Goal: Information Seeking & Learning: Learn about a topic

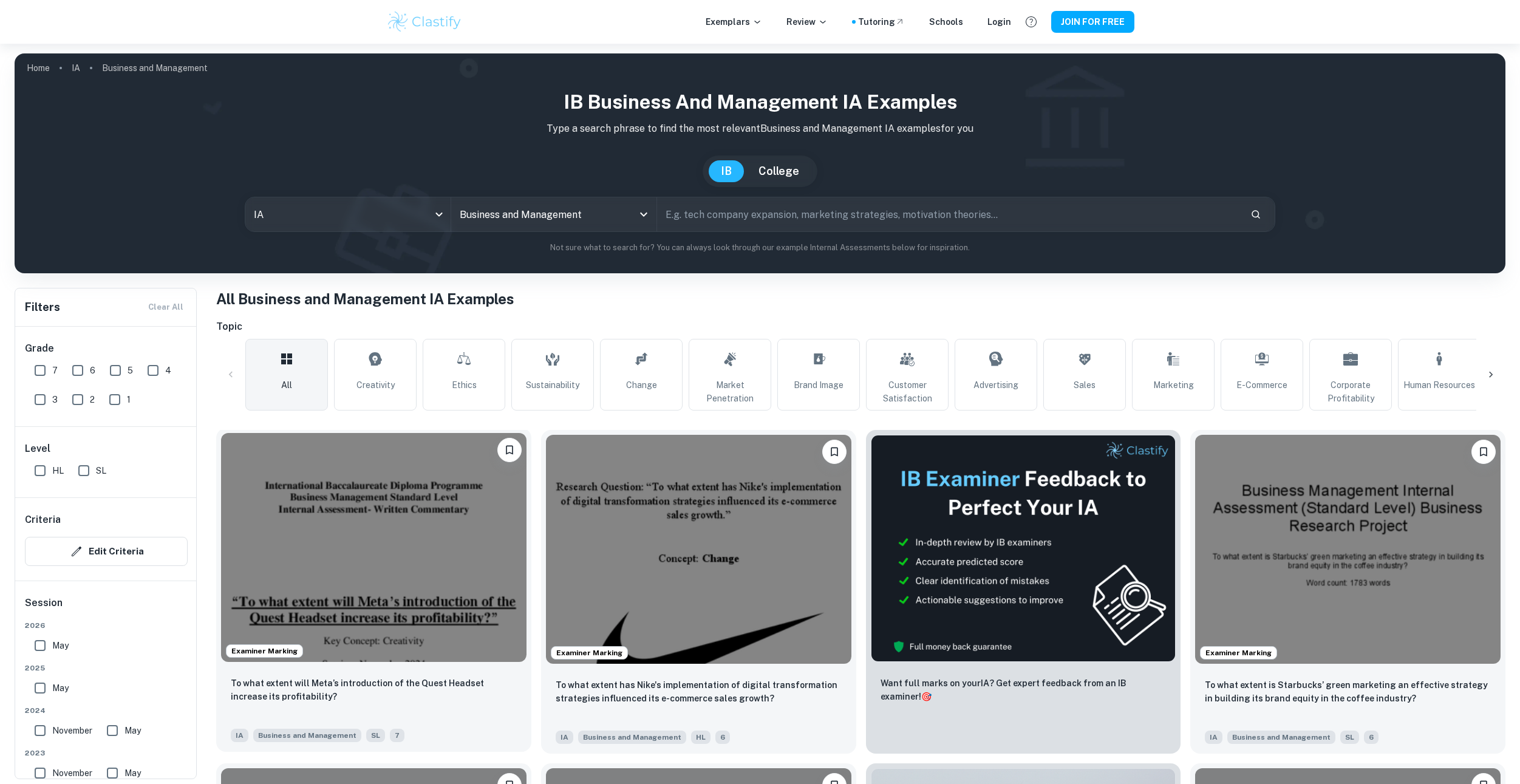
click at [337, 534] on img at bounding box center [374, 547] width 305 height 229
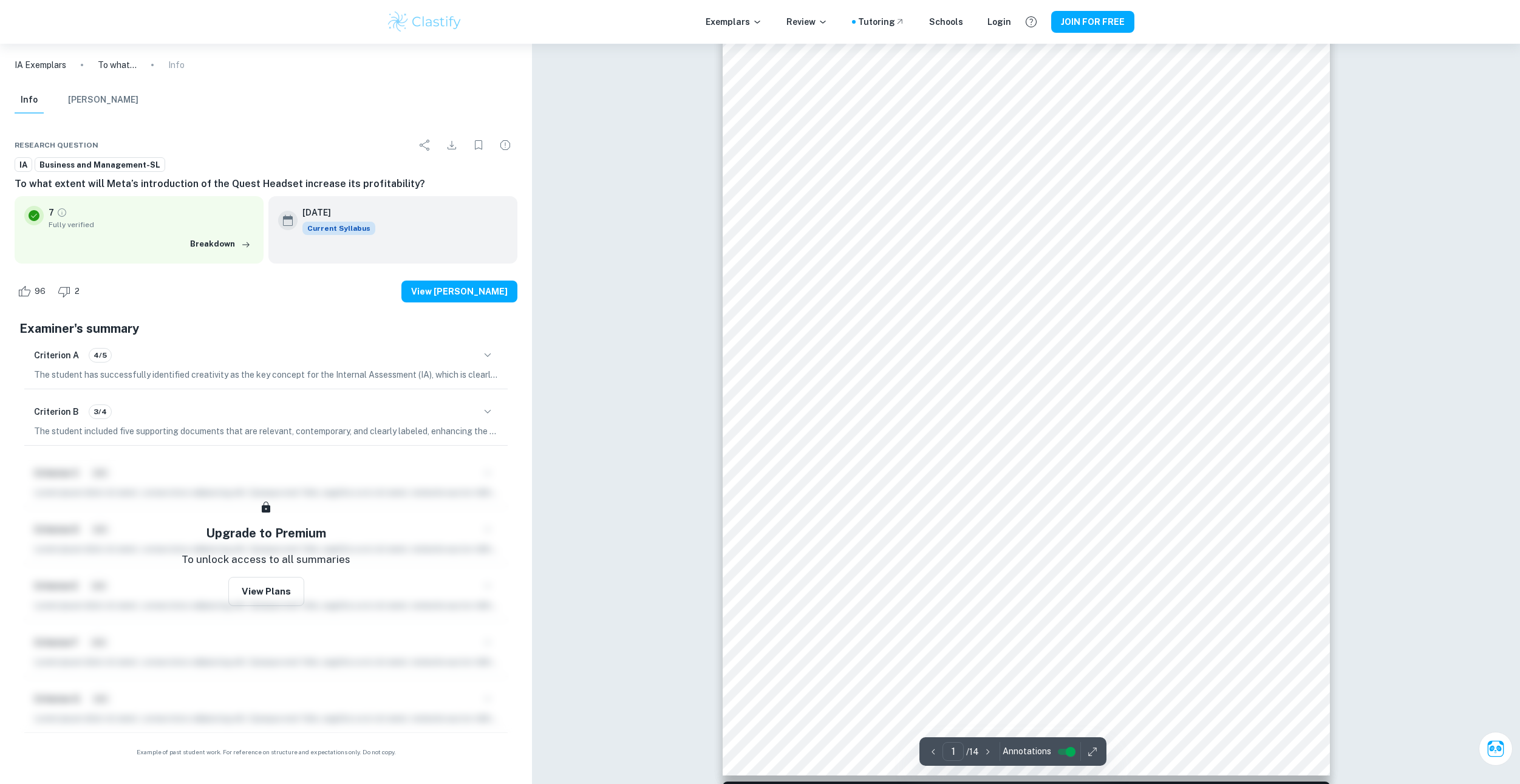
drag, startPoint x: 574, startPoint y: 320, endPoint x: 570, endPoint y: 381, distance: 61.1
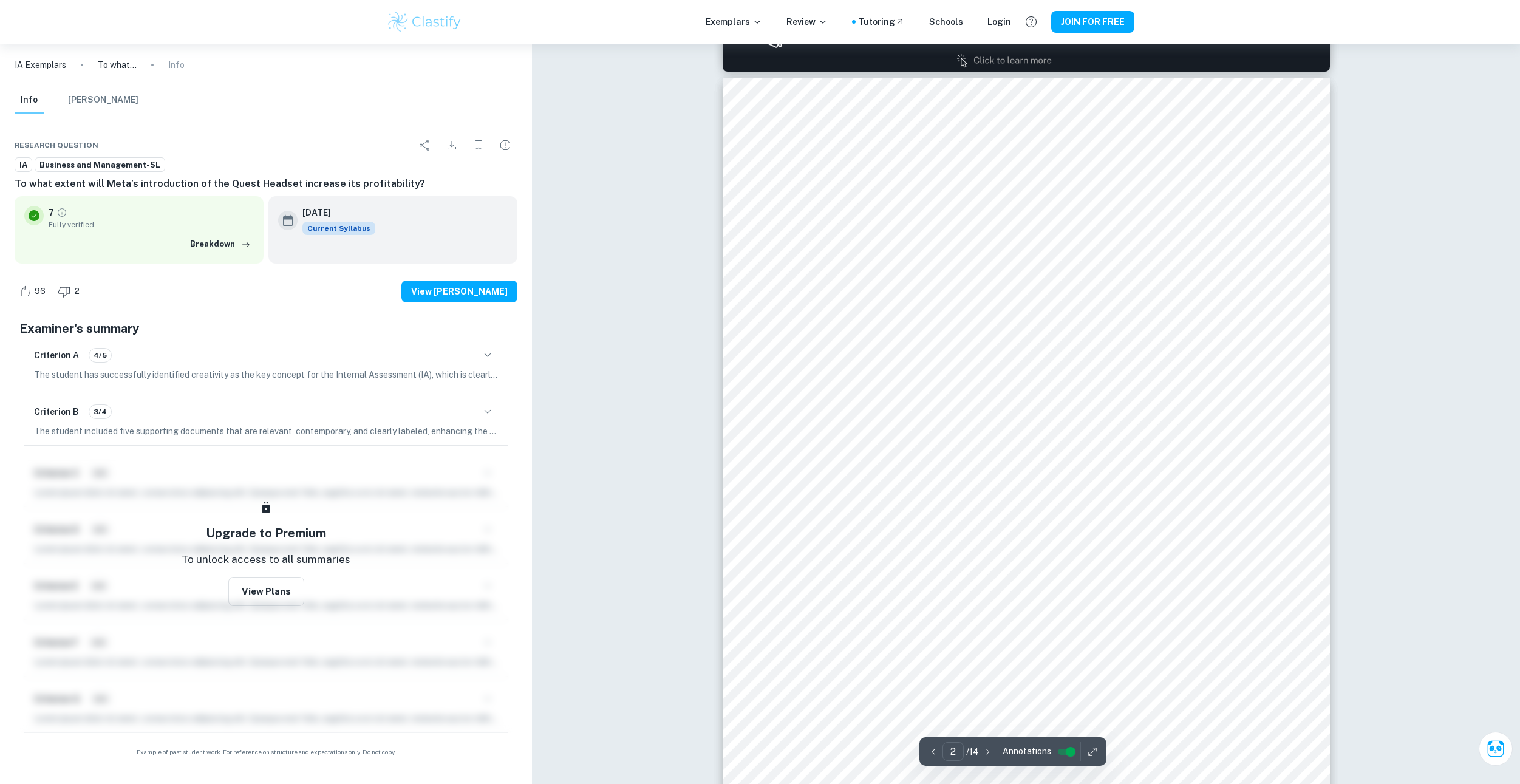
drag, startPoint x: 676, startPoint y: 370, endPoint x: 682, endPoint y: 428, distance: 58.3
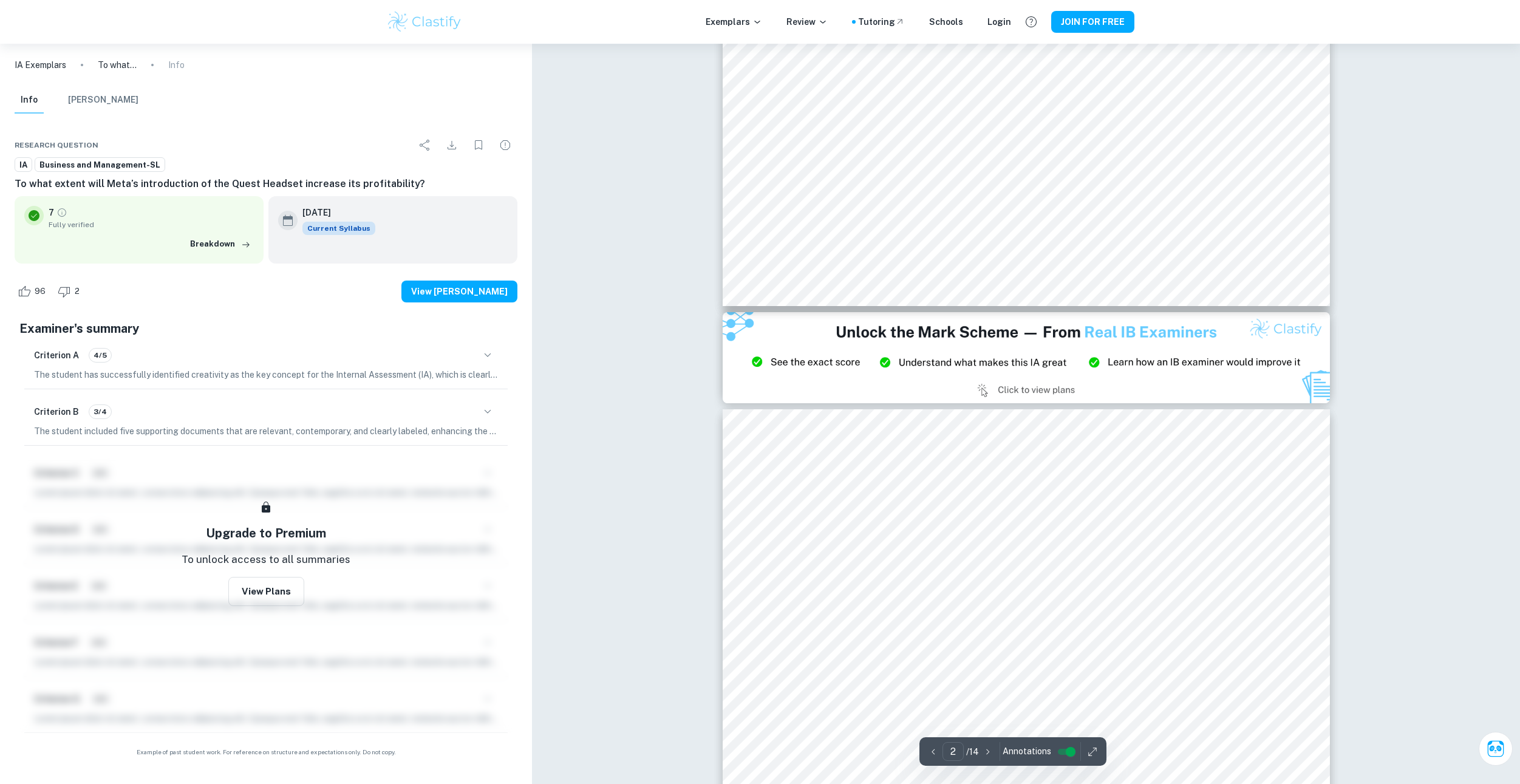
drag, startPoint x: 676, startPoint y: 426, endPoint x: 671, endPoint y: 515, distance: 89.1
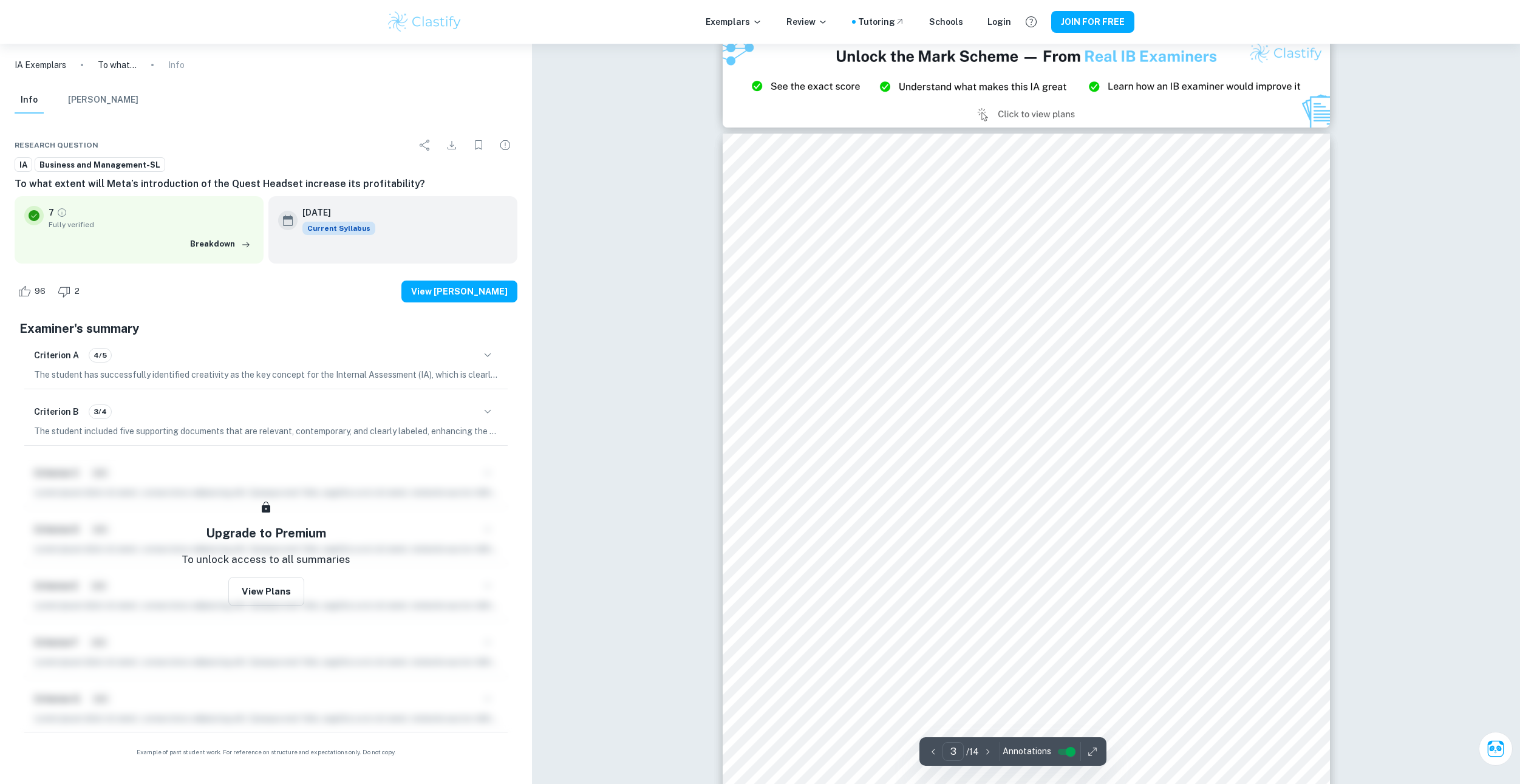
scroll to position [1884, 0]
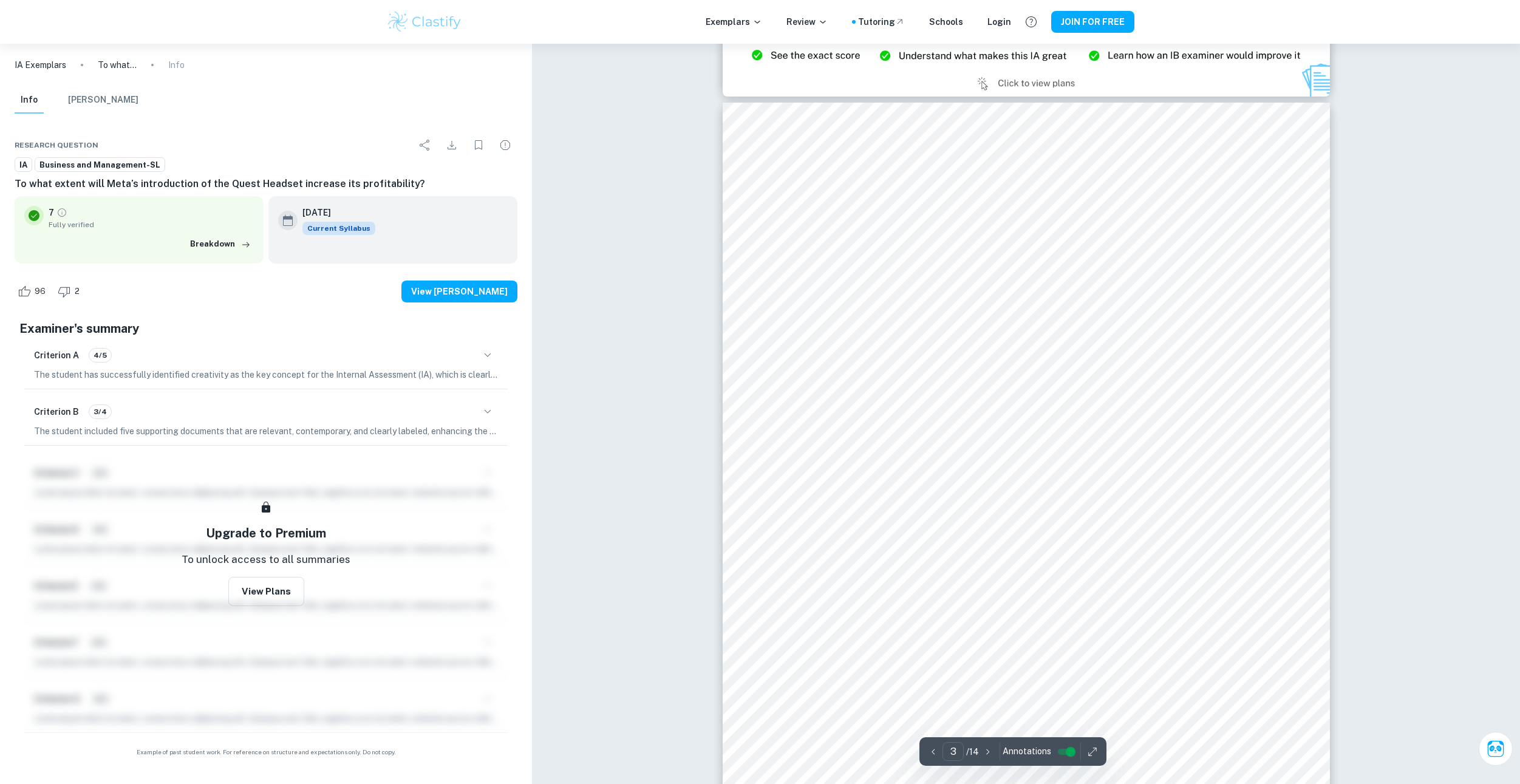
drag, startPoint x: 675, startPoint y: 490, endPoint x: 674, endPoint y: 527, distance: 37.0
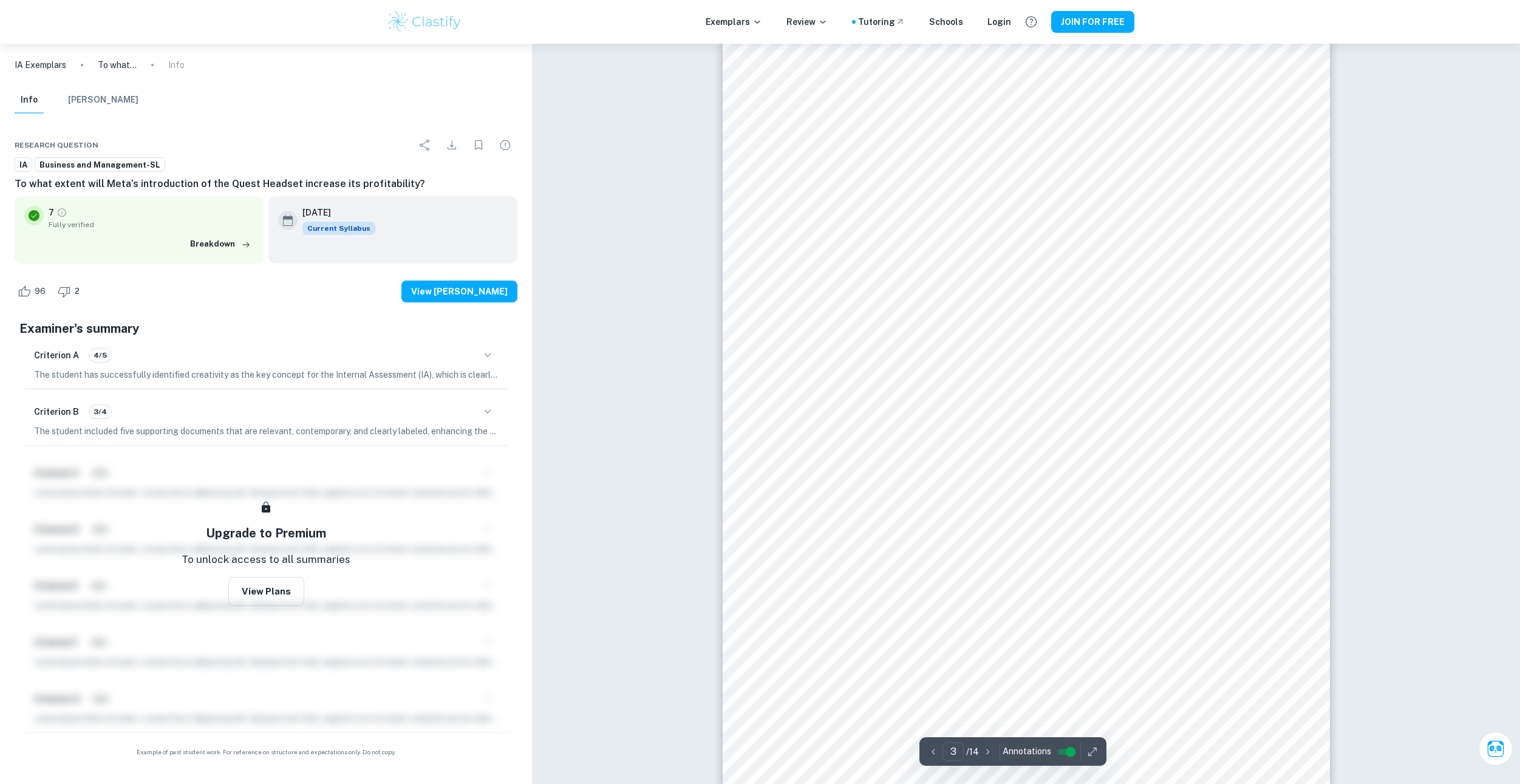
scroll to position [2037, 0]
drag, startPoint x: 646, startPoint y: 430, endPoint x: 647, endPoint y: 449, distance: 19.0
type input "4"
drag, startPoint x: 658, startPoint y: 528, endPoint x: 656, endPoint y: 558, distance: 30.1
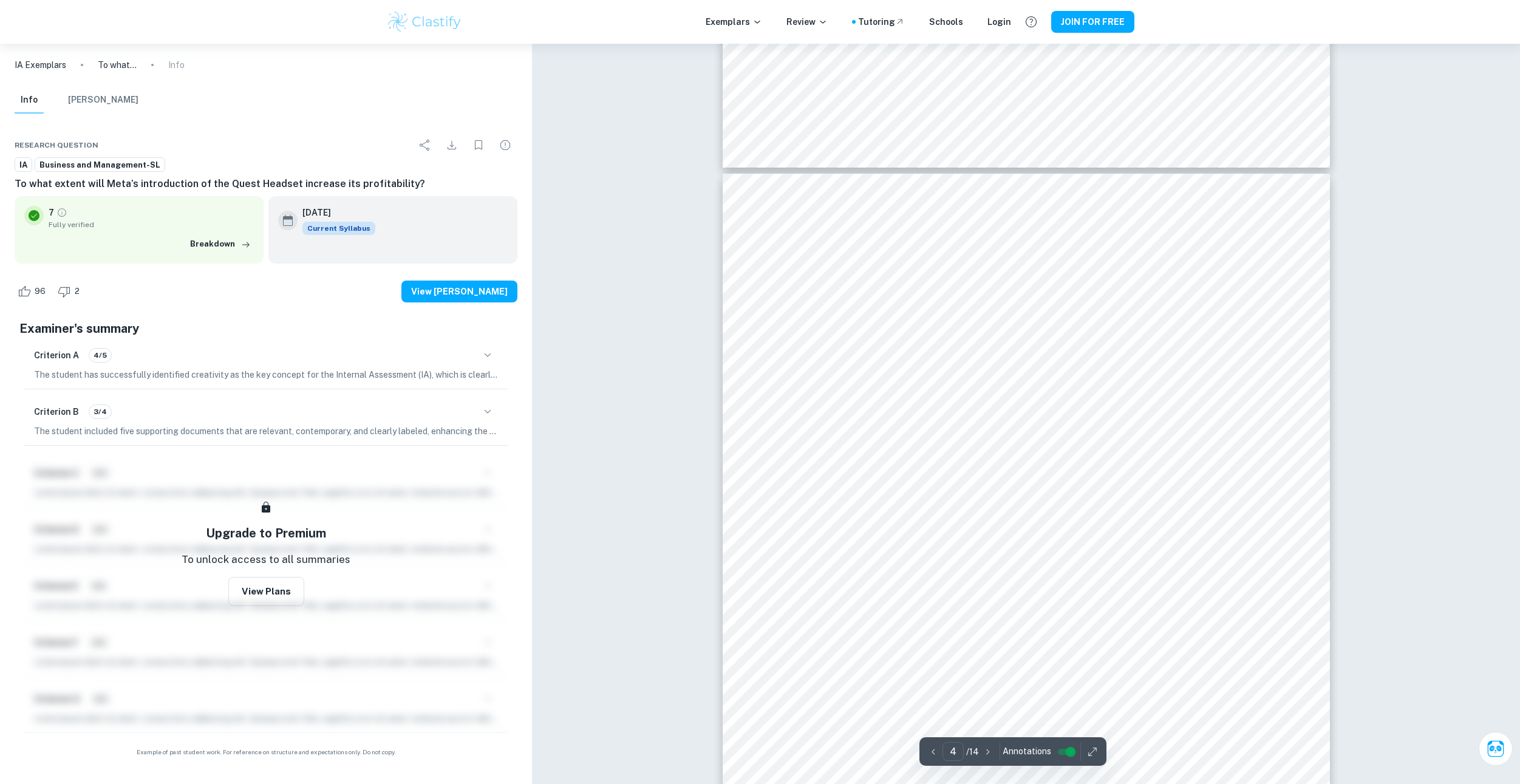
scroll to position [2684, 0]
drag, startPoint x: 656, startPoint y: 669, endPoint x: 655, endPoint y: 679, distance: 10.0
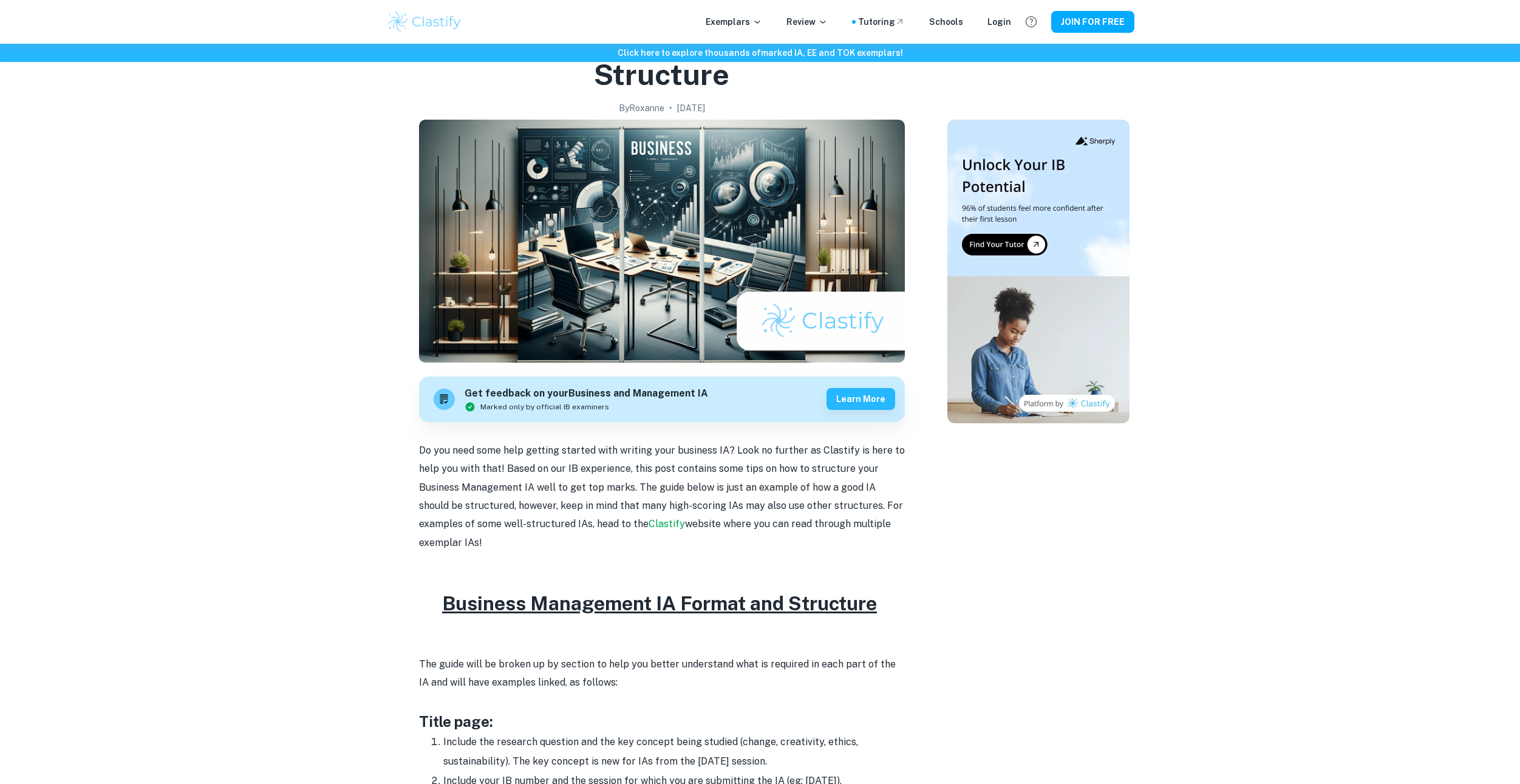
drag, startPoint x: 391, startPoint y: 279, endPoint x: 391, endPoint y: 370, distance: 91.0
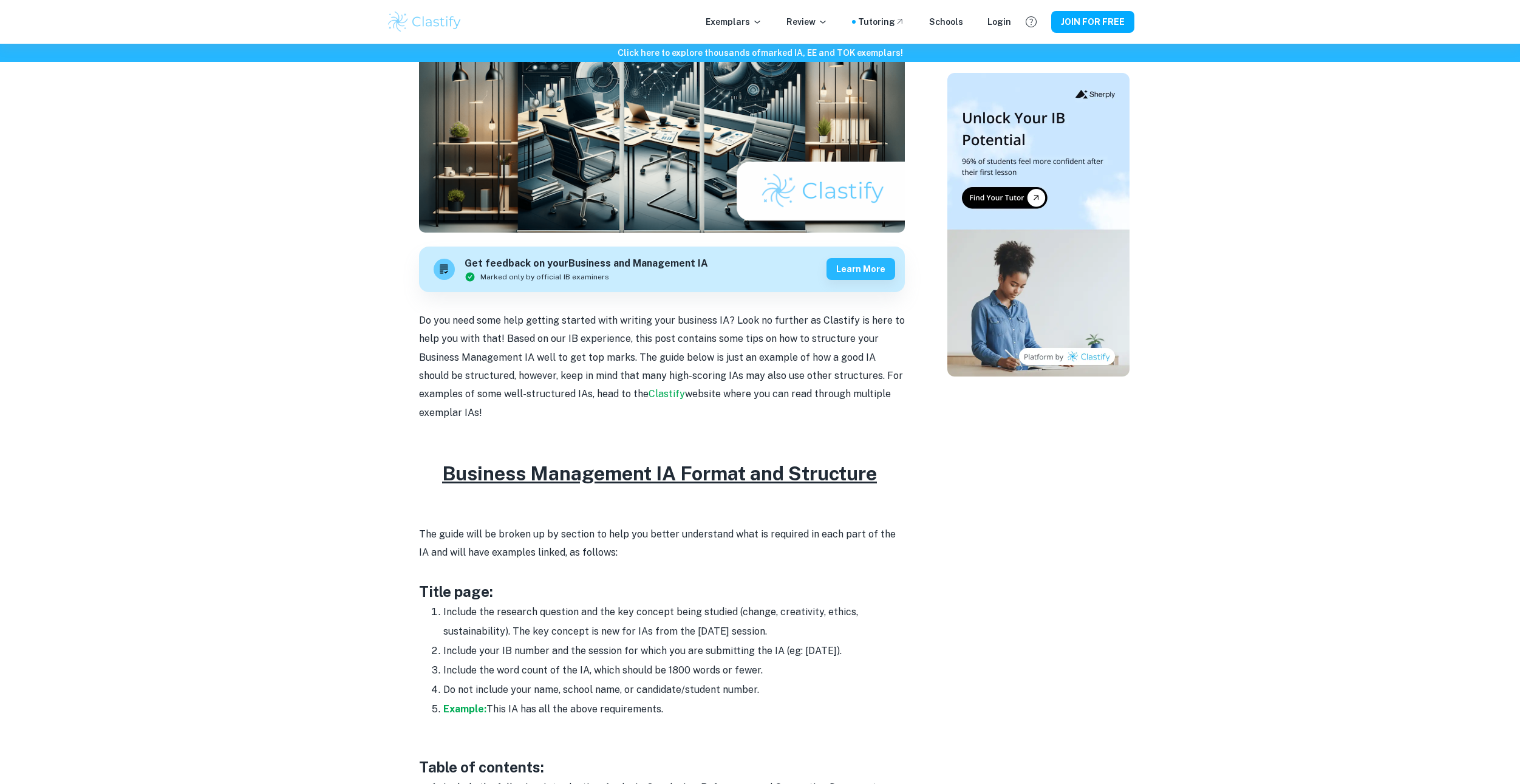
scroll to position [351, 0]
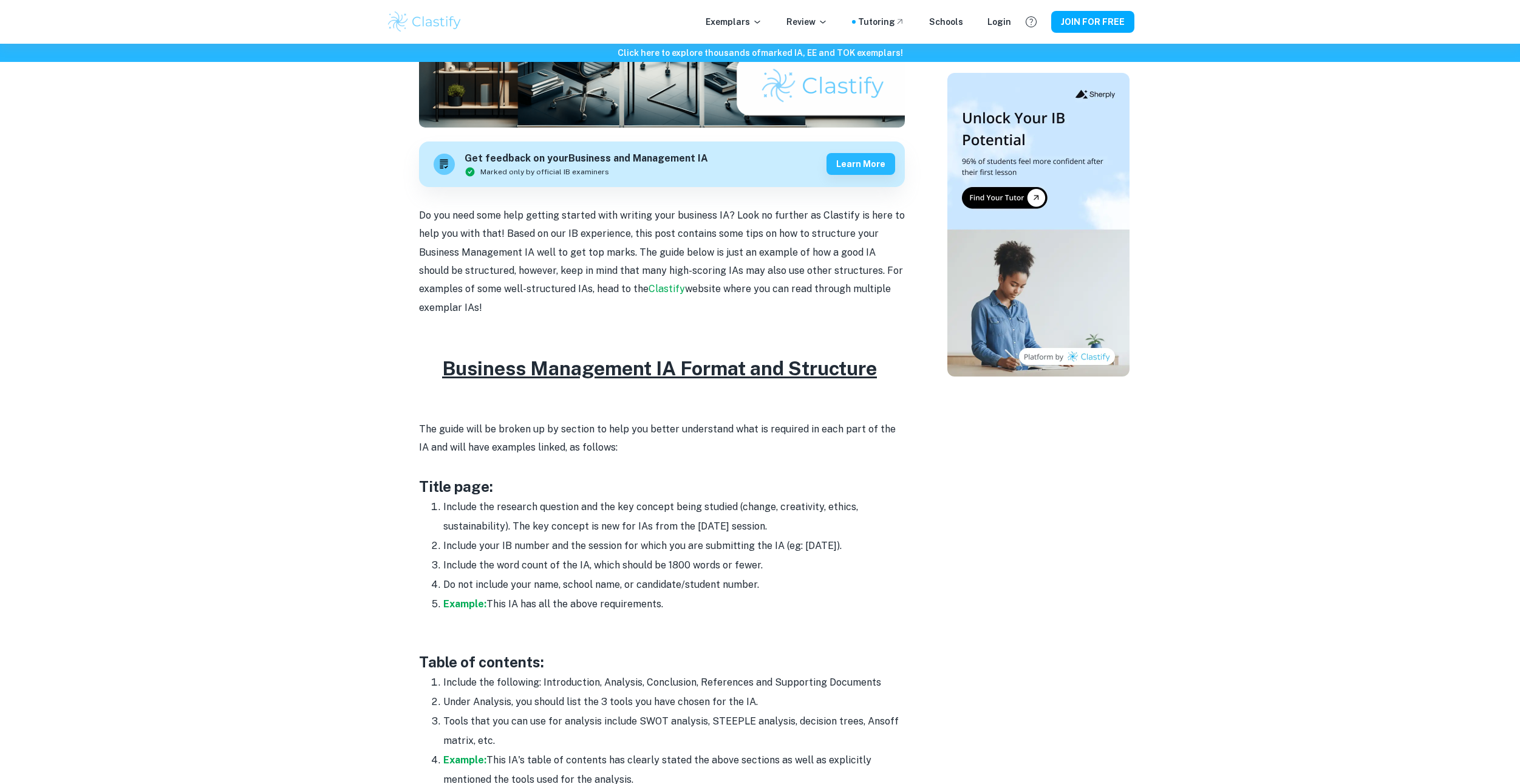
drag, startPoint x: 371, startPoint y: 414, endPoint x: 367, endPoint y: 431, distance: 17.5
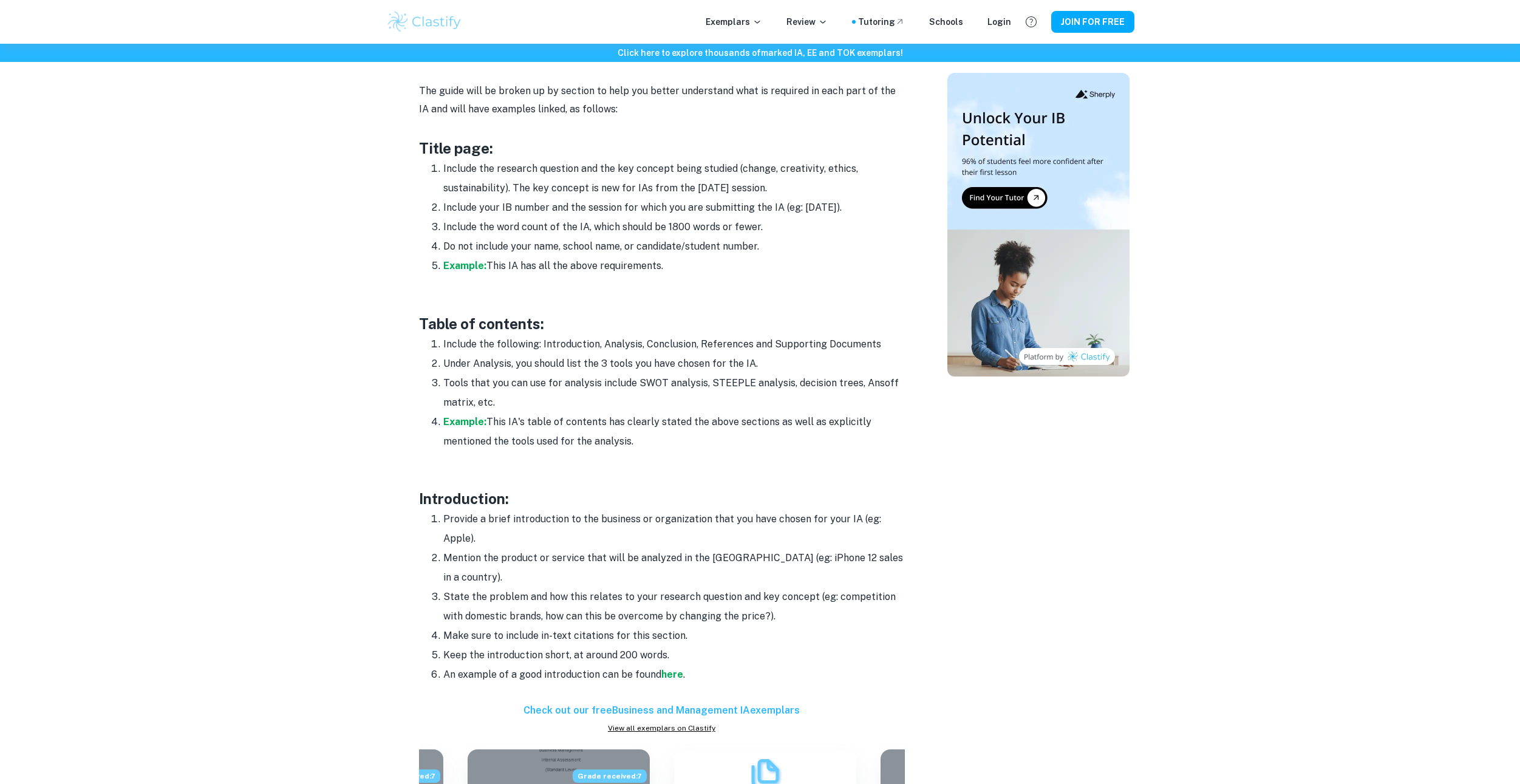
scroll to position [674, 0]
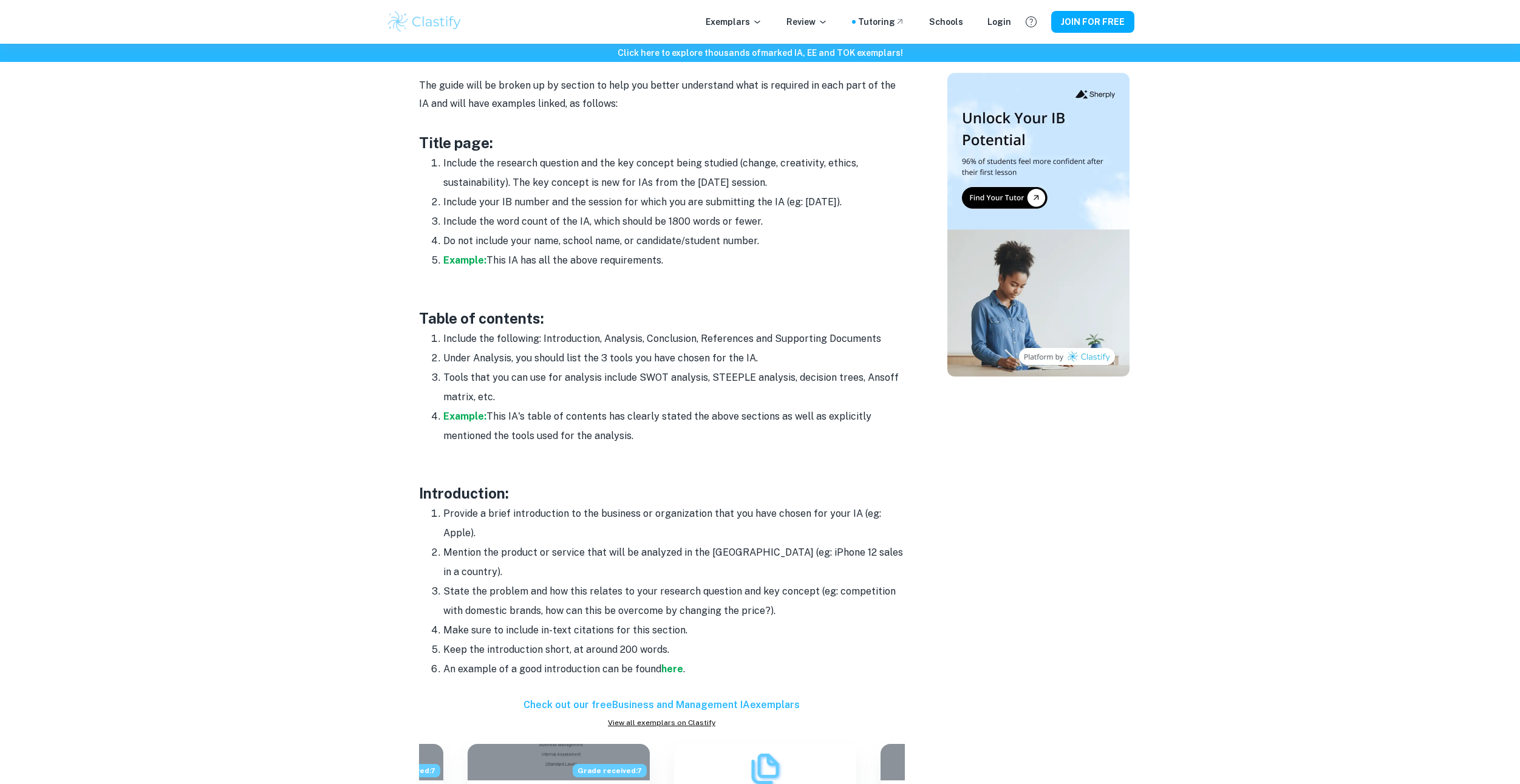
drag, startPoint x: 382, startPoint y: 493, endPoint x: 386, endPoint y: 524, distance: 31.3
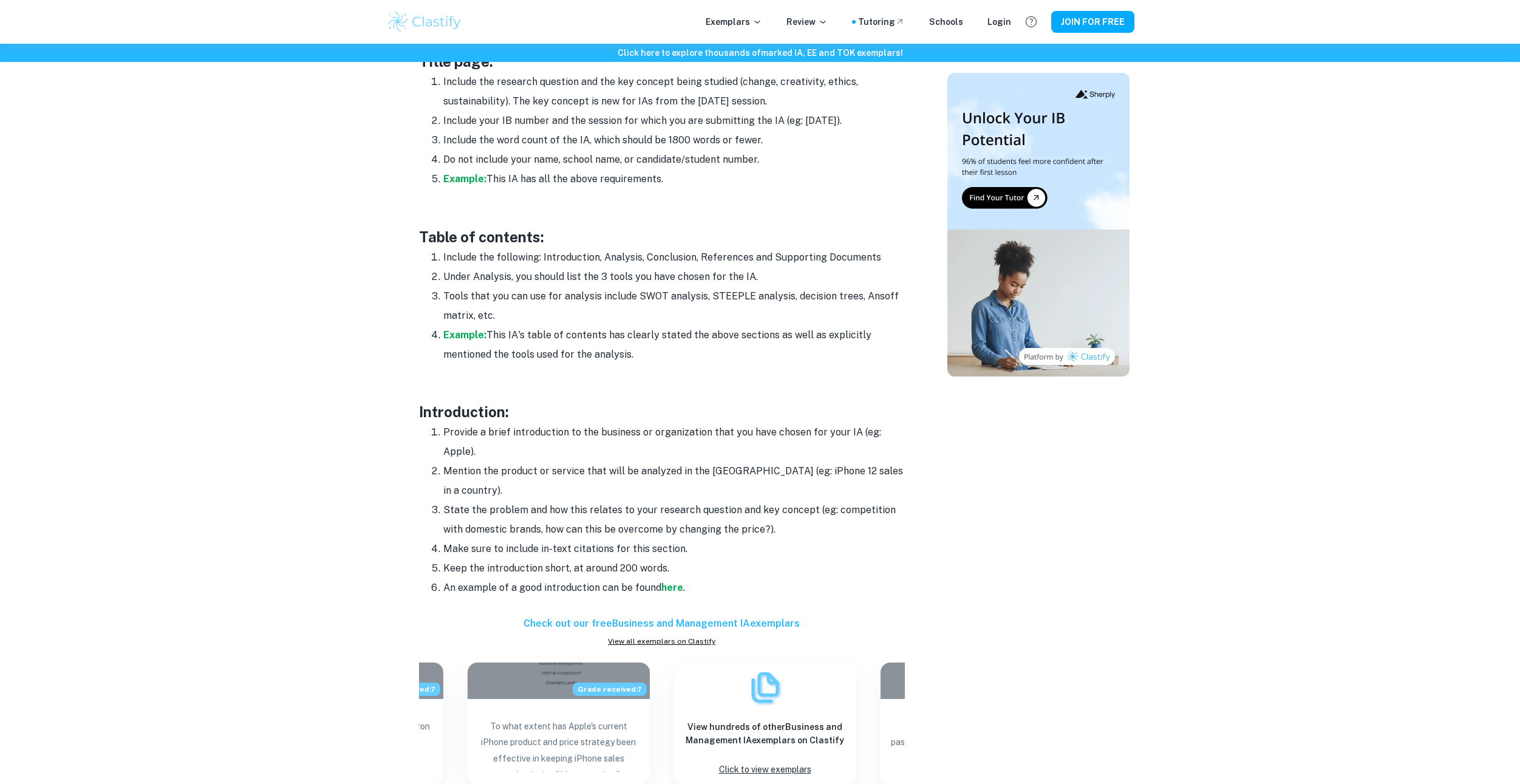
drag, startPoint x: 361, startPoint y: 508, endPoint x: 361, endPoint y: 526, distance: 18.0
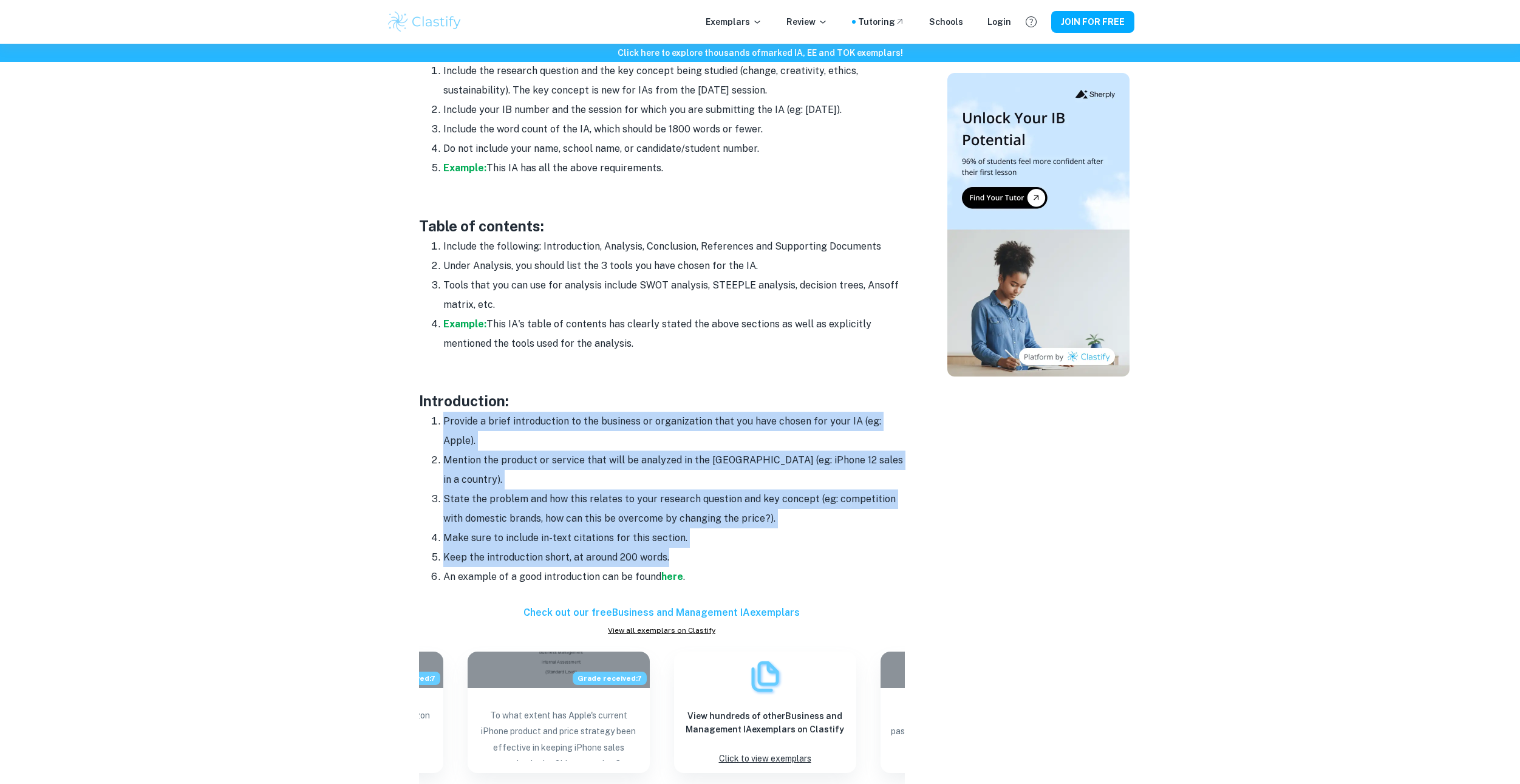
drag, startPoint x: 444, startPoint y: 421, endPoint x: 667, endPoint y: 542, distance: 253.7
click at [667, 542] on ol "Provide a brief introduction to the business or organization that you have chos…" at bounding box center [662, 499] width 486 height 175
copy ol "Provide a brief introduction to the business or organization that you have chos…"
click at [667, 570] on strong "here" at bounding box center [672, 576] width 22 height 12
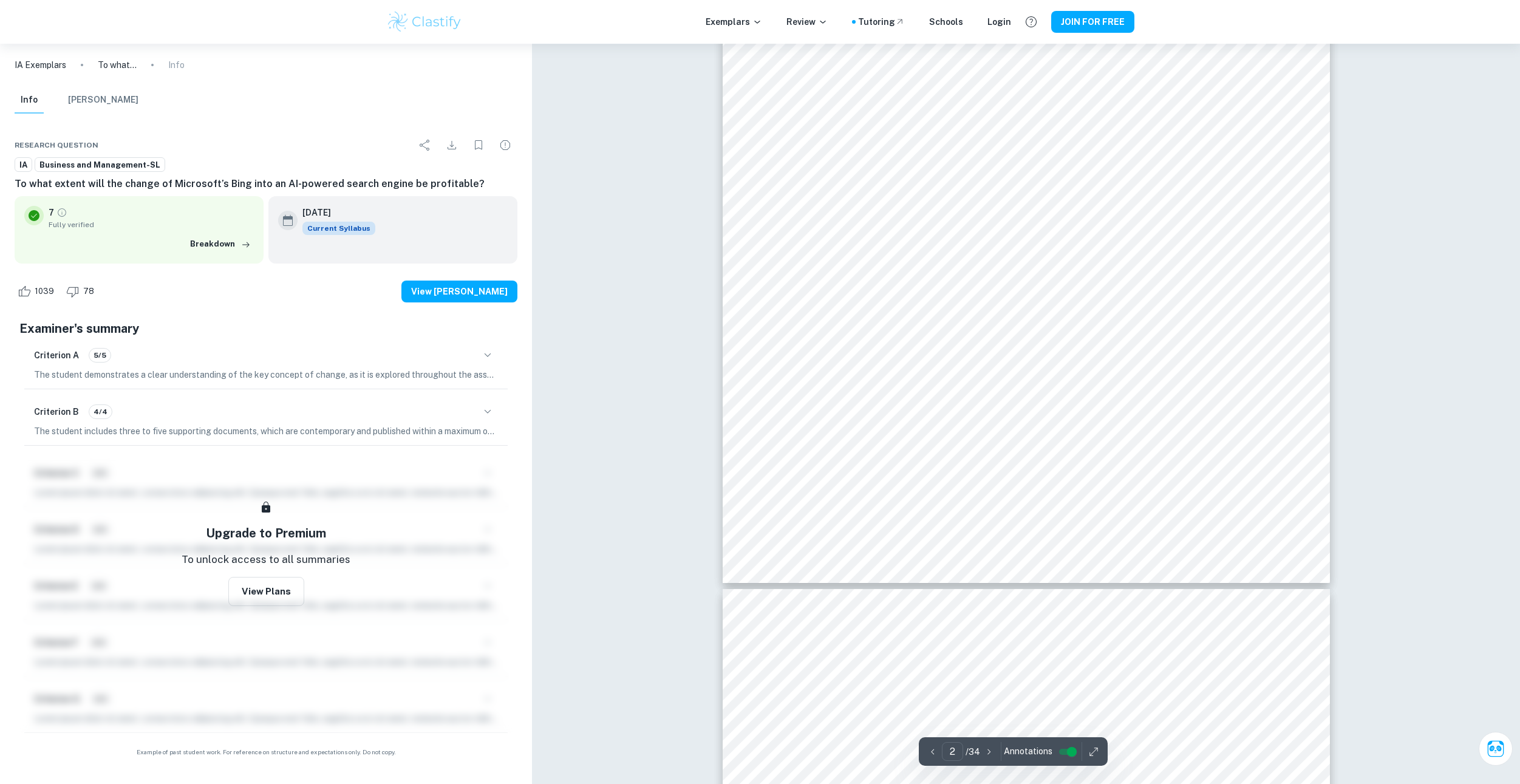
drag, startPoint x: 675, startPoint y: 348, endPoint x: 672, endPoint y: 451, distance: 103.0
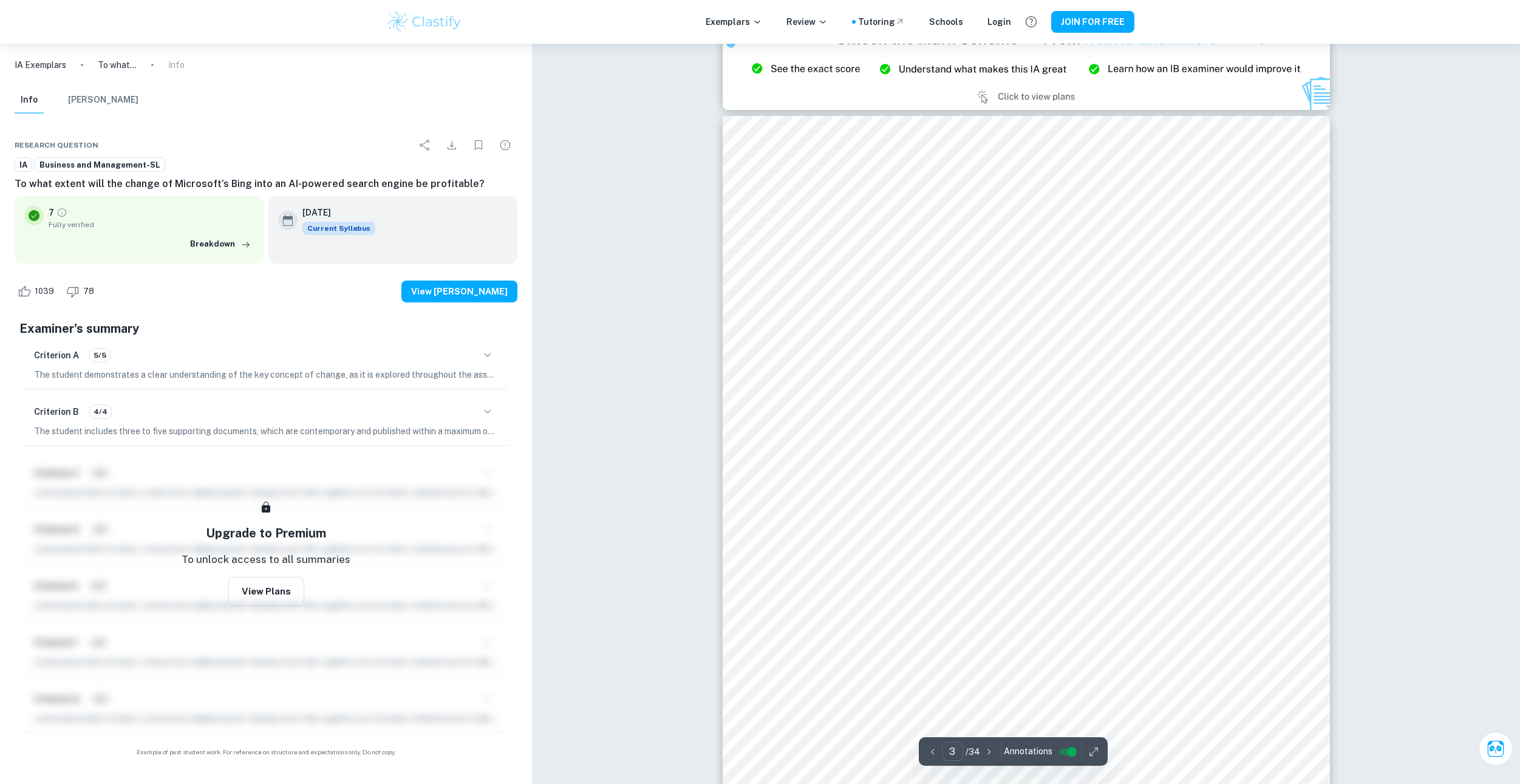
drag, startPoint x: 674, startPoint y: 449, endPoint x: 677, endPoint y: 462, distance: 13.3
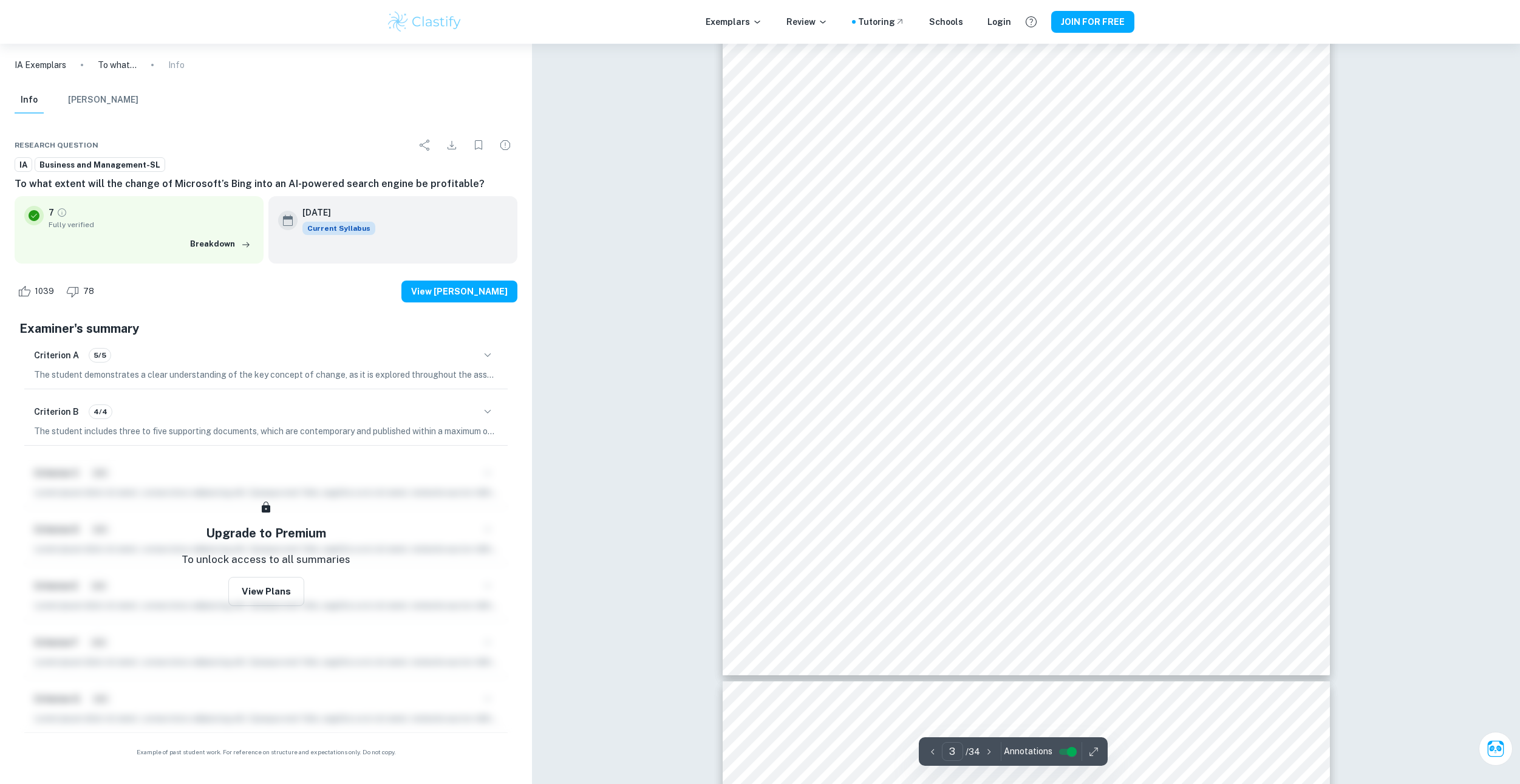
drag, startPoint x: 690, startPoint y: 255, endPoint x: 682, endPoint y: 325, distance: 70.5
drag, startPoint x: 661, startPoint y: 393, endPoint x: 666, endPoint y: 498, distance: 105.1
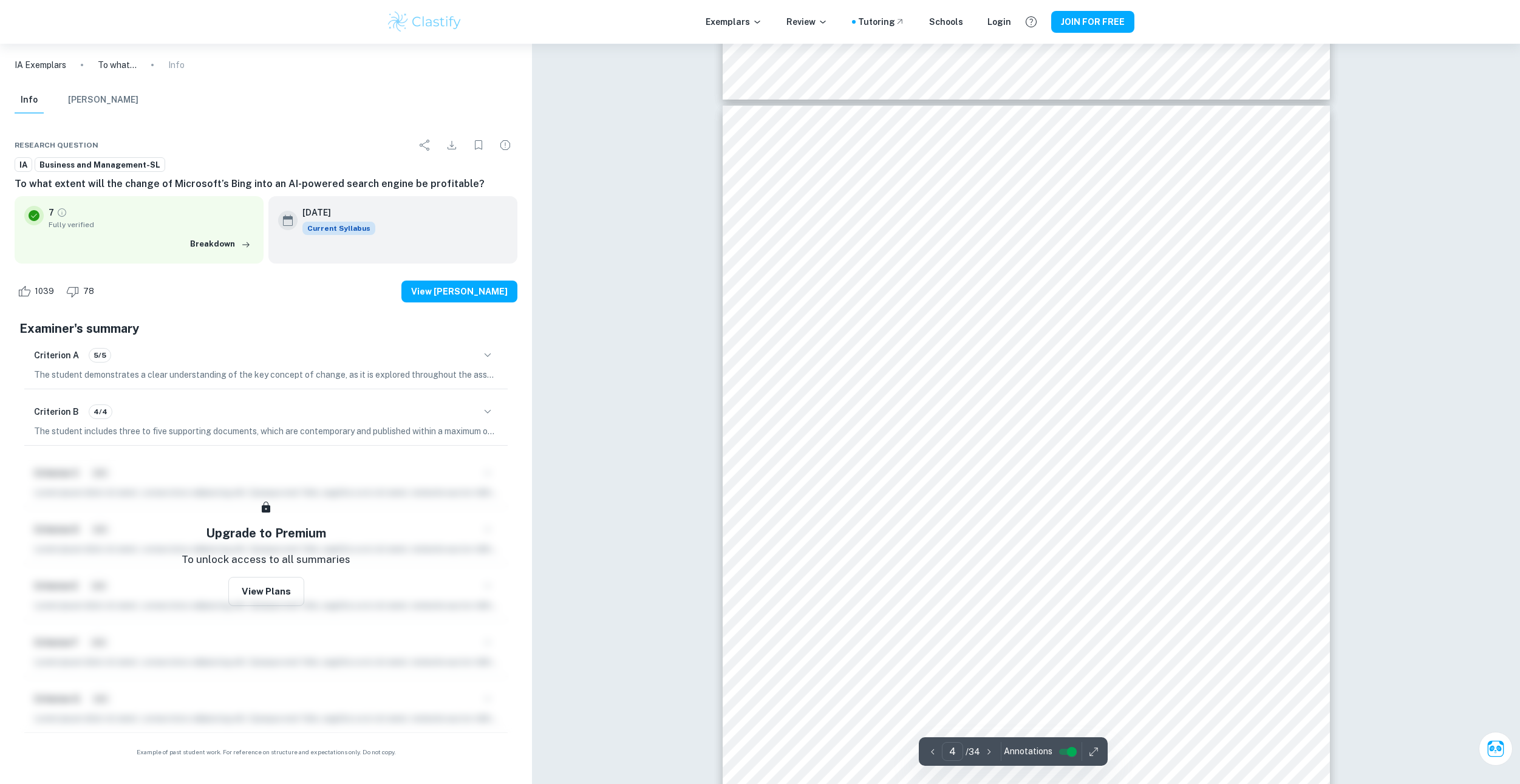
drag, startPoint x: 670, startPoint y: 430, endPoint x: 670, endPoint y: 420, distance: 10.0
drag, startPoint x: 674, startPoint y: 378, endPoint x: 677, endPoint y: 335, distance: 43.1
drag, startPoint x: 674, startPoint y: 299, endPoint x: 674, endPoint y: 289, distance: 10.0
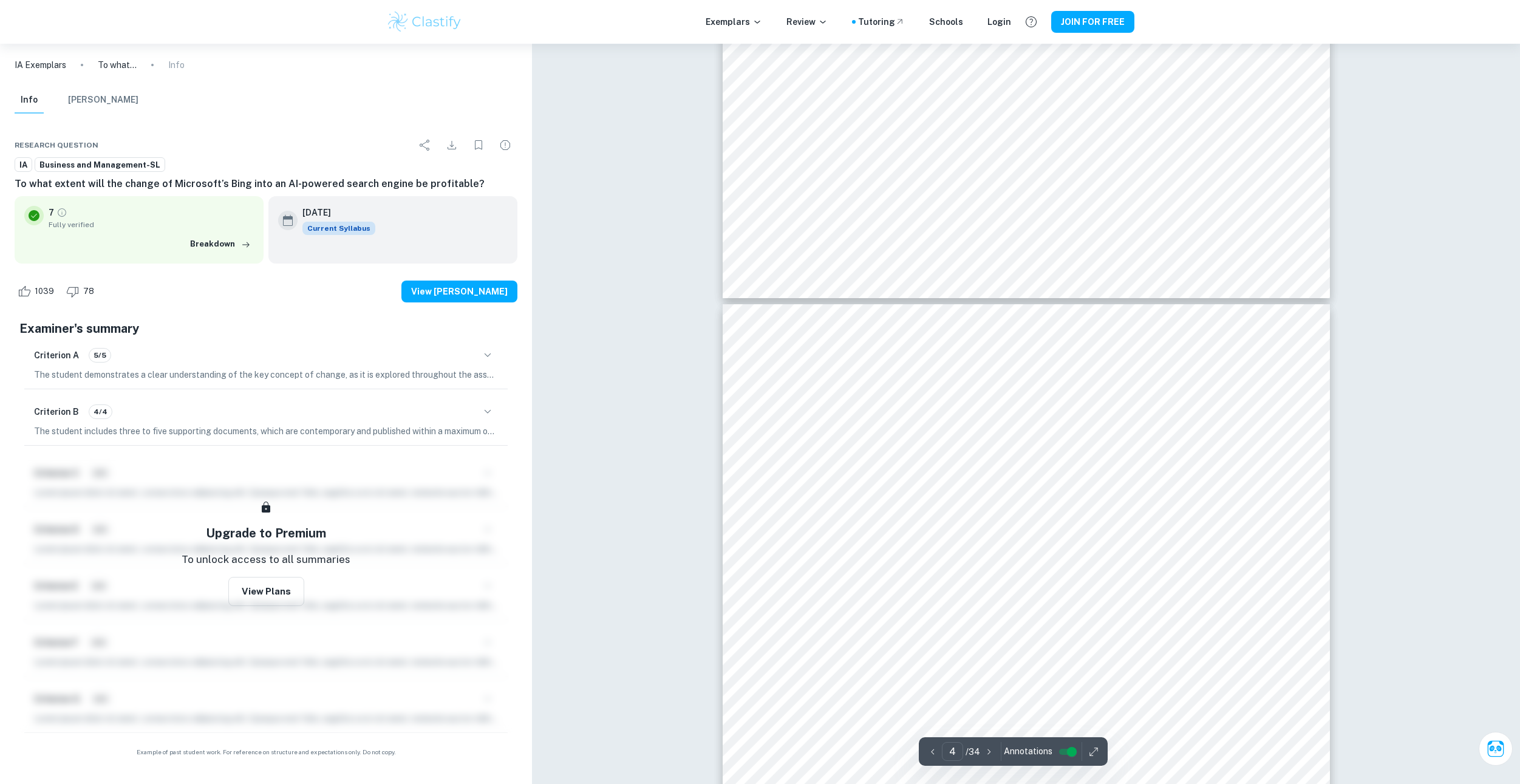
scroll to position [2719, 0]
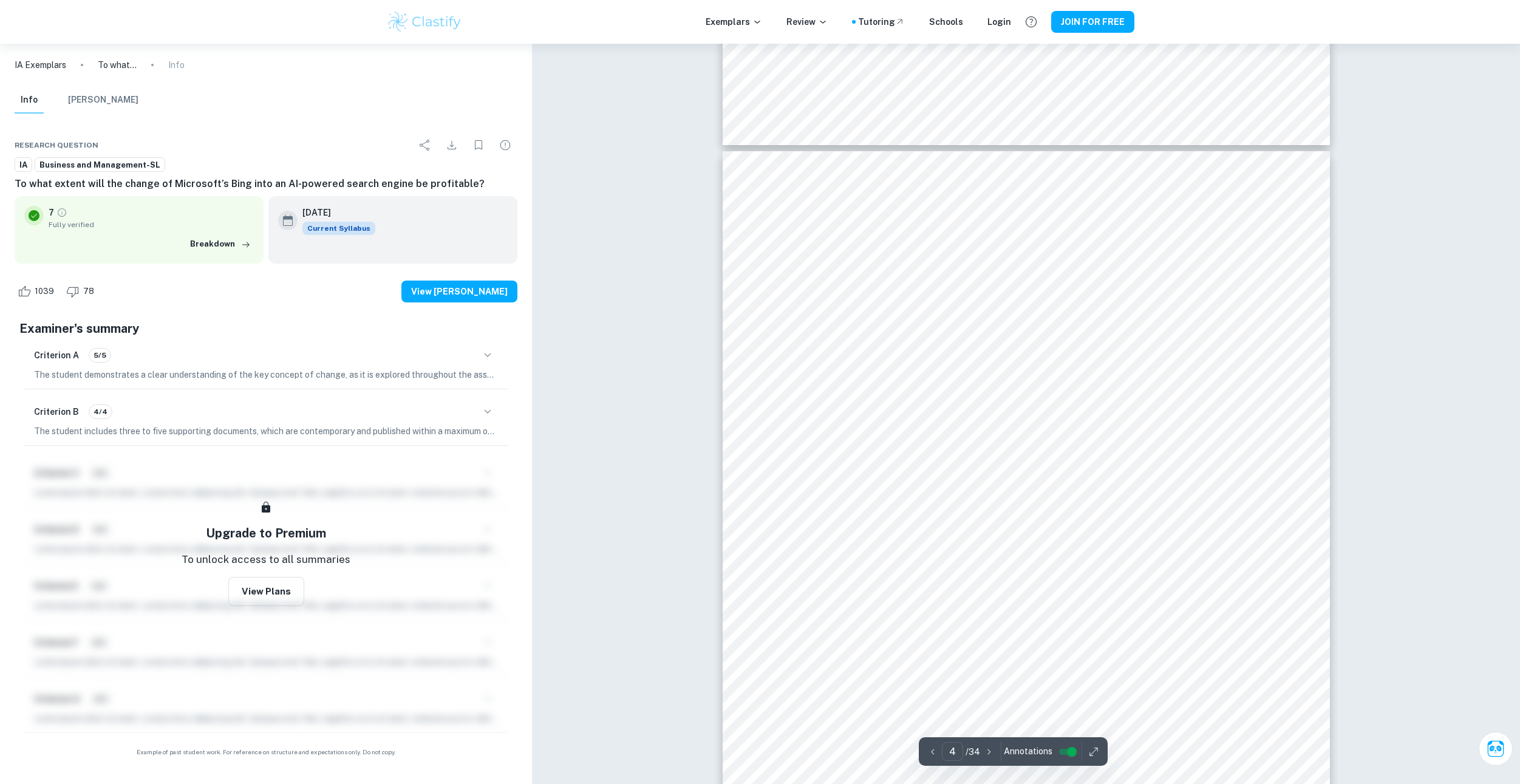
drag, startPoint x: 668, startPoint y: 227, endPoint x: 667, endPoint y: 273, distance: 46.0
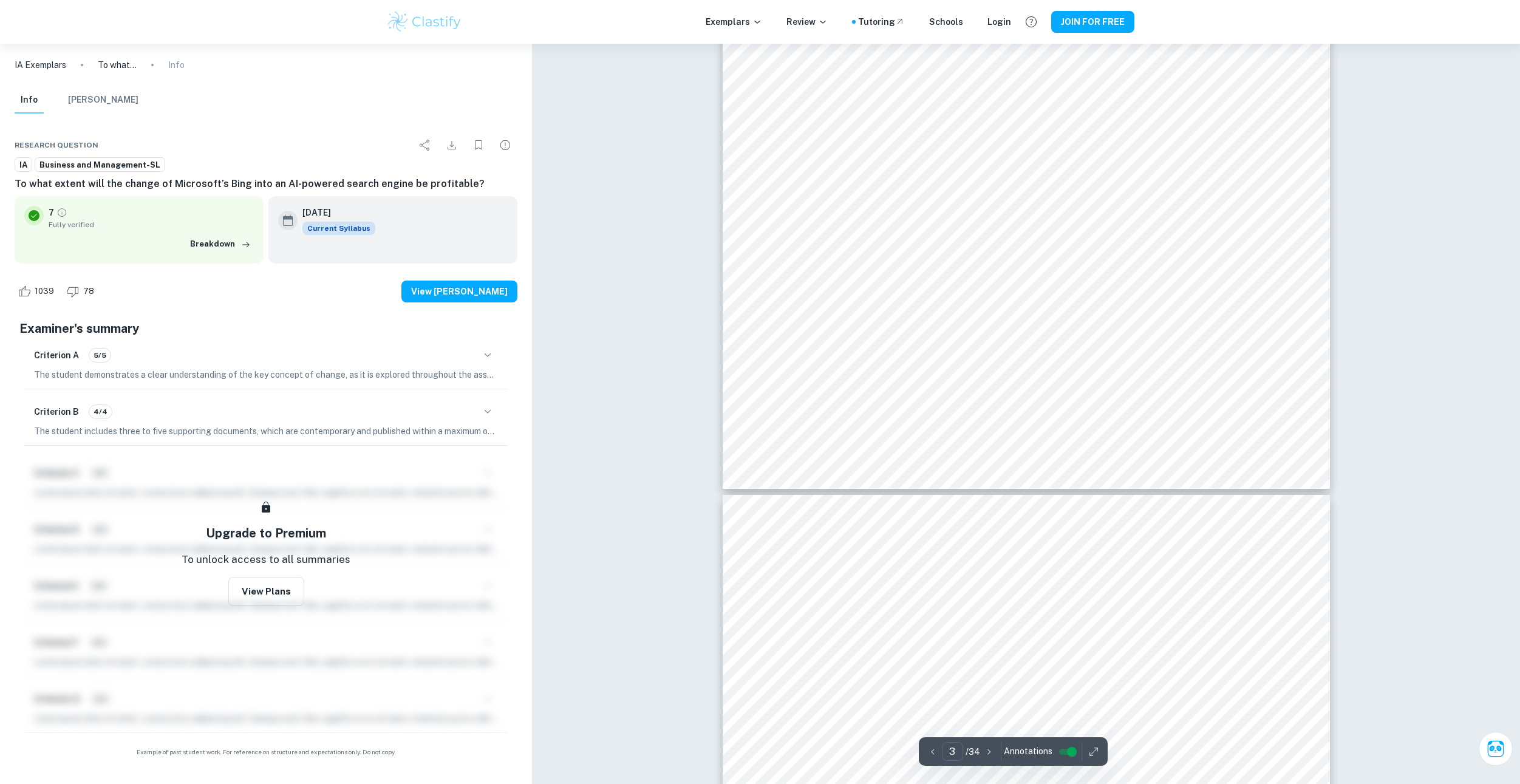
drag, startPoint x: 651, startPoint y: 367, endPoint x: 653, endPoint y: 239, distance: 128.0
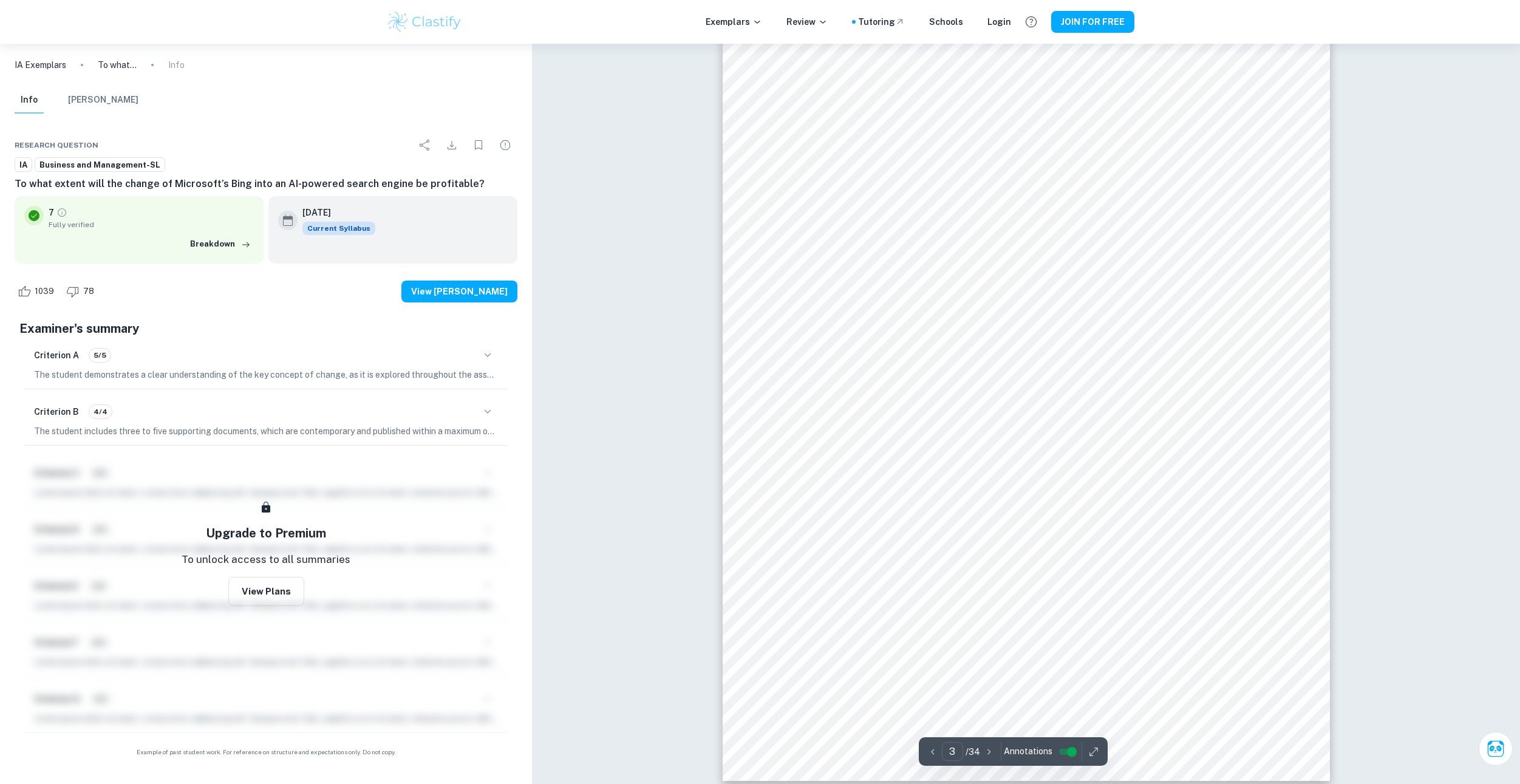
scroll to position [1798, 0]
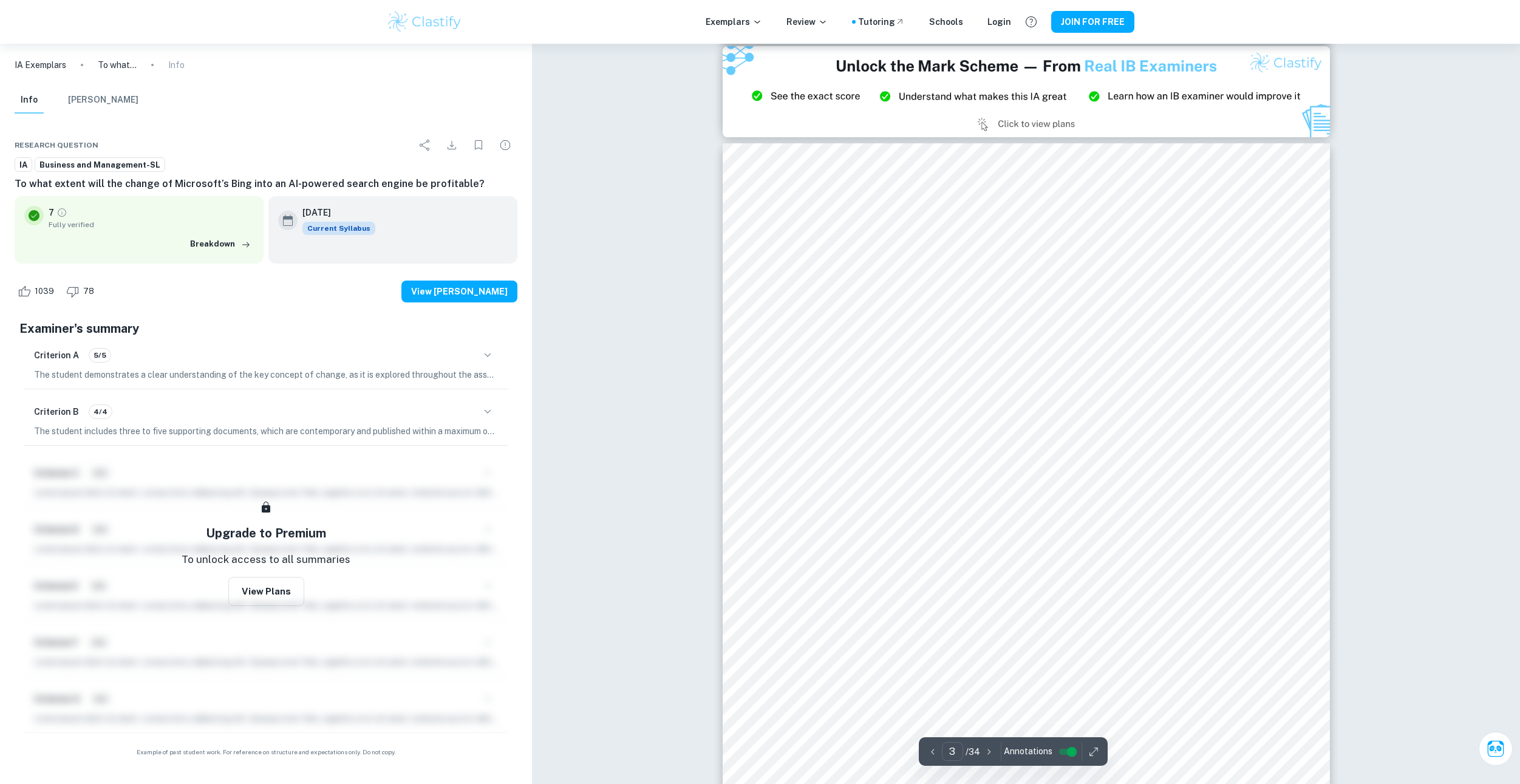
drag, startPoint x: 644, startPoint y: 246, endPoint x: 647, endPoint y: 186, distance: 60.1
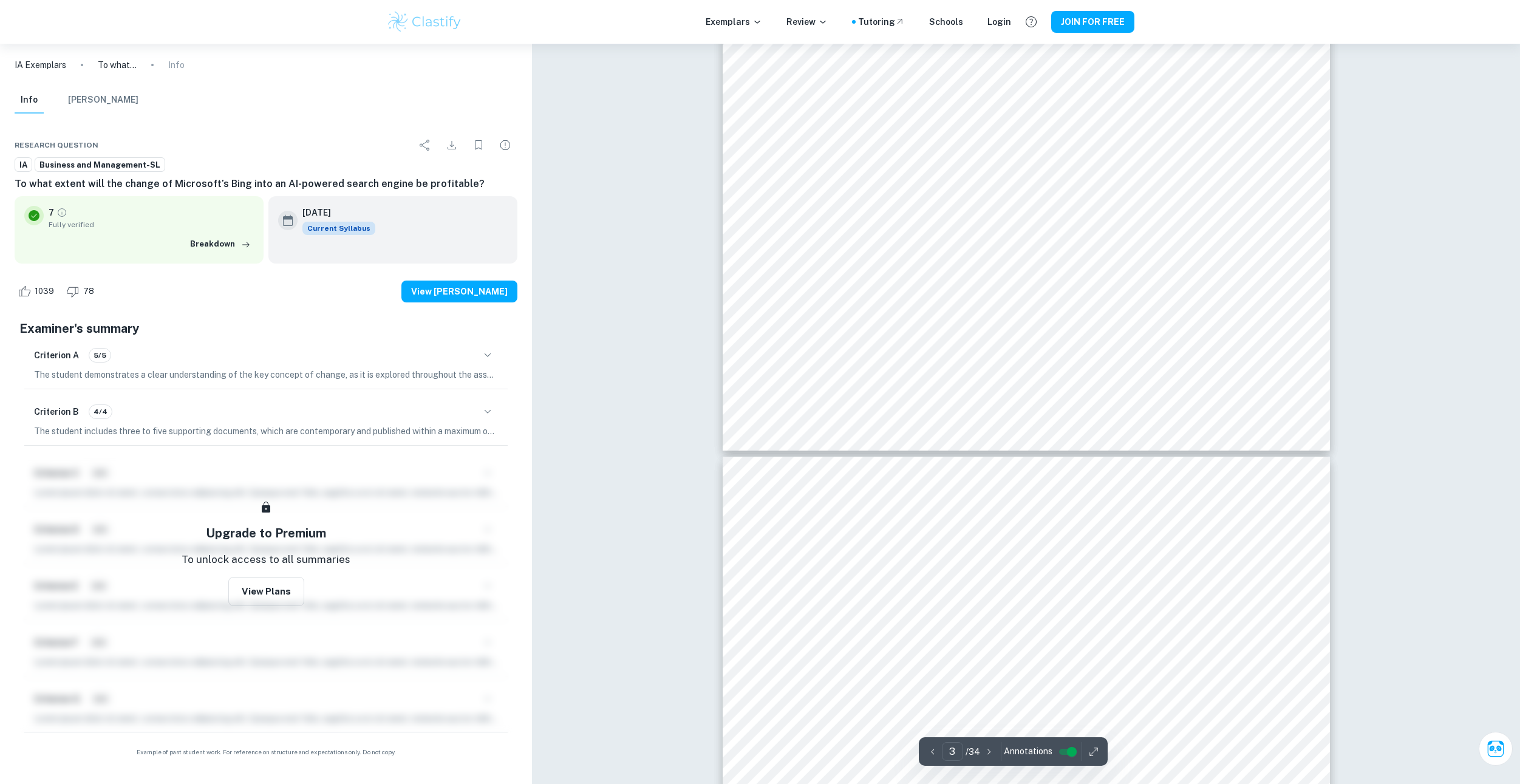
drag, startPoint x: 675, startPoint y: 241, endPoint x: 673, endPoint y: 389, distance: 148.0
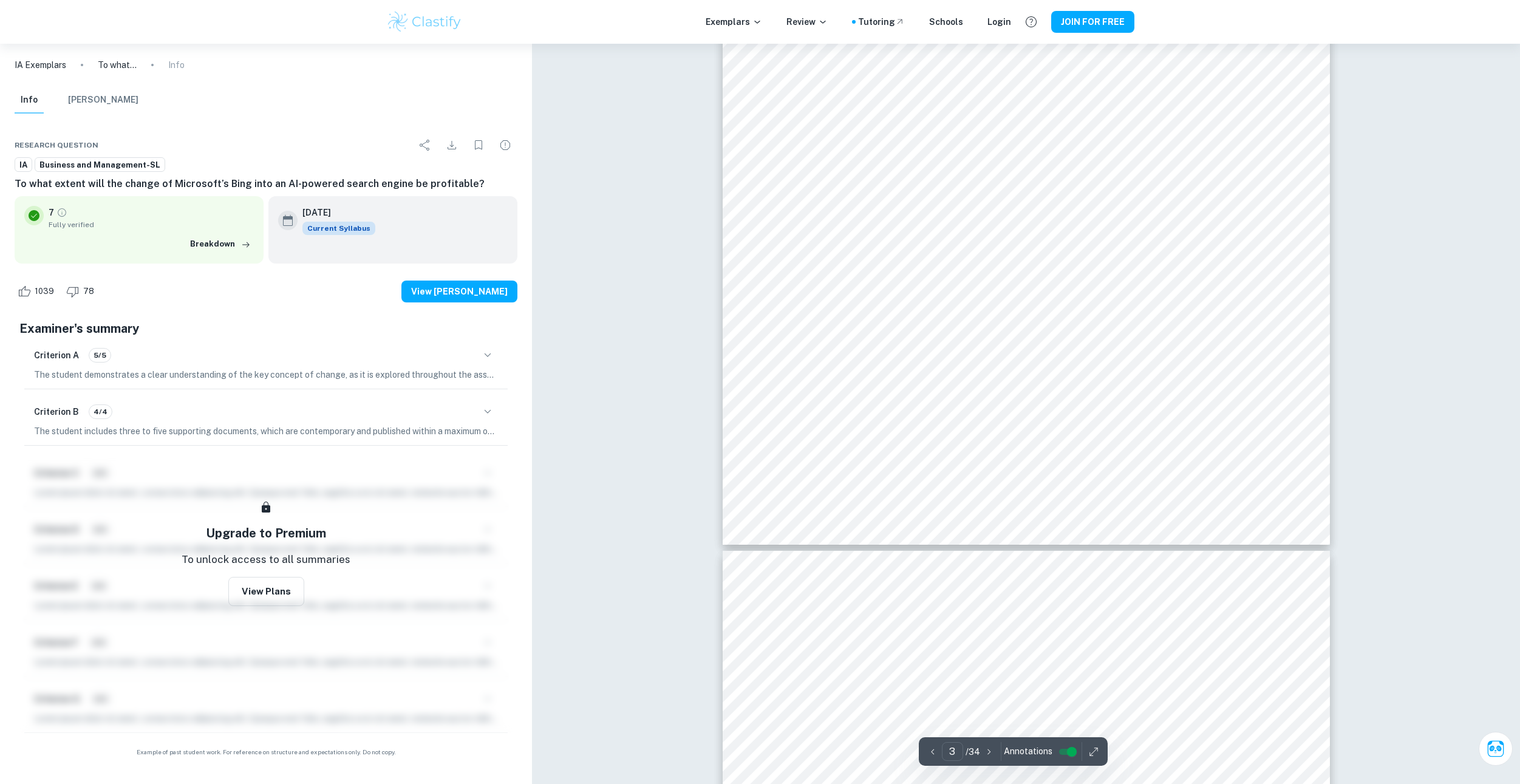
scroll to position [1981, 0]
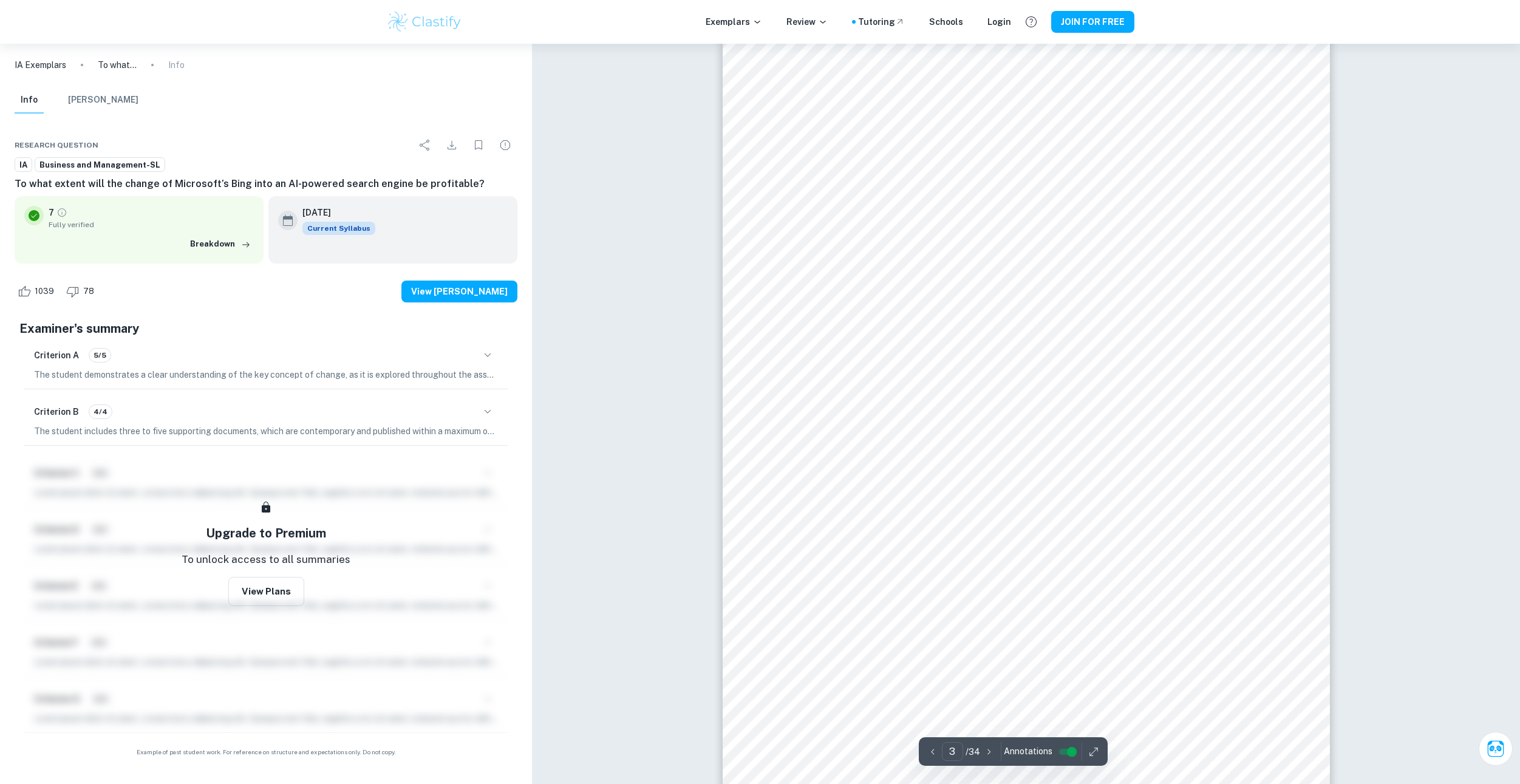
drag, startPoint x: 708, startPoint y: 297, endPoint x: 709, endPoint y: 194, distance: 103.0
drag, startPoint x: 632, startPoint y: 190, endPoint x: 633, endPoint y: 223, distance: 33.0
drag, startPoint x: 635, startPoint y: 271, endPoint x: 631, endPoint y: 314, distance: 43.2
drag, startPoint x: 632, startPoint y: 374, endPoint x: 631, endPoint y: 410, distance: 36.0
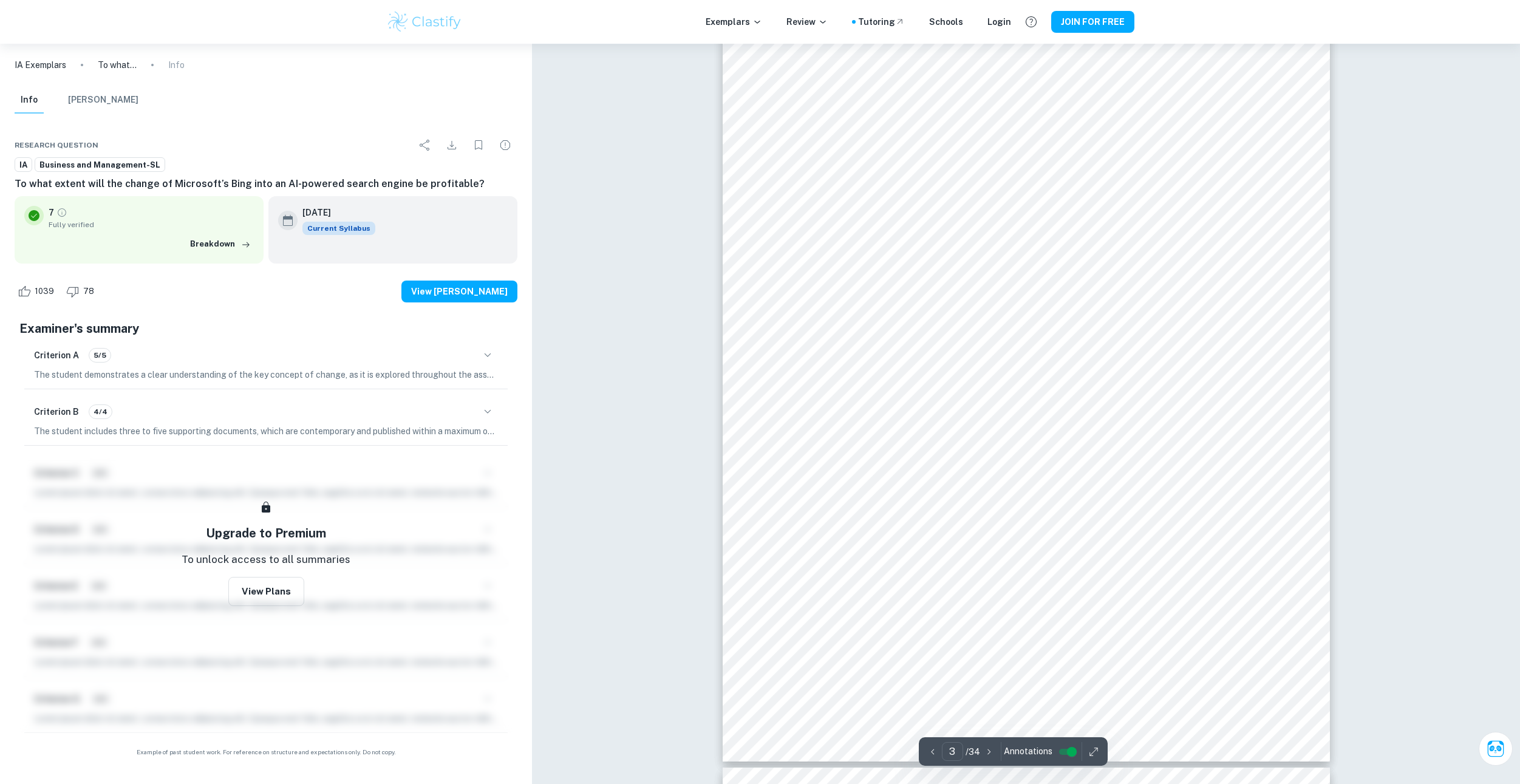
drag, startPoint x: 631, startPoint y: 410, endPoint x: 639, endPoint y: 359, distance: 51.6
drag, startPoint x: 622, startPoint y: 397, endPoint x: 623, endPoint y: 359, distance: 38.0
drag, startPoint x: 652, startPoint y: 314, endPoint x: 645, endPoint y: 387, distance: 73.3
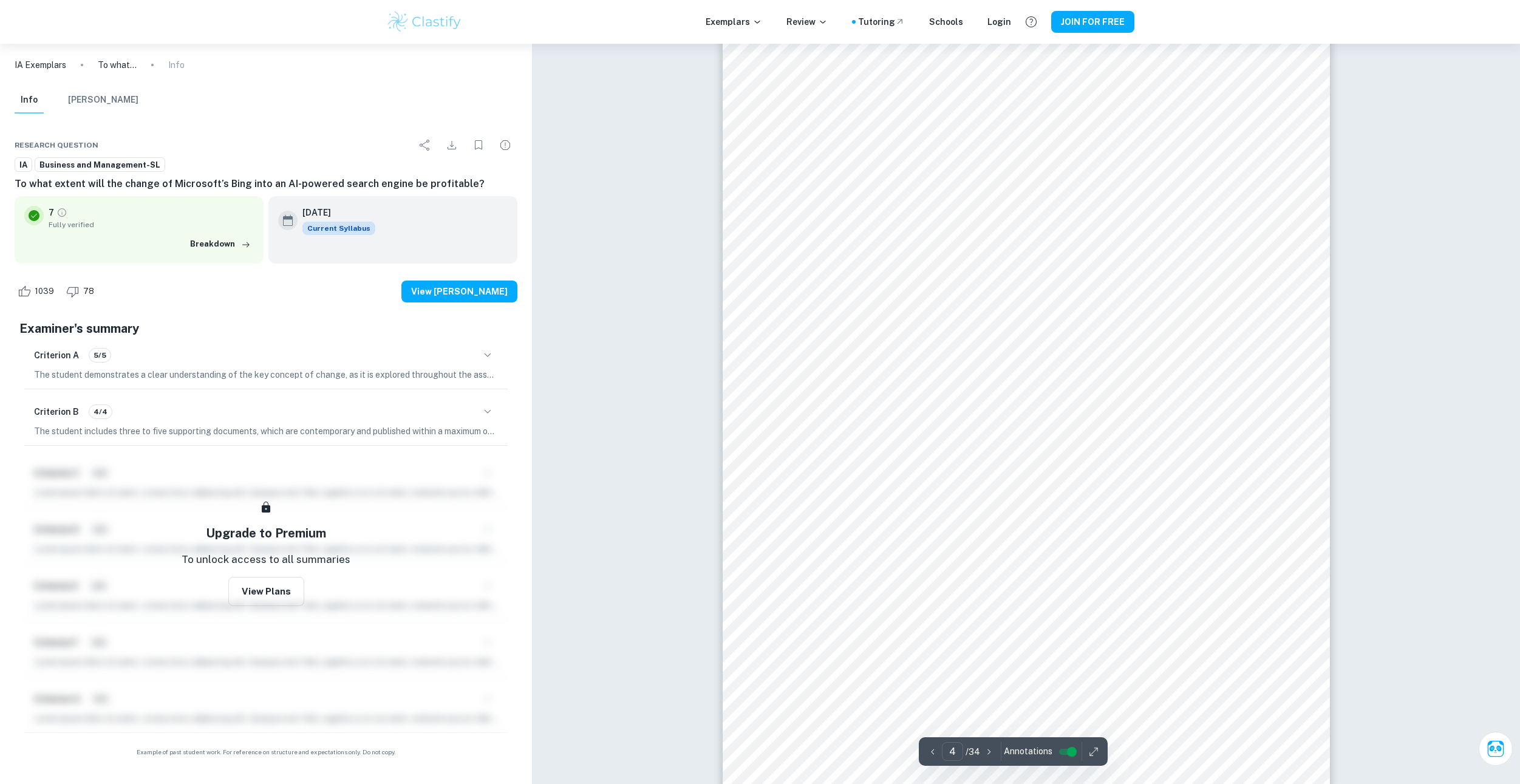
drag, startPoint x: 670, startPoint y: 272, endPoint x: 665, endPoint y: 283, distance: 12.1
drag, startPoint x: 687, startPoint y: 507, endPoint x: 677, endPoint y: 595, distance: 88.6
drag, startPoint x: 668, startPoint y: 536, endPoint x: 682, endPoint y: 446, distance: 91.1
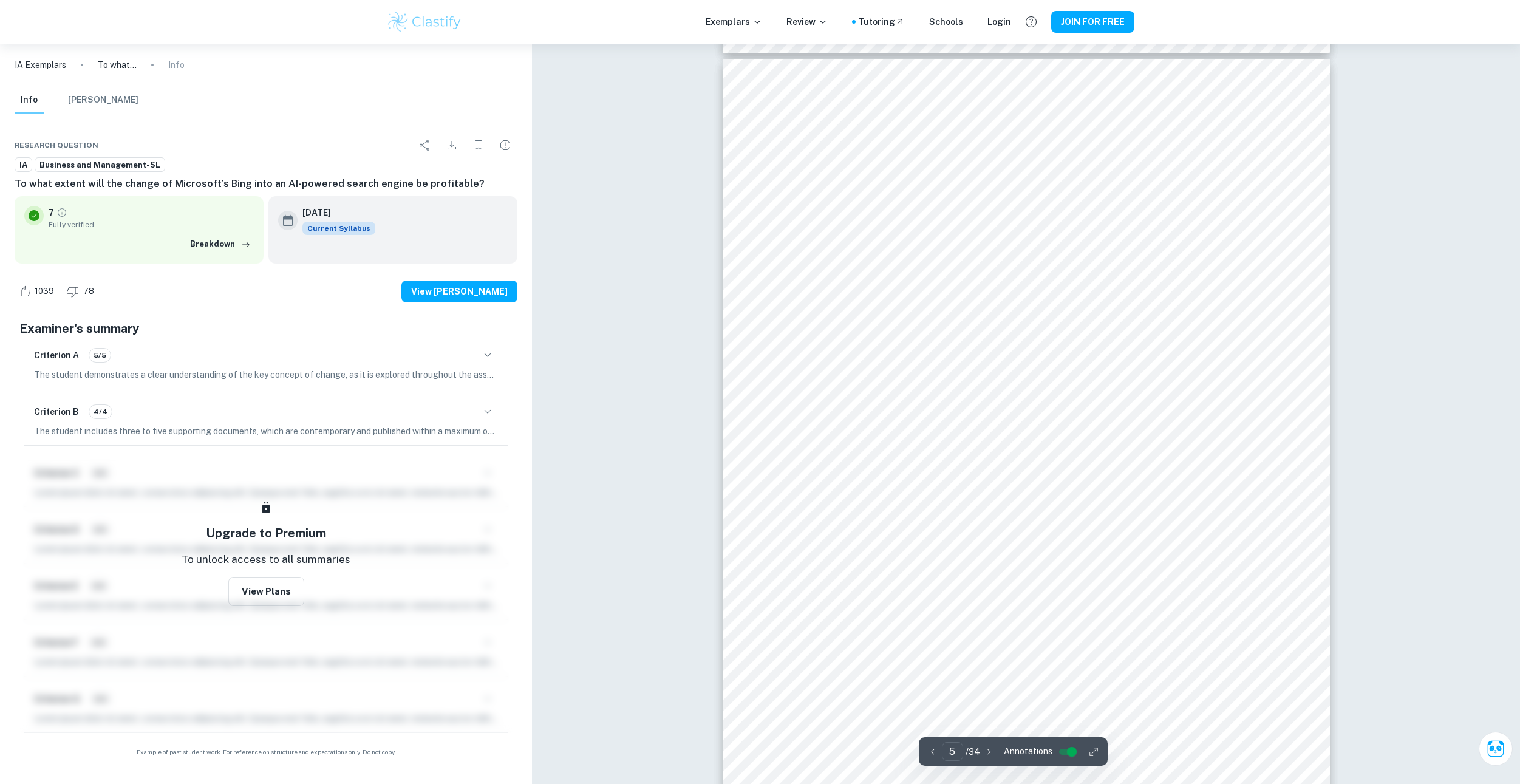
drag, startPoint x: 684, startPoint y: 537, endPoint x: 679, endPoint y: 592, distance: 55.2
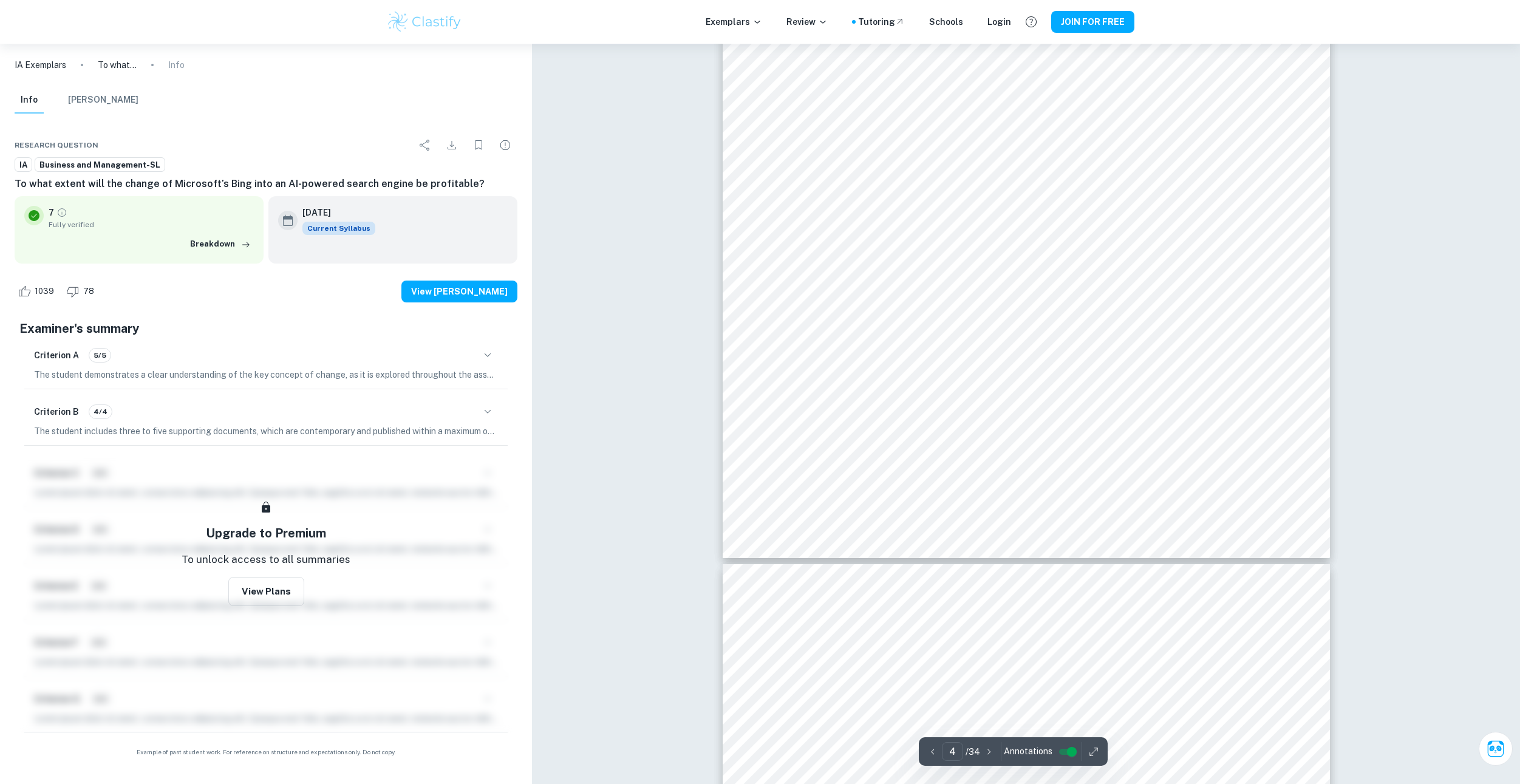
drag, startPoint x: 694, startPoint y: 536, endPoint x: 702, endPoint y: 500, distance: 36.9
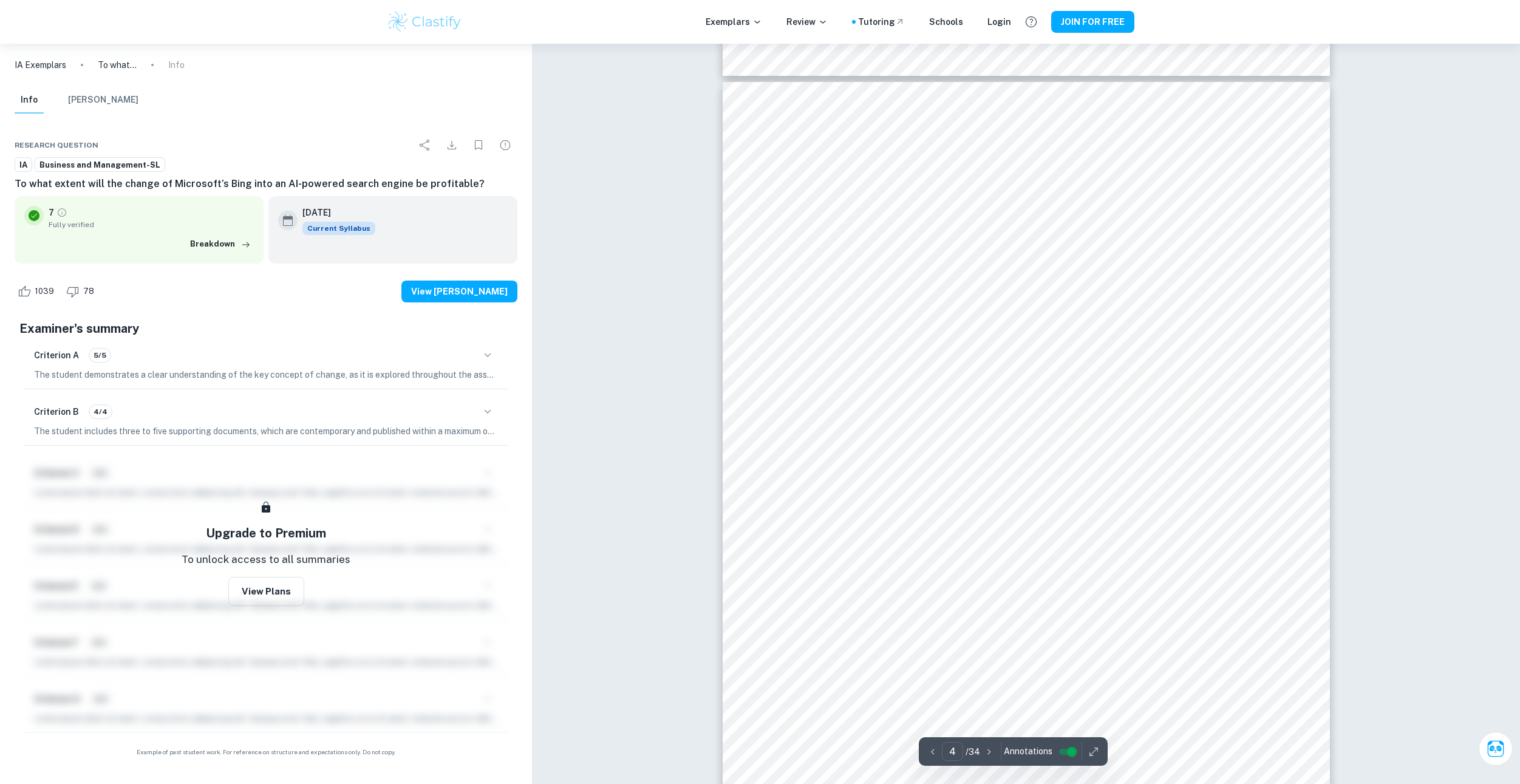
drag, startPoint x: 594, startPoint y: 308, endPoint x: 599, endPoint y: 234, distance: 74.2
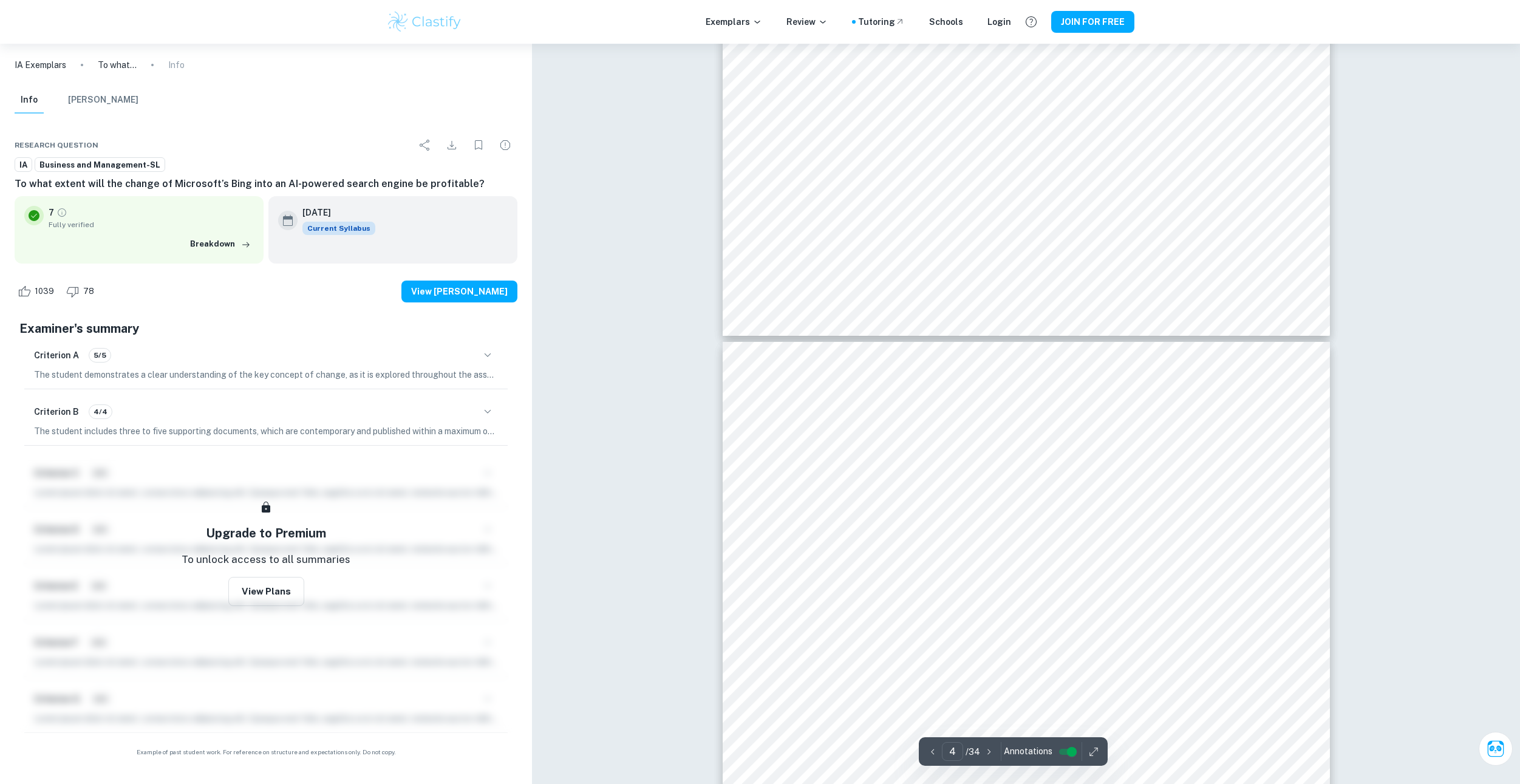
drag, startPoint x: 653, startPoint y: 135, endPoint x: 655, endPoint y: 92, distance: 43.0
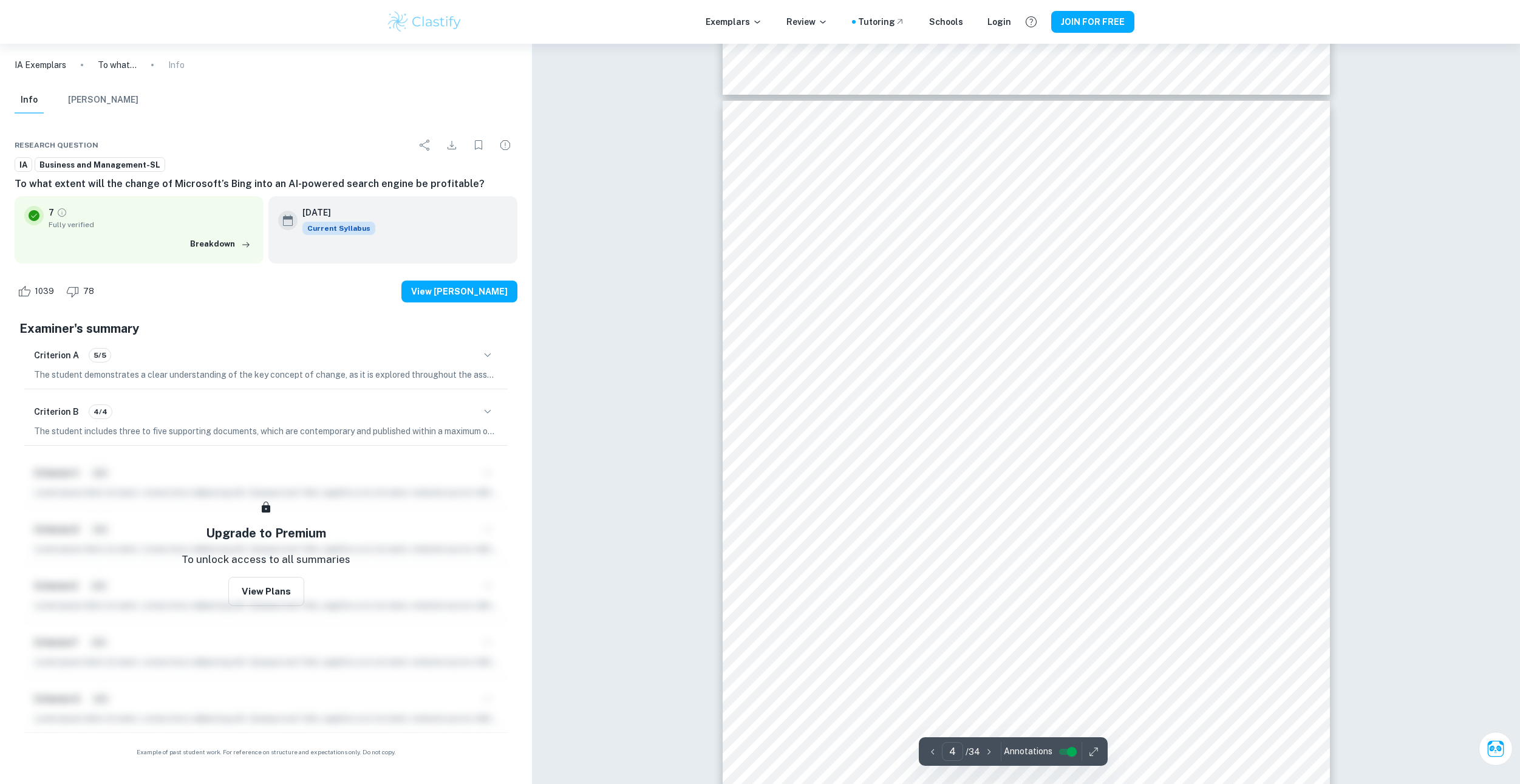
drag, startPoint x: 655, startPoint y: 92, endPoint x: 691, endPoint y: 189, distance: 103.5
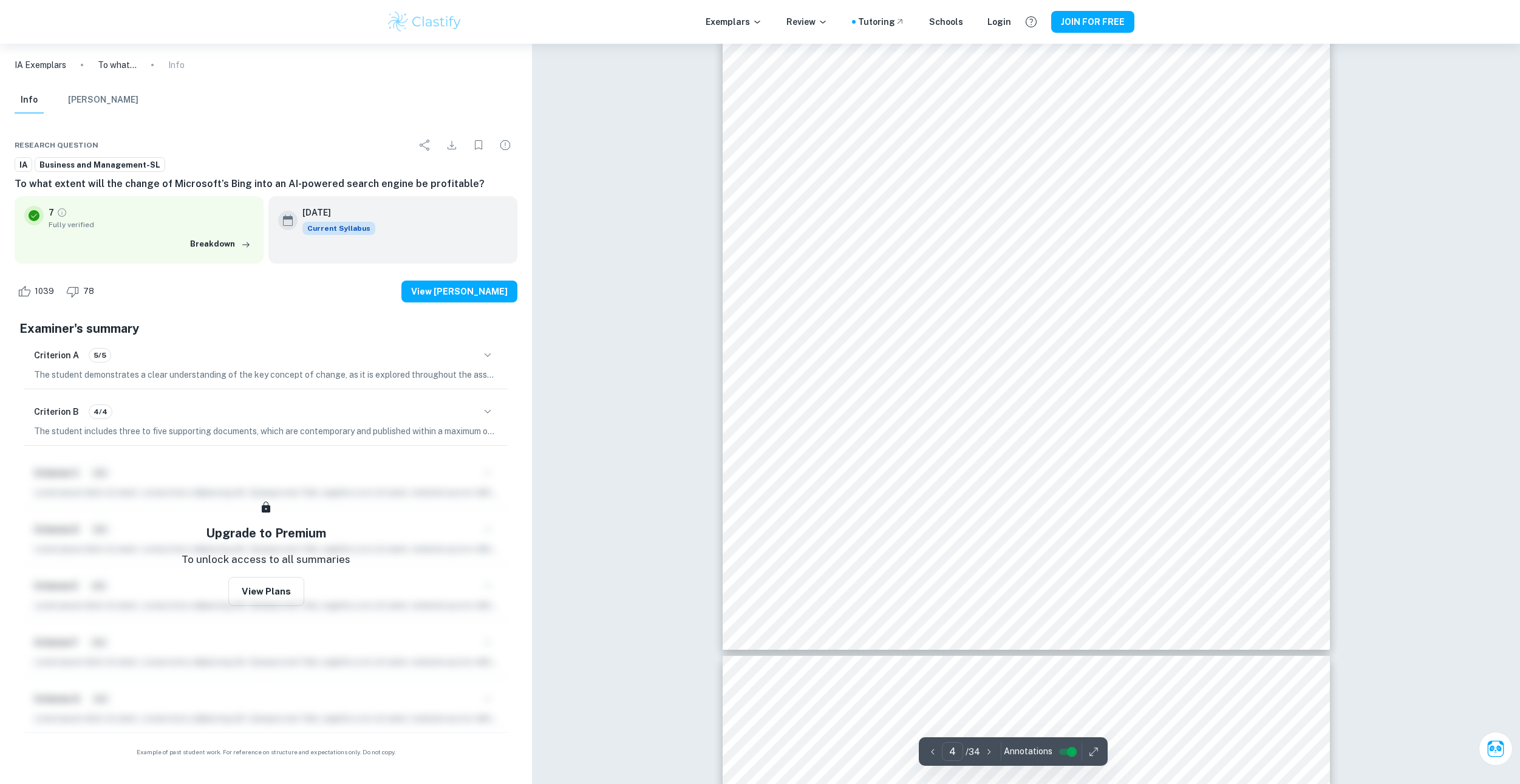
drag, startPoint x: 682, startPoint y: 314, endPoint x: 683, endPoint y: 339, distance: 25.0
drag, startPoint x: 676, startPoint y: 265, endPoint x: 677, endPoint y: 237, distance: 28.0
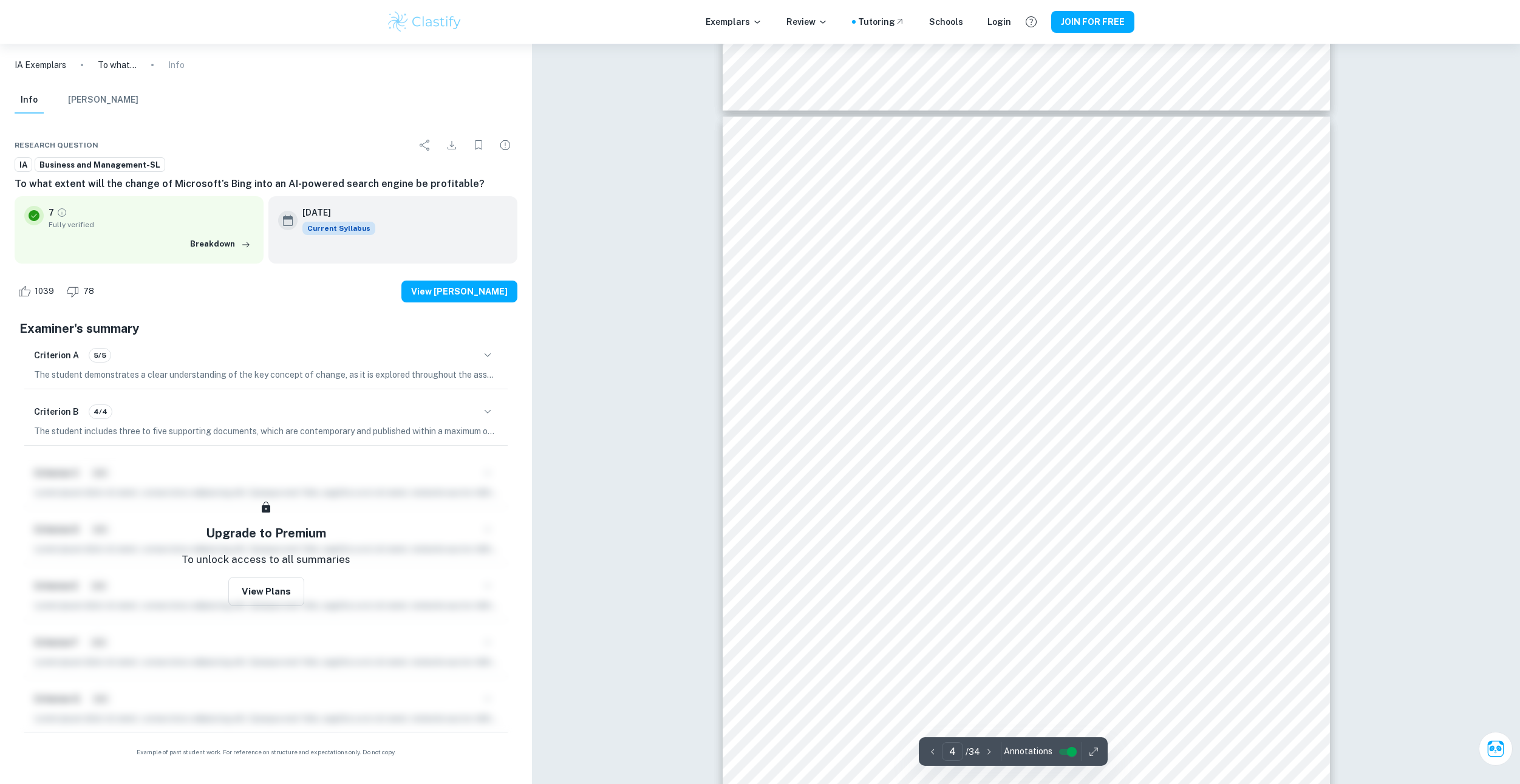
scroll to position [2692, 0]
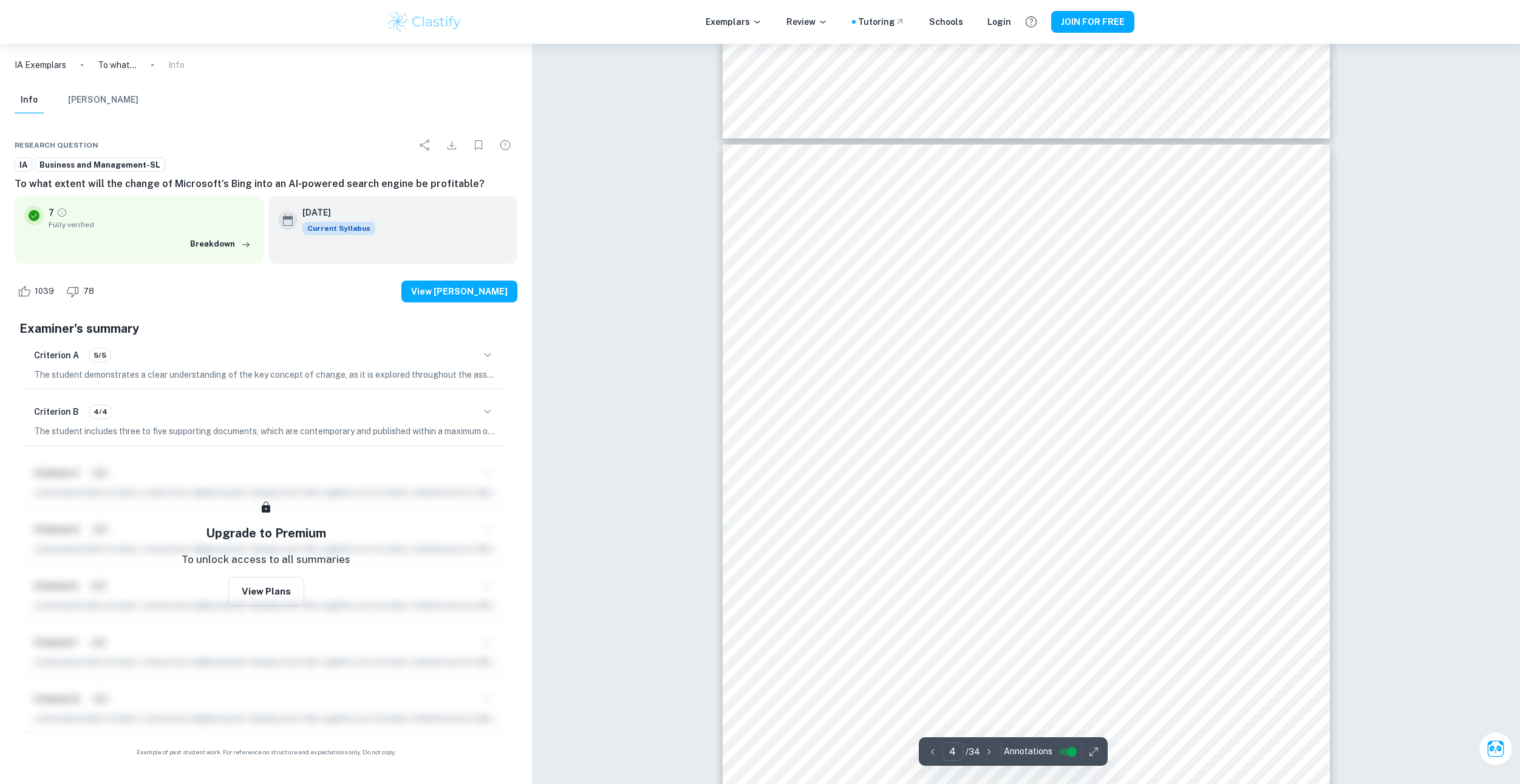
drag, startPoint x: 677, startPoint y: 277, endPoint x: 679, endPoint y: 232, distance: 45.0
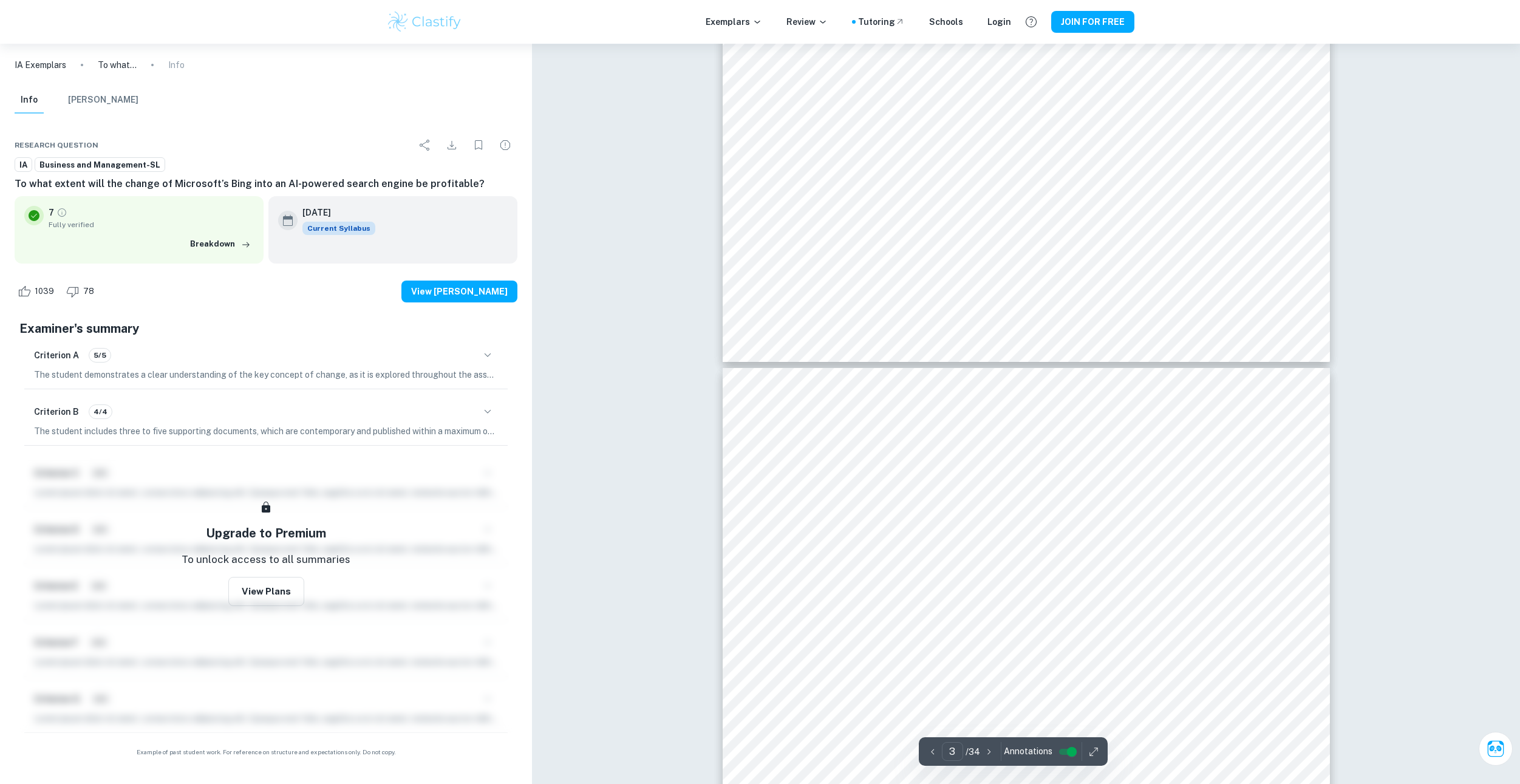
drag, startPoint x: 682, startPoint y: 176, endPoint x: 685, endPoint y: 146, distance: 30.1
drag, startPoint x: 646, startPoint y: 397, endPoint x: 654, endPoint y: 489, distance: 92.3
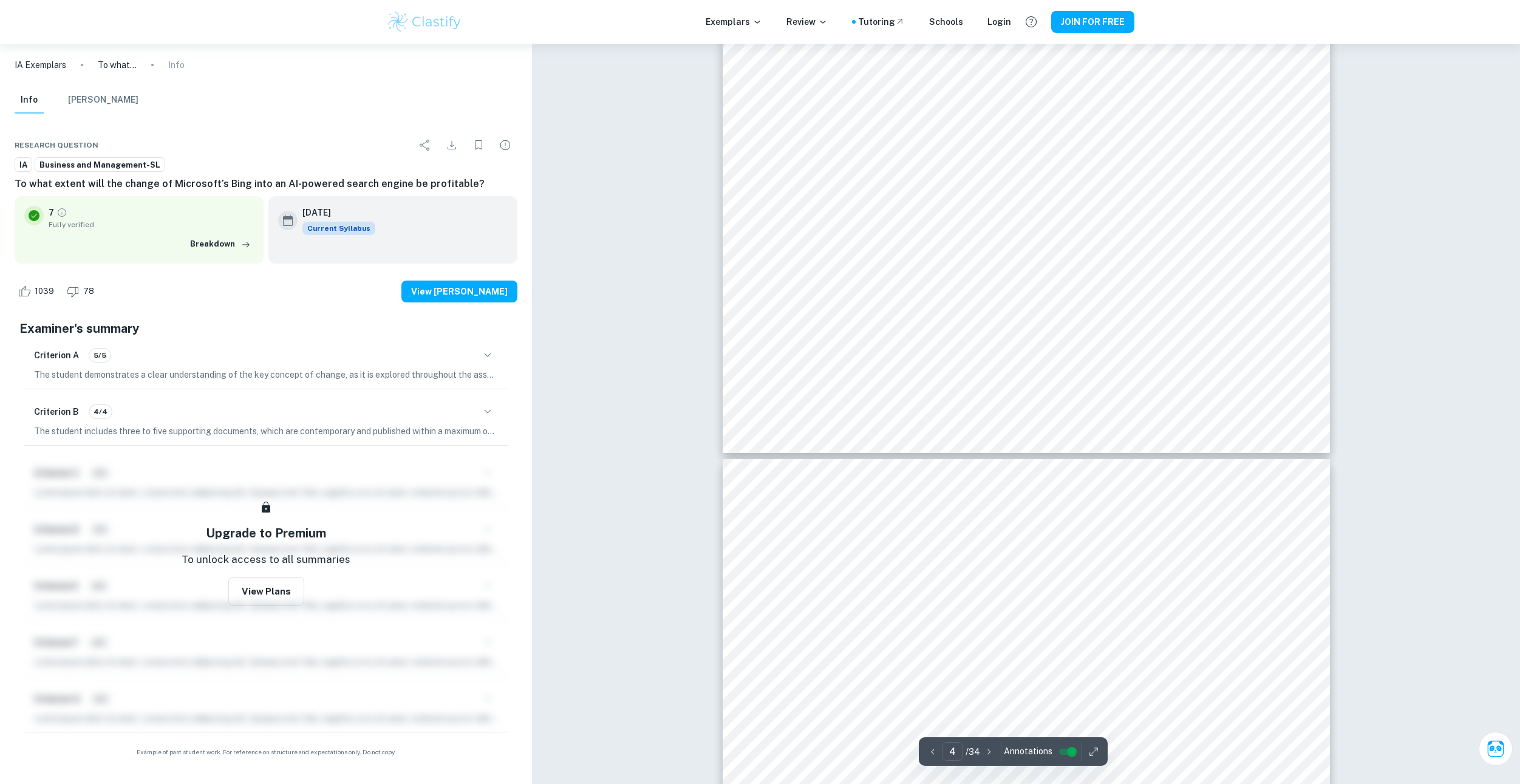
drag, startPoint x: 628, startPoint y: 184, endPoint x: 627, endPoint y: 243, distance: 59.0
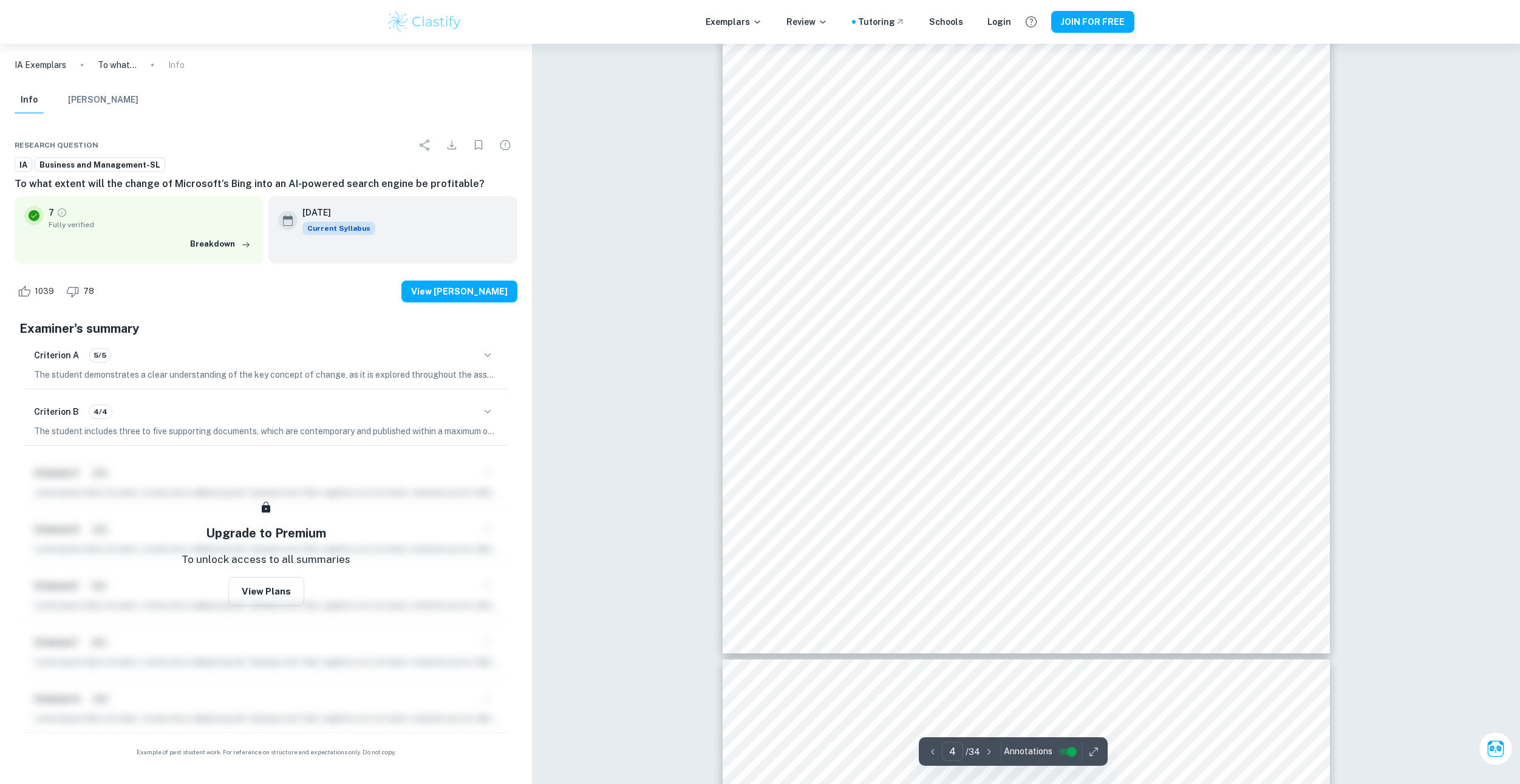
scroll to position [2994, 0]
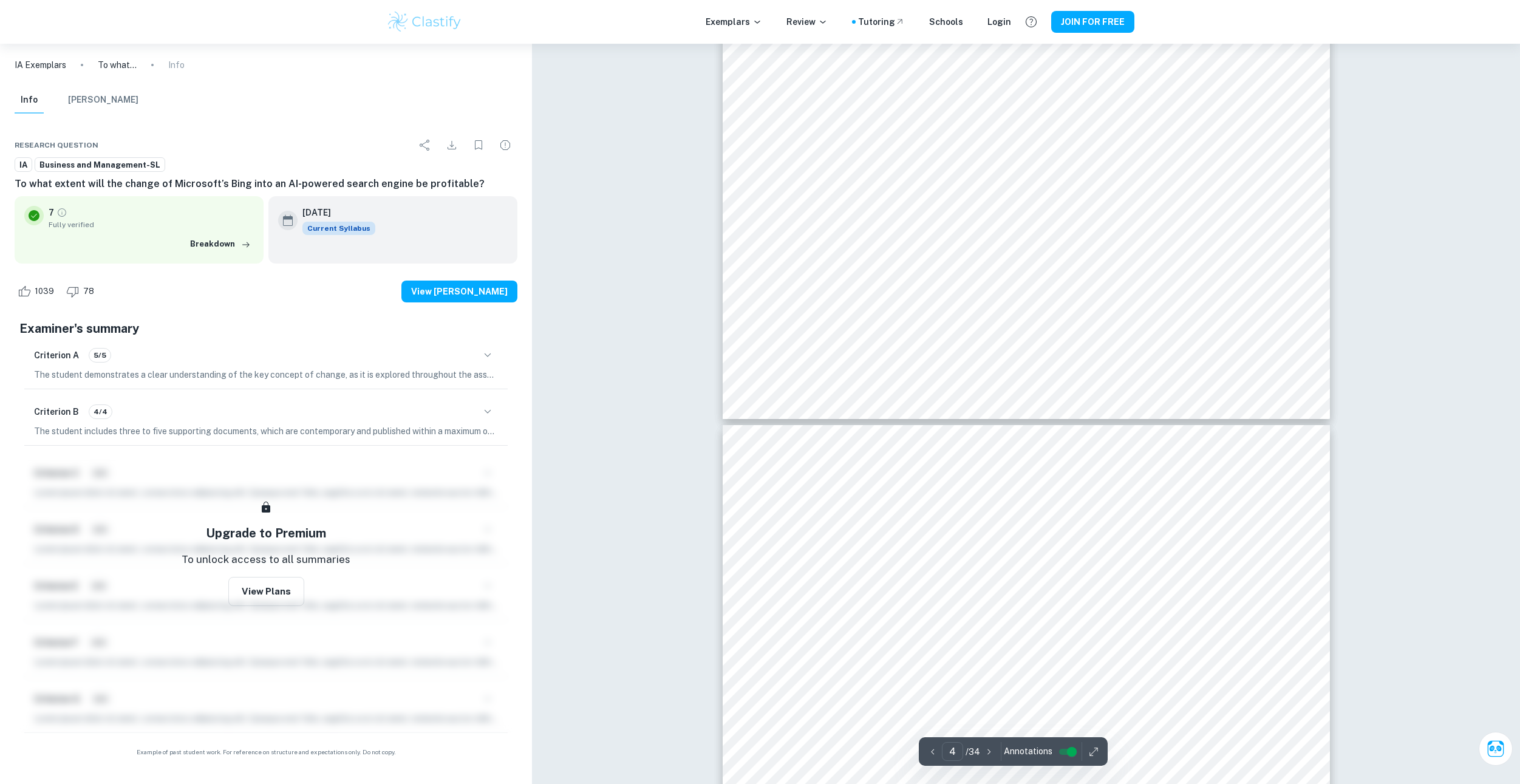
drag, startPoint x: 685, startPoint y: 268, endPoint x: 678, endPoint y: 345, distance: 77.3
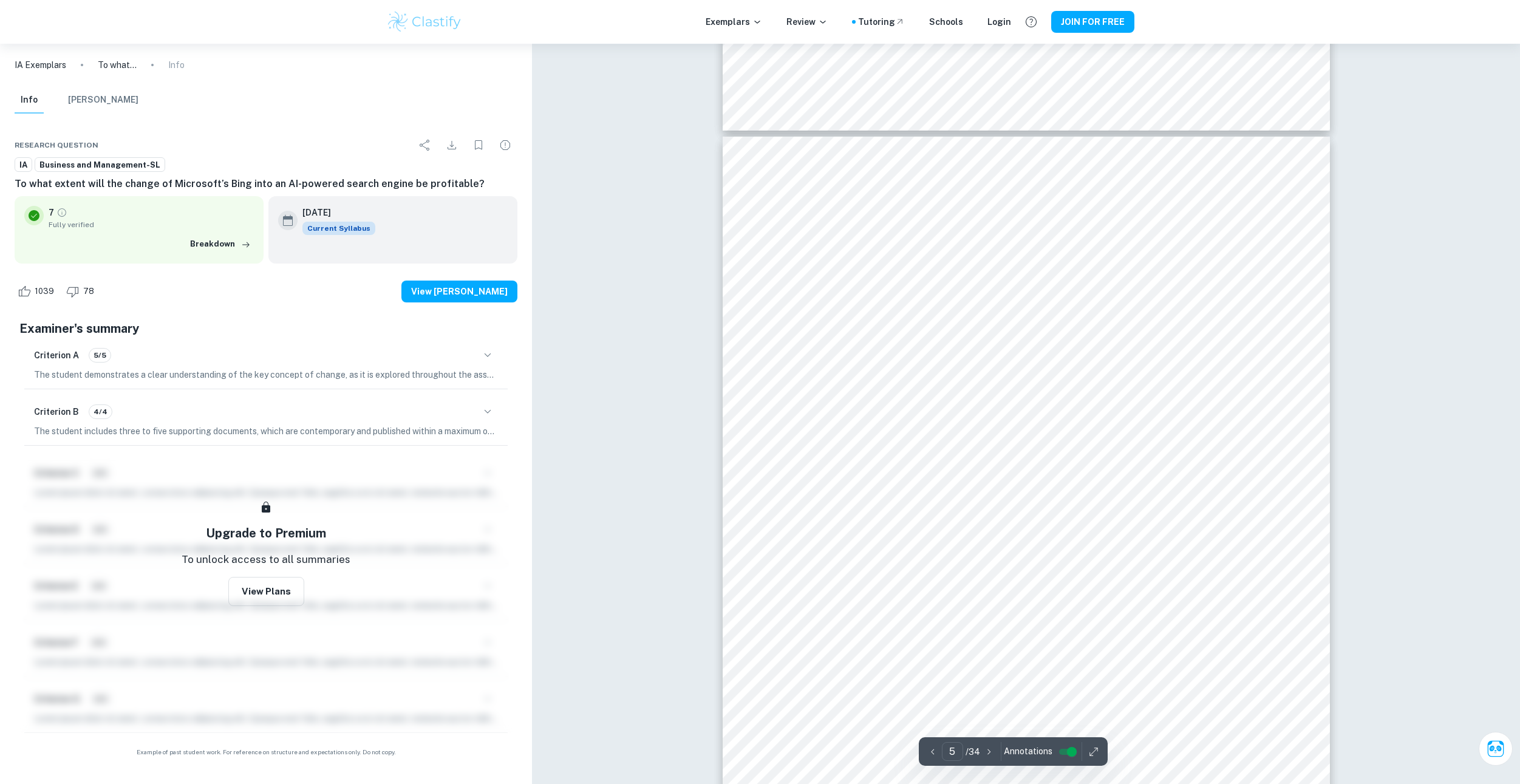
scroll to position [3611, 0]
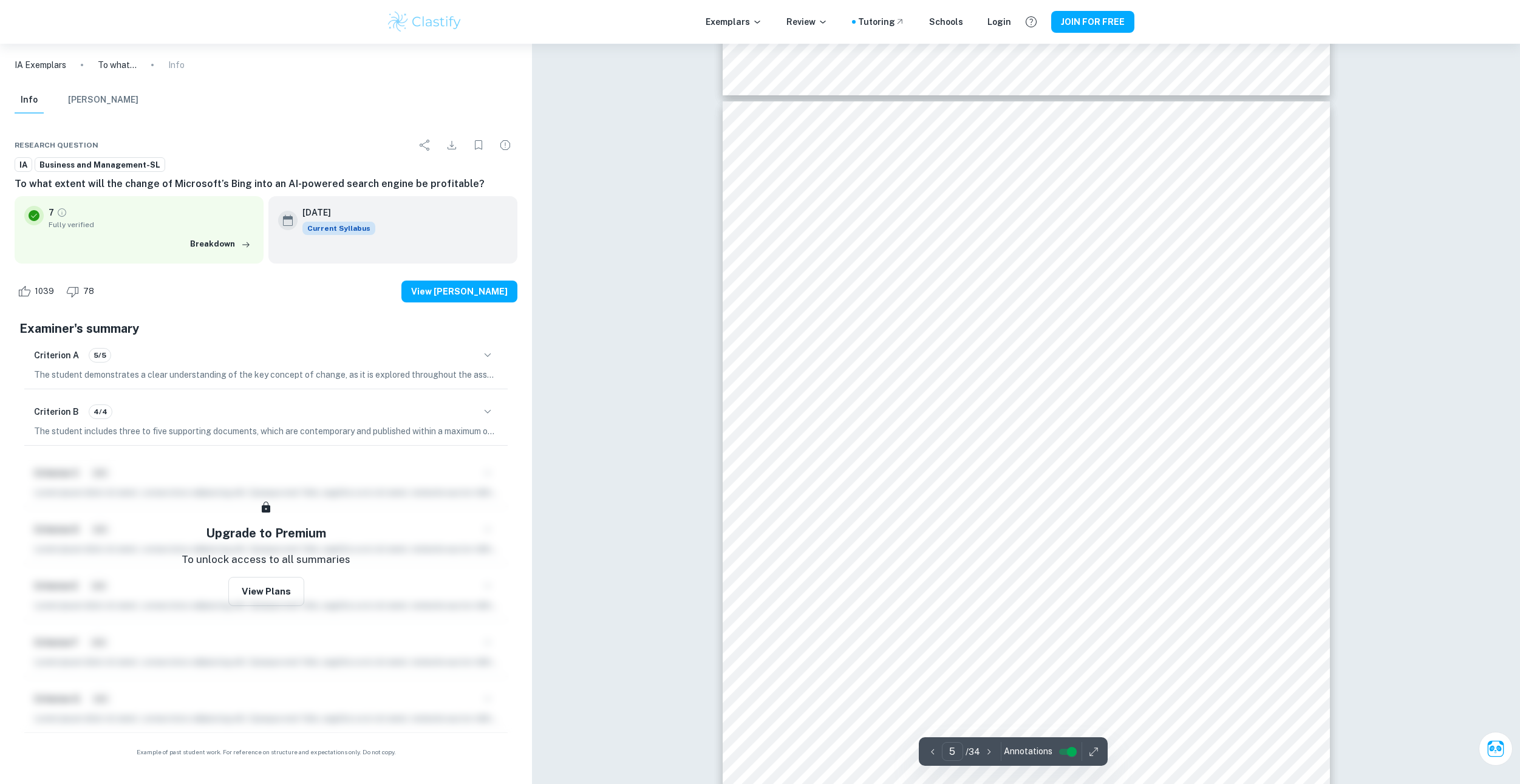
drag, startPoint x: 674, startPoint y: 353, endPoint x: 669, endPoint y: 415, distance: 62.2
drag, startPoint x: 668, startPoint y: 448, endPoint x: 669, endPoint y: 480, distance: 32.0
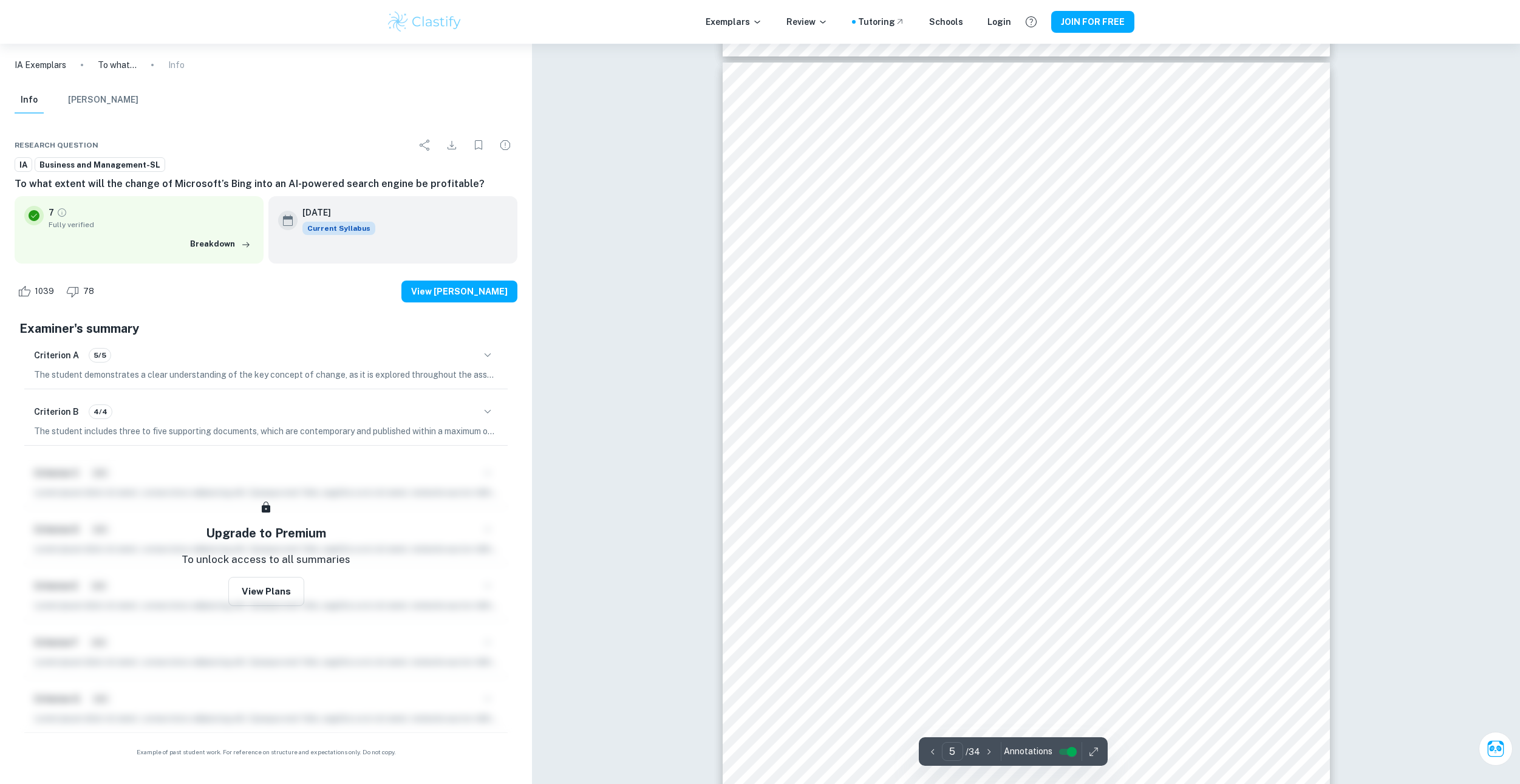
drag, startPoint x: 667, startPoint y: 464, endPoint x: 668, endPoint y: 426, distance: 38.0
drag, startPoint x: 668, startPoint y: 459, endPoint x: 668, endPoint y: 466, distance: 7.0
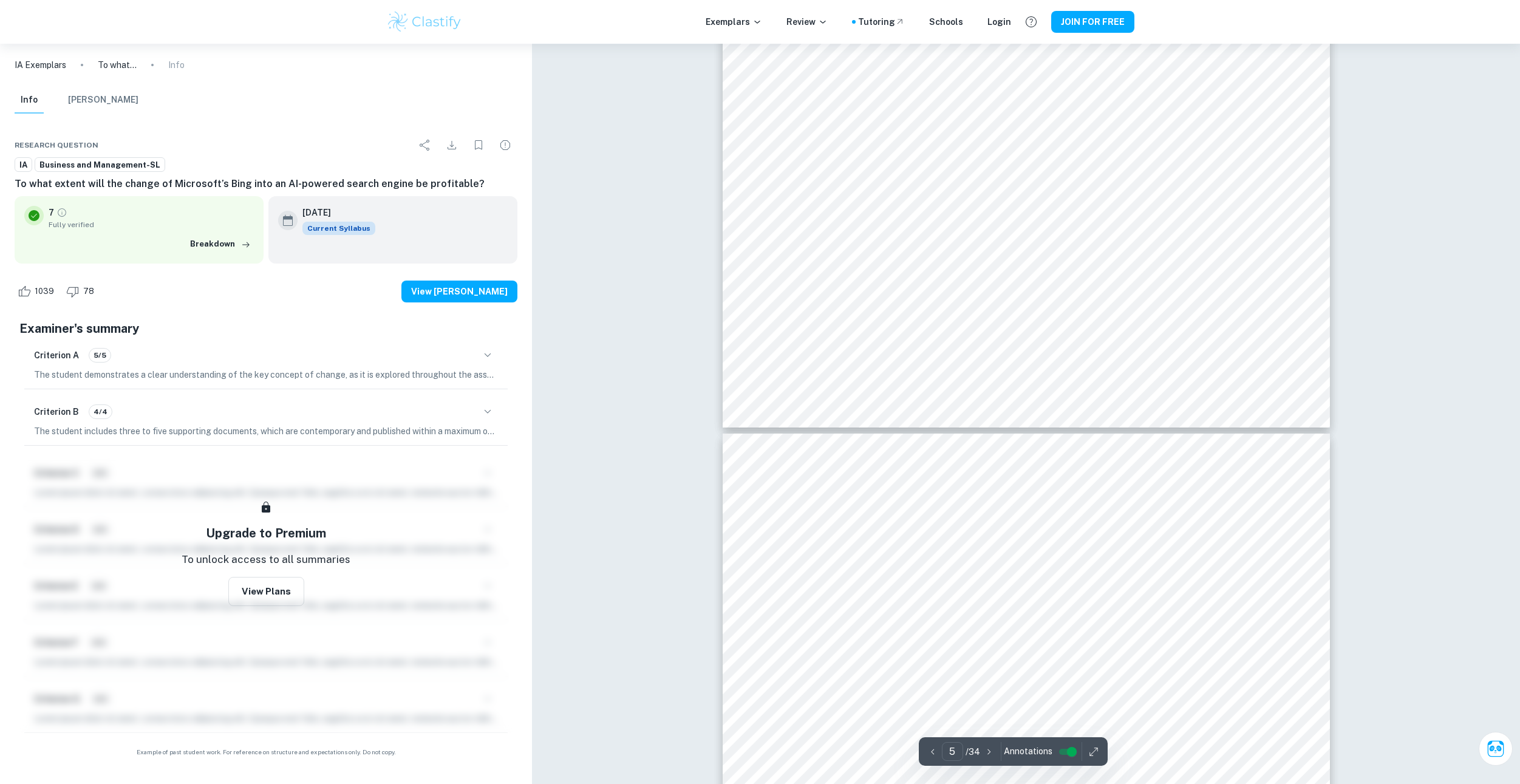
scroll to position [4241, 0]
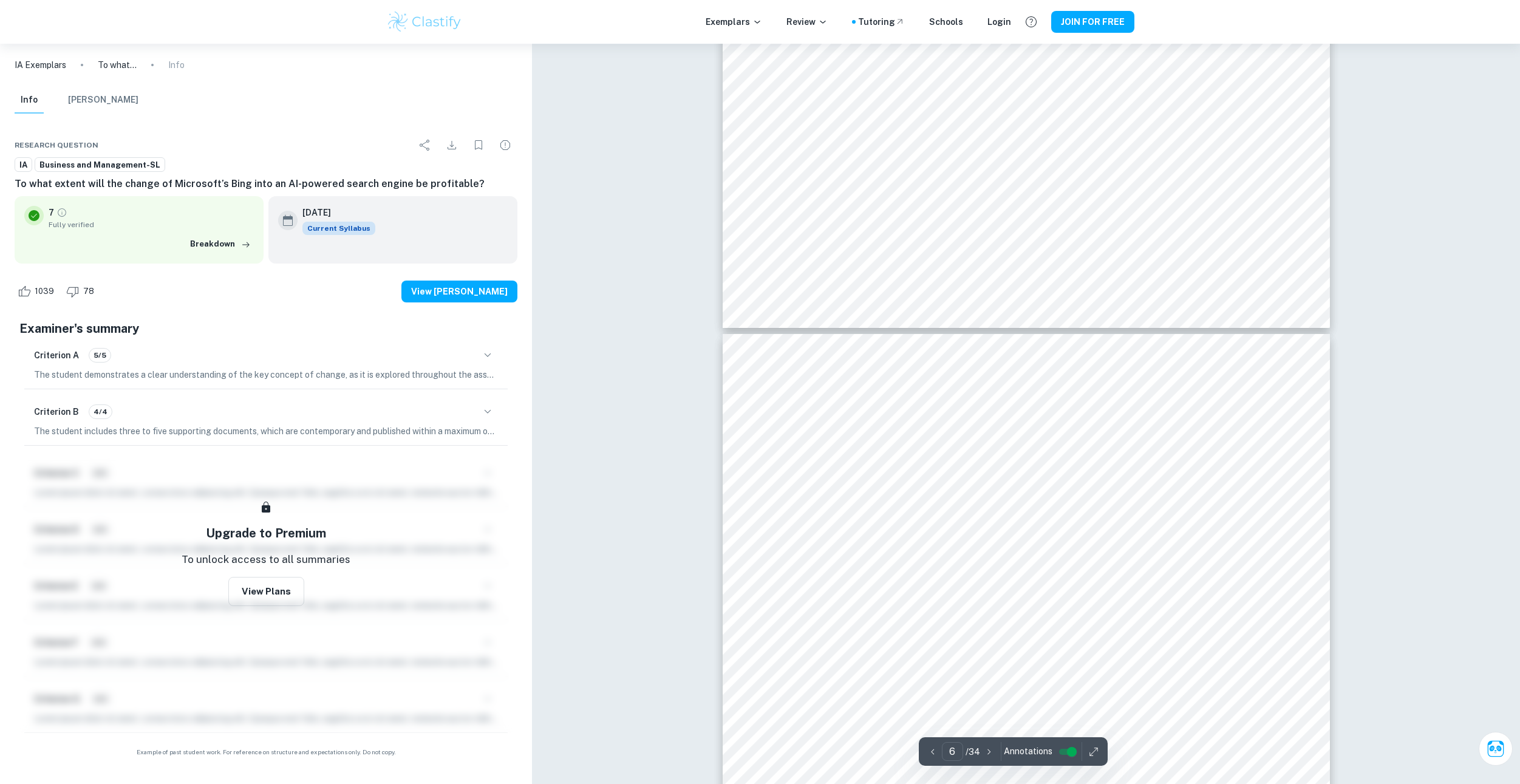
drag, startPoint x: 685, startPoint y: 495, endPoint x: 695, endPoint y: 537, distance: 43.2
drag, startPoint x: 618, startPoint y: 252, endPoint x: 627, endPoint y: 210, distance: 43.0
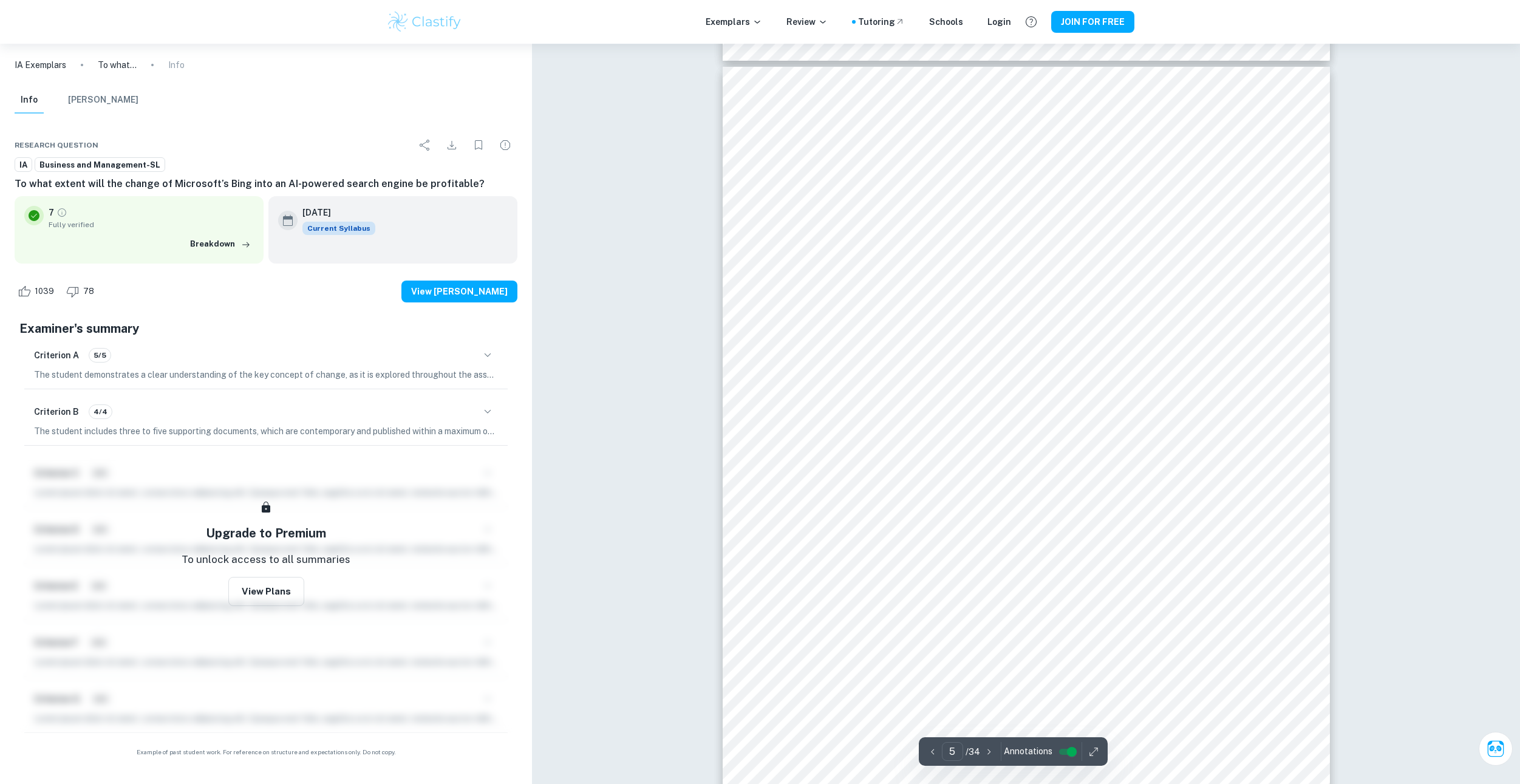
scroll to position [3587, 0]
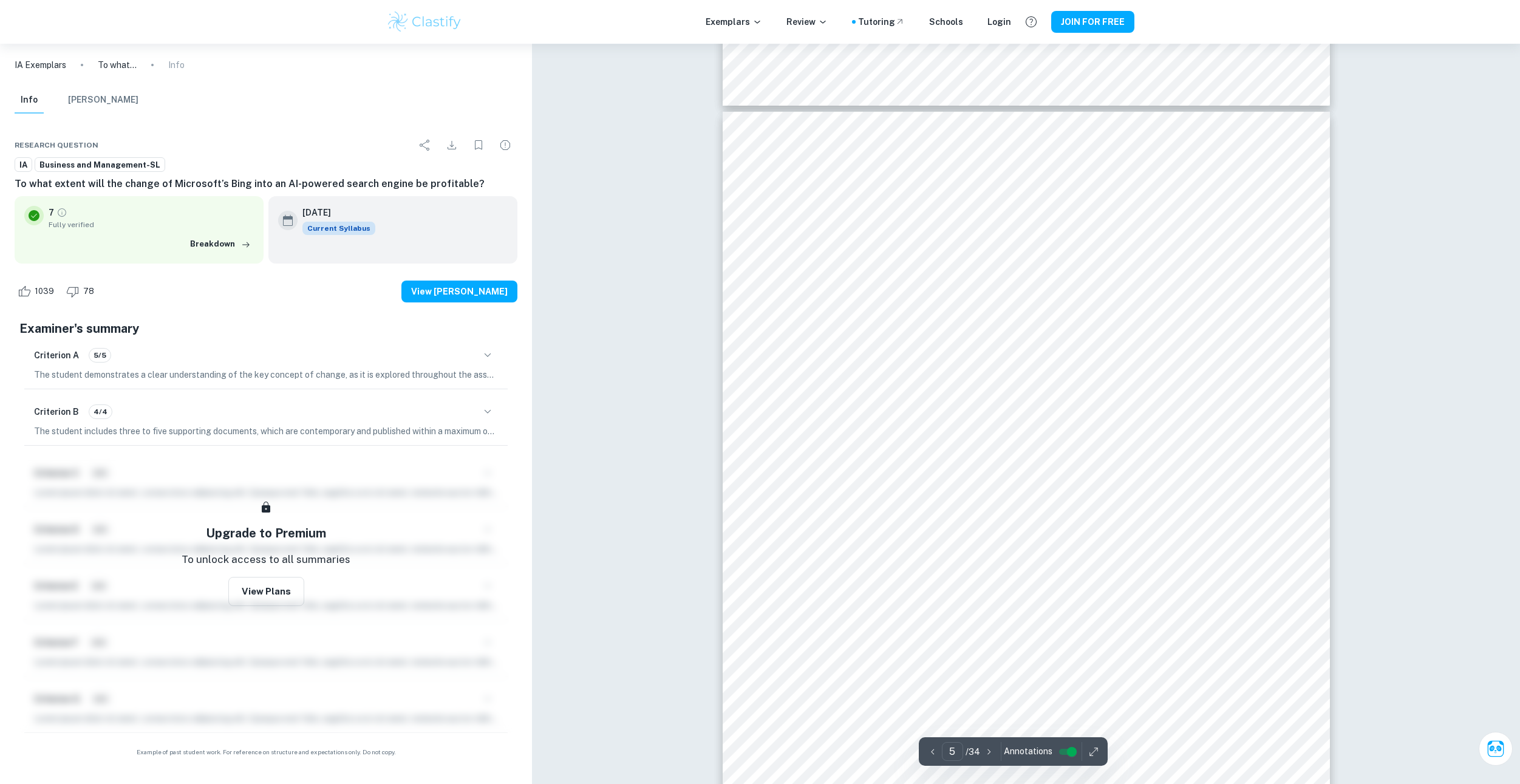
drag, startPoint x: 631, startPoint y: 323, endPoint x: 636, endPoint y: 273, distance: 50.2
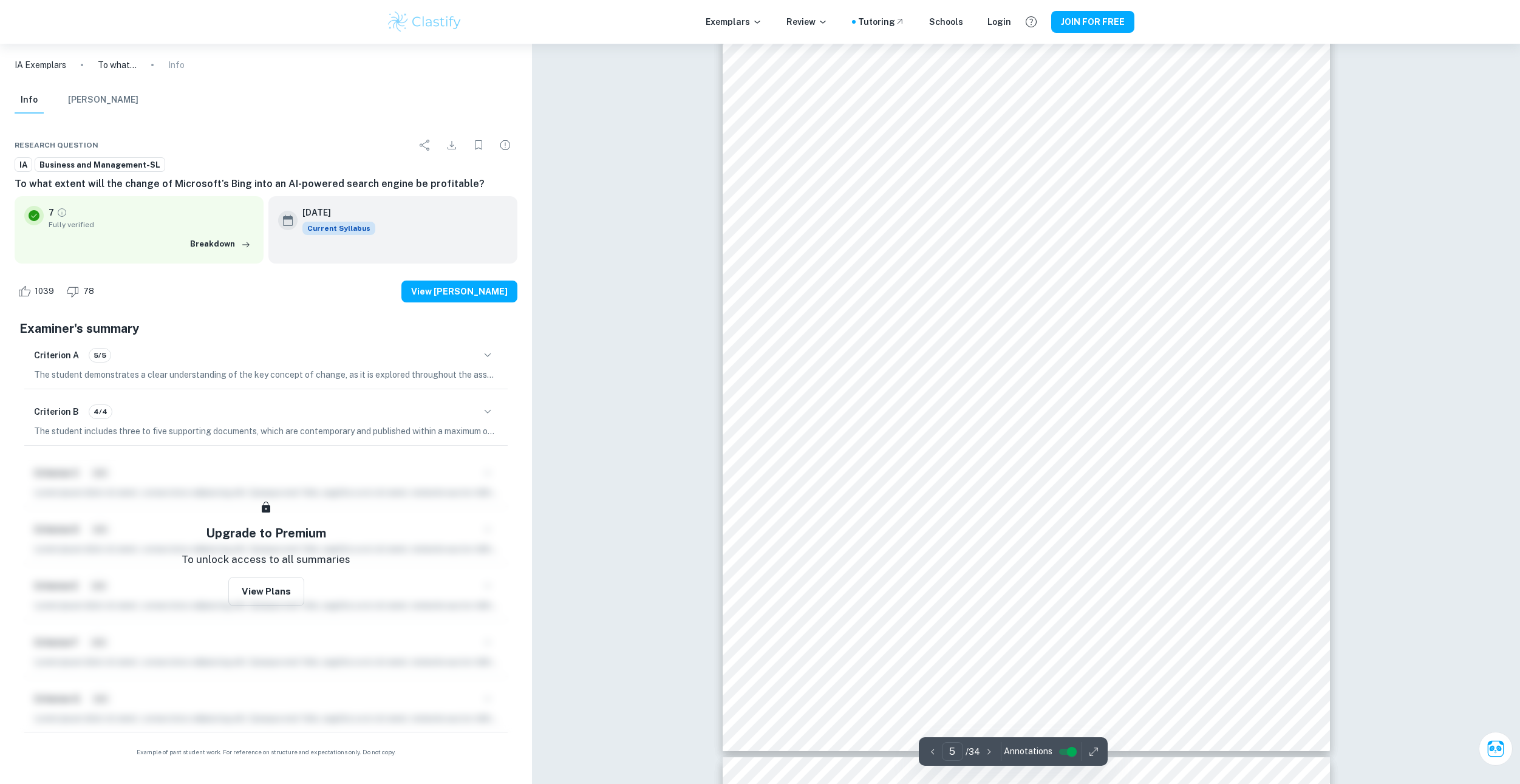
scroll to position [3850, 0]
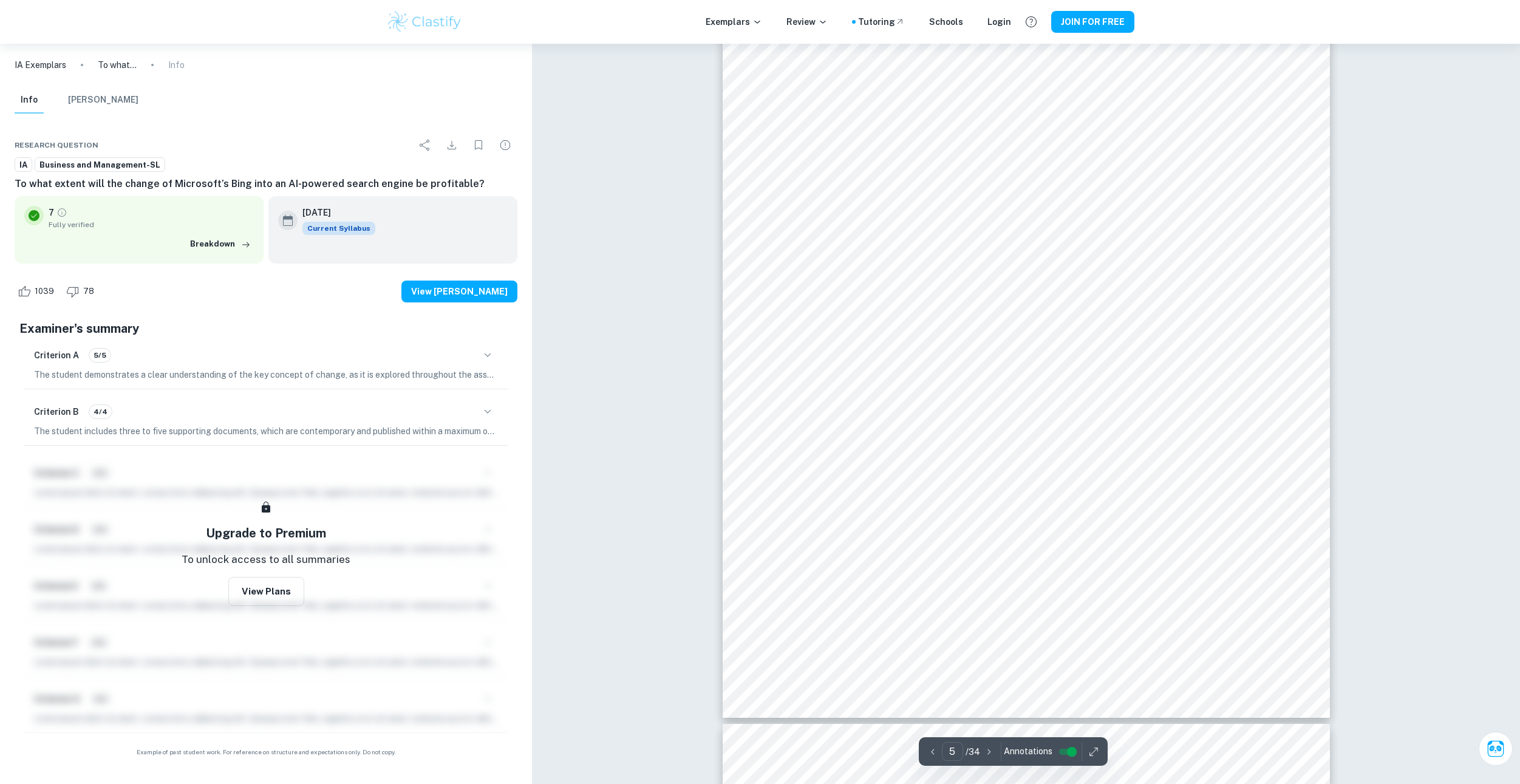
drag, startPoint x: 632, startPoint y: 321, endPoint x: 633, endPoint y: 330, distance: 9.1
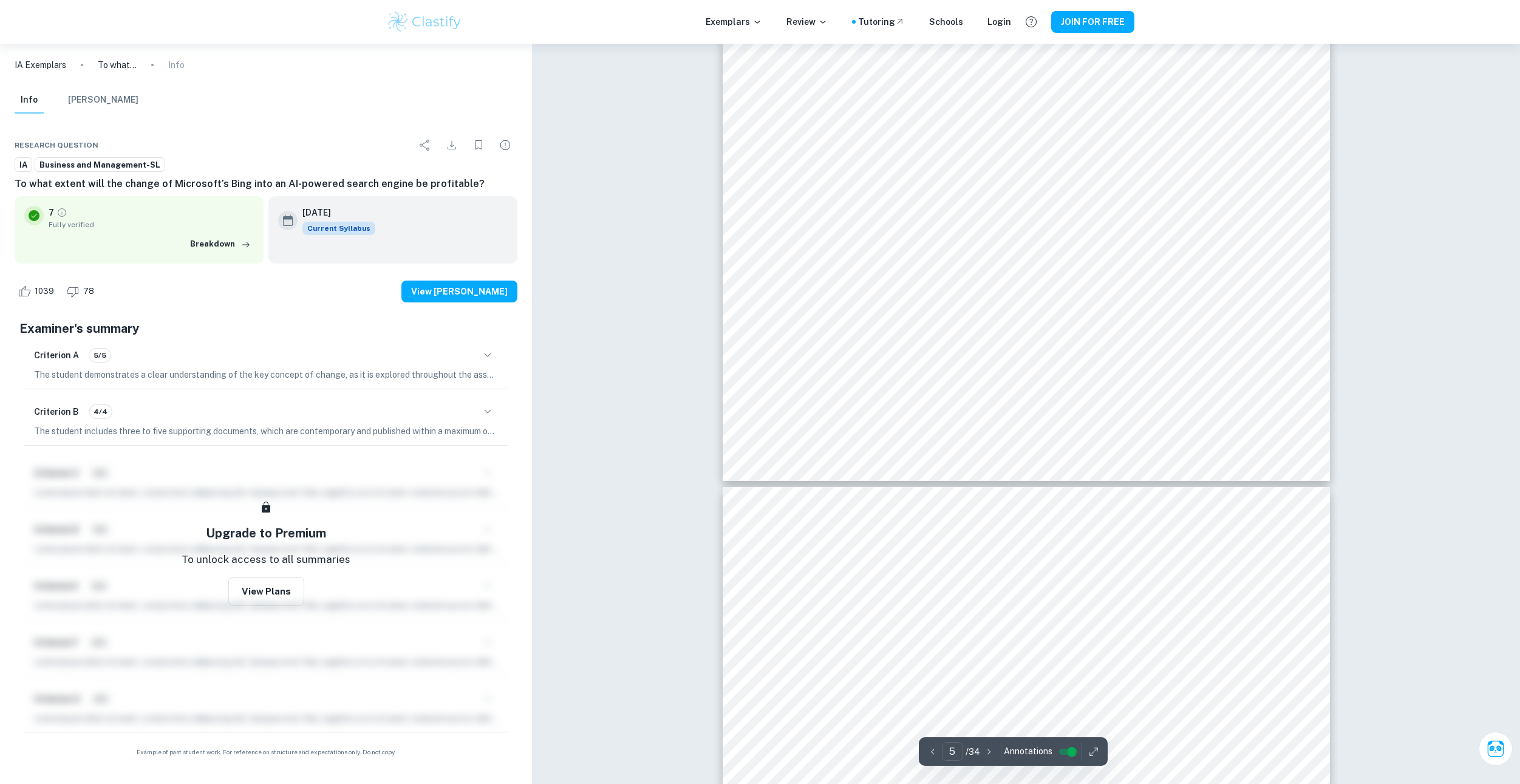
drag, startPoint x: 581, startPoint y: 166, endPoint x: 620, endPoint y: 297, distance: 136.7
drag, startPoint x: 679, startPoint y: 287, endPoint x: 684, endPoint y: 369, distance: 82.2
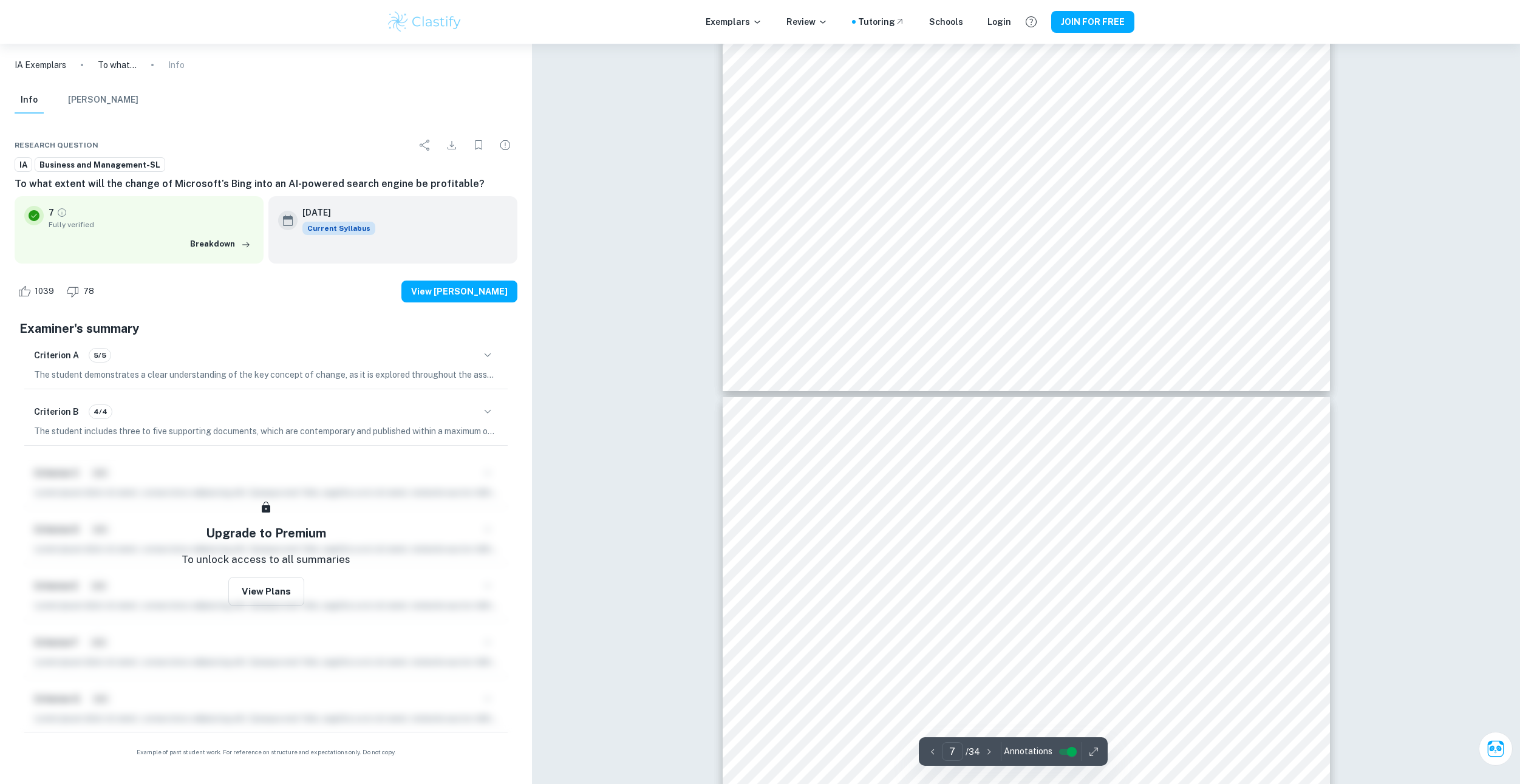
drag, startPoint x: 705, startPoint y: 320, endPoint x: 703, endPoint y: 421, distance: 101.0
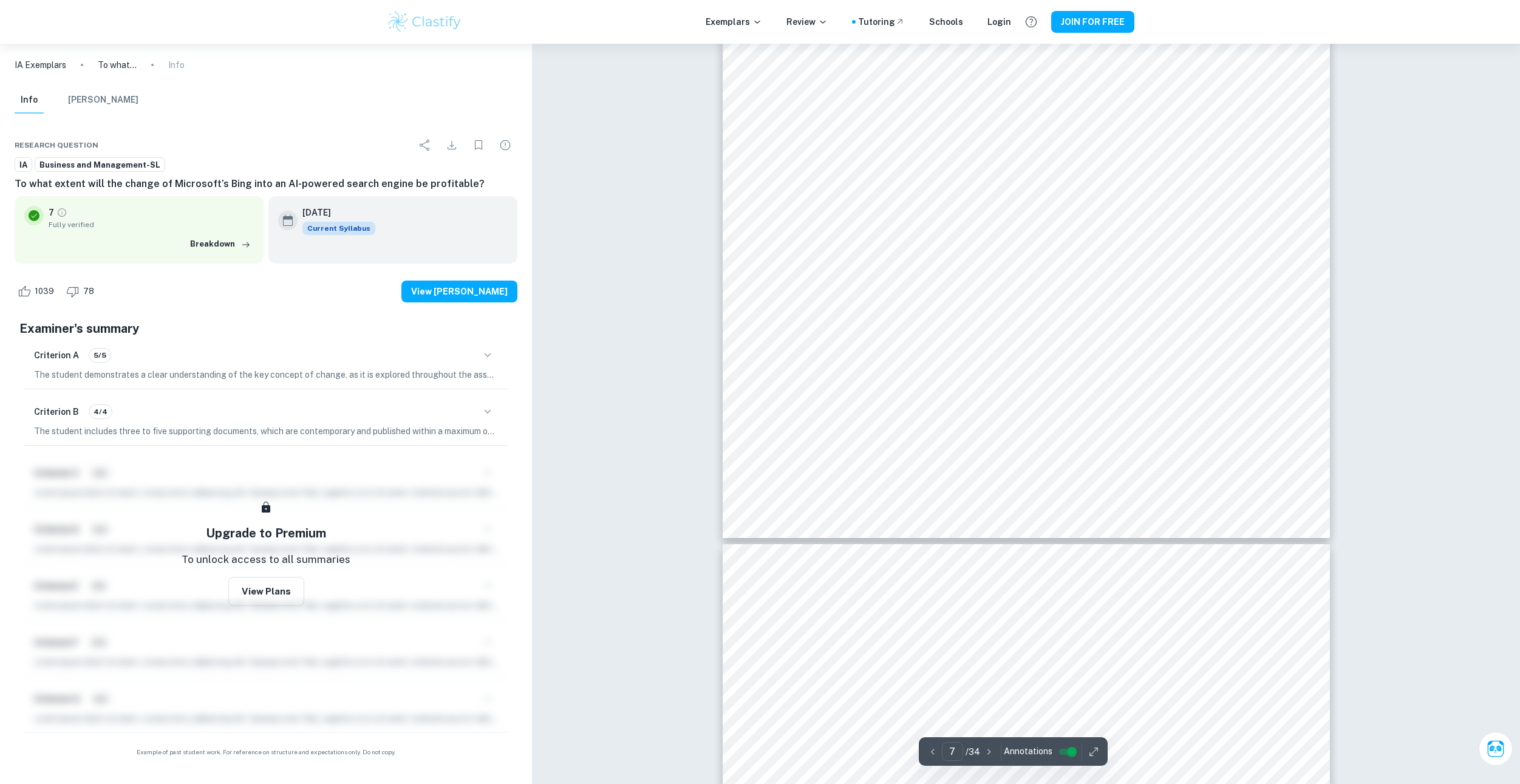
drag, startPoint x: 718, startPoint y: 292, endPoint x: 708, endPoint y: 344, distance: 53.0
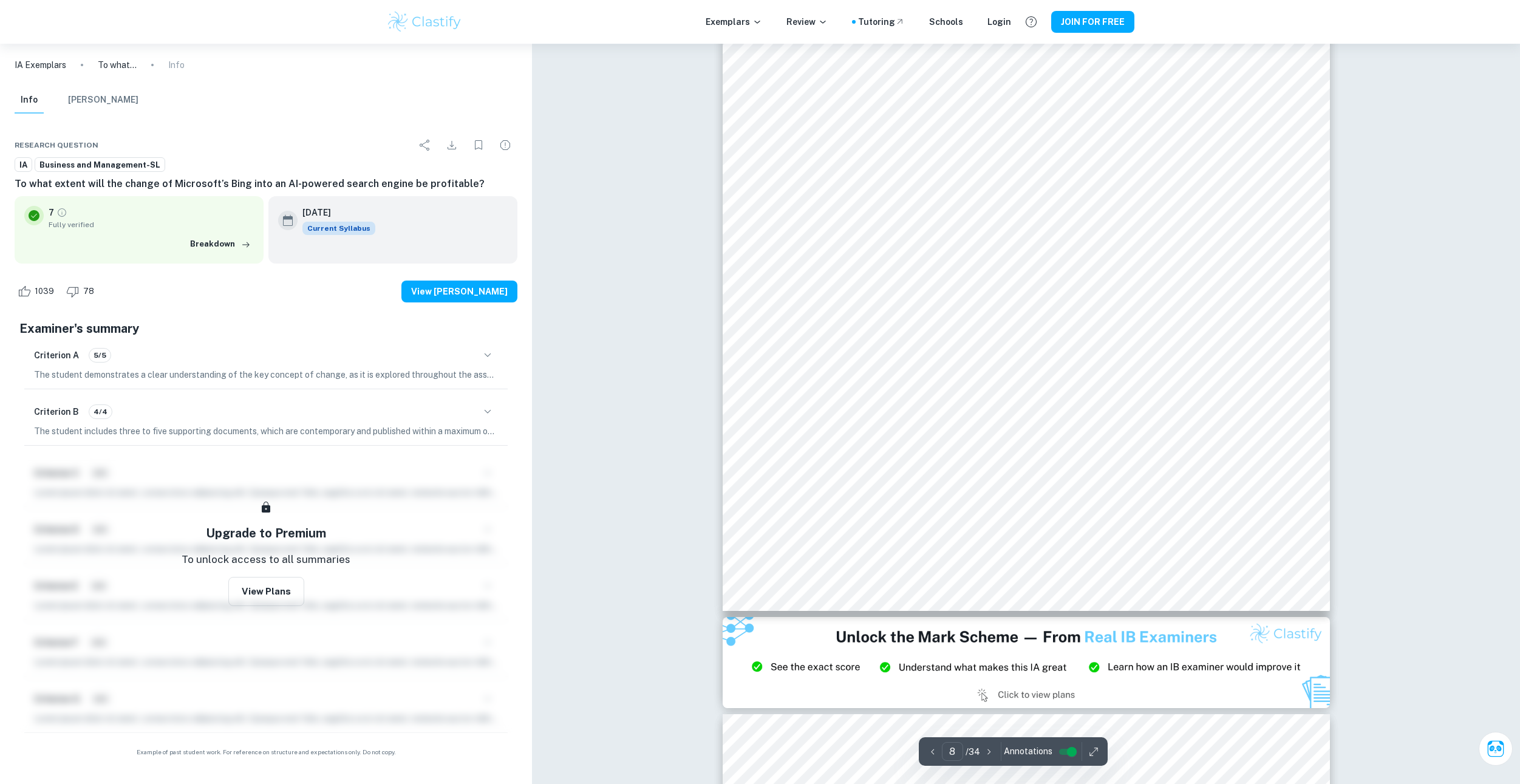
drag, startPoint x: 684, startPoint y: 270, endPoint x: 678, endPoint y: 357, distance: 87.2
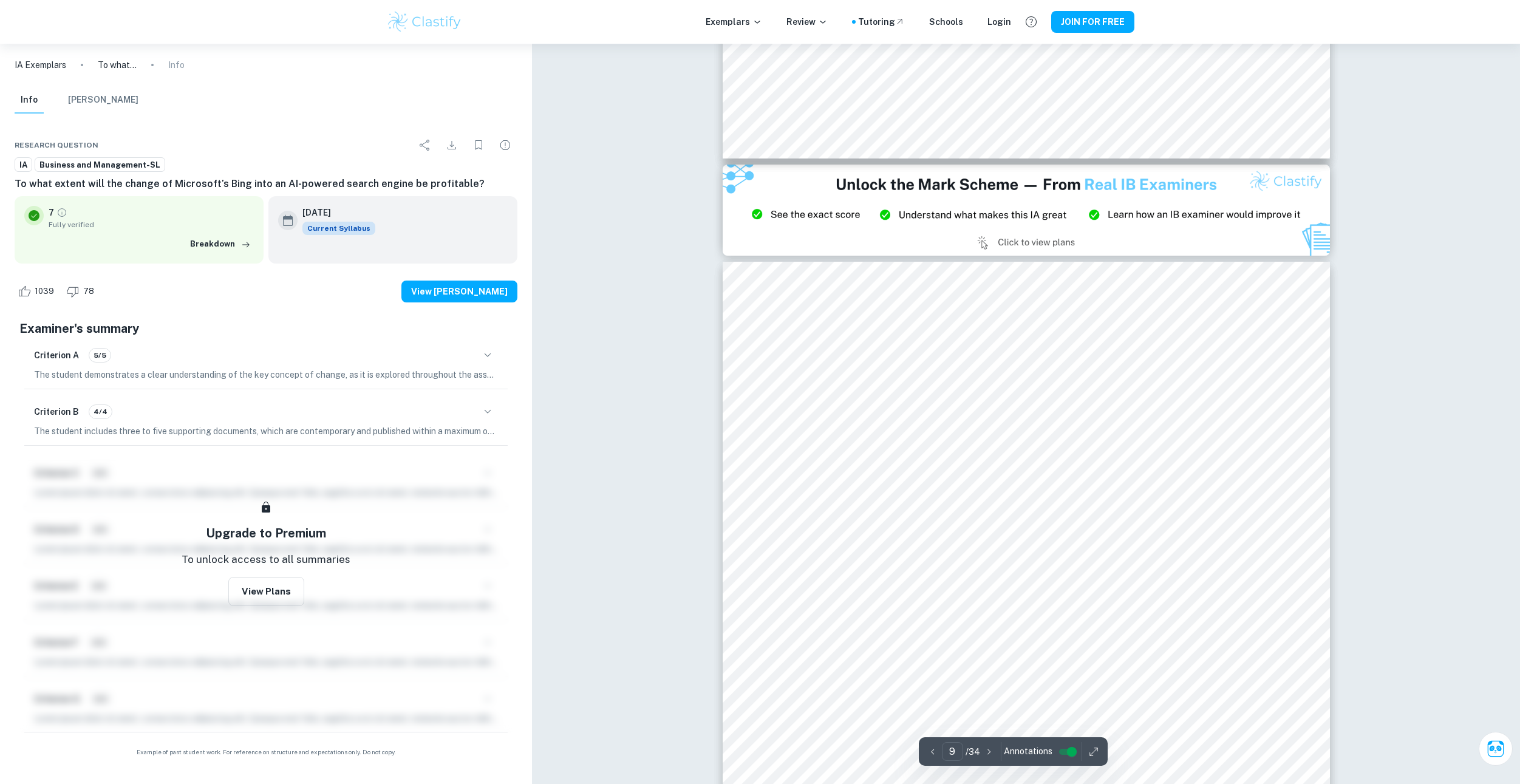
drag, startPoint x: 689, startPoint y: 350, endPoint x: 689, endPoint y: 400, distance: 50.0
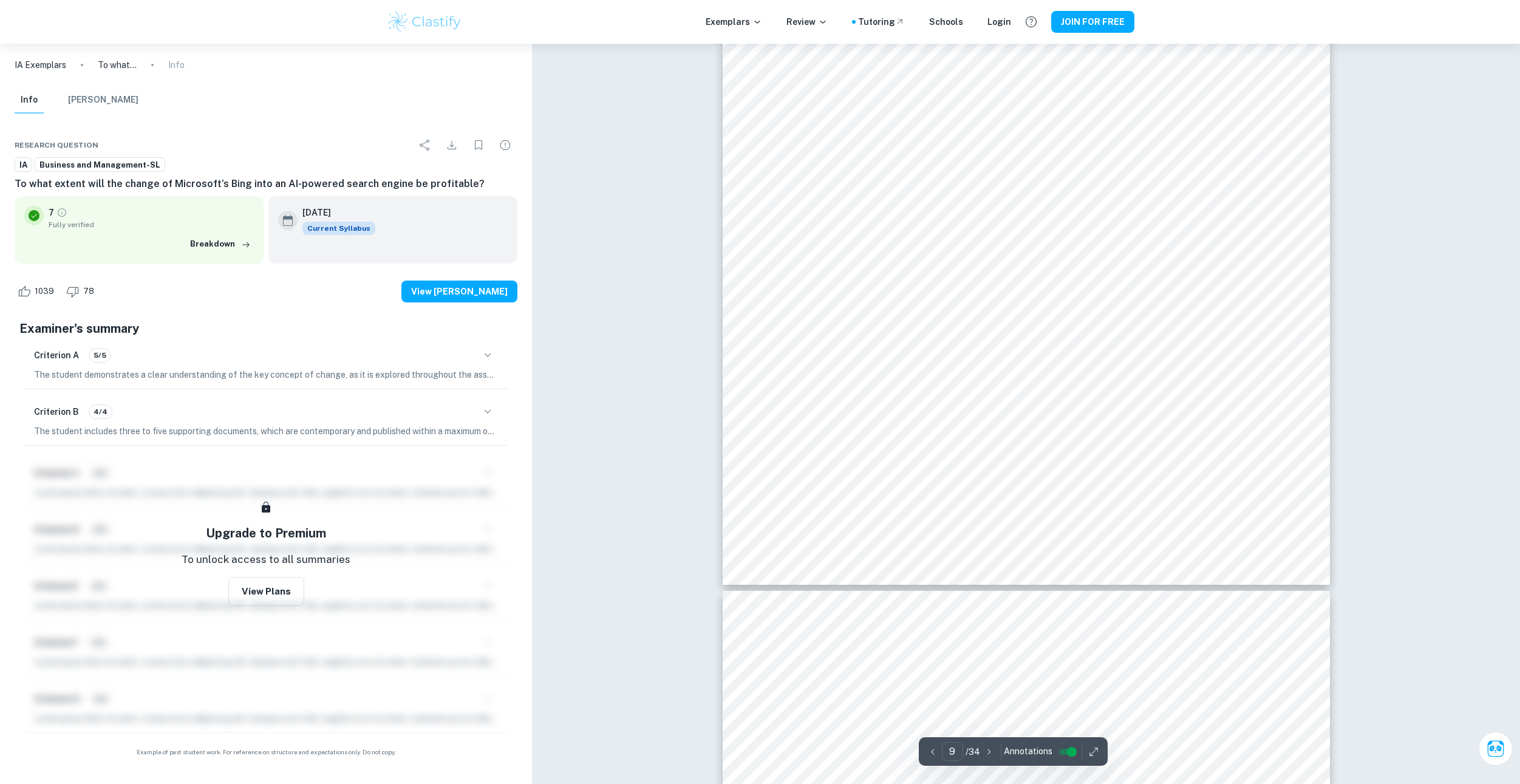
drag, startPoint x: 679, startPoint y: 266, endPoint x: 679, endPoint y: 387, distance: 121.0
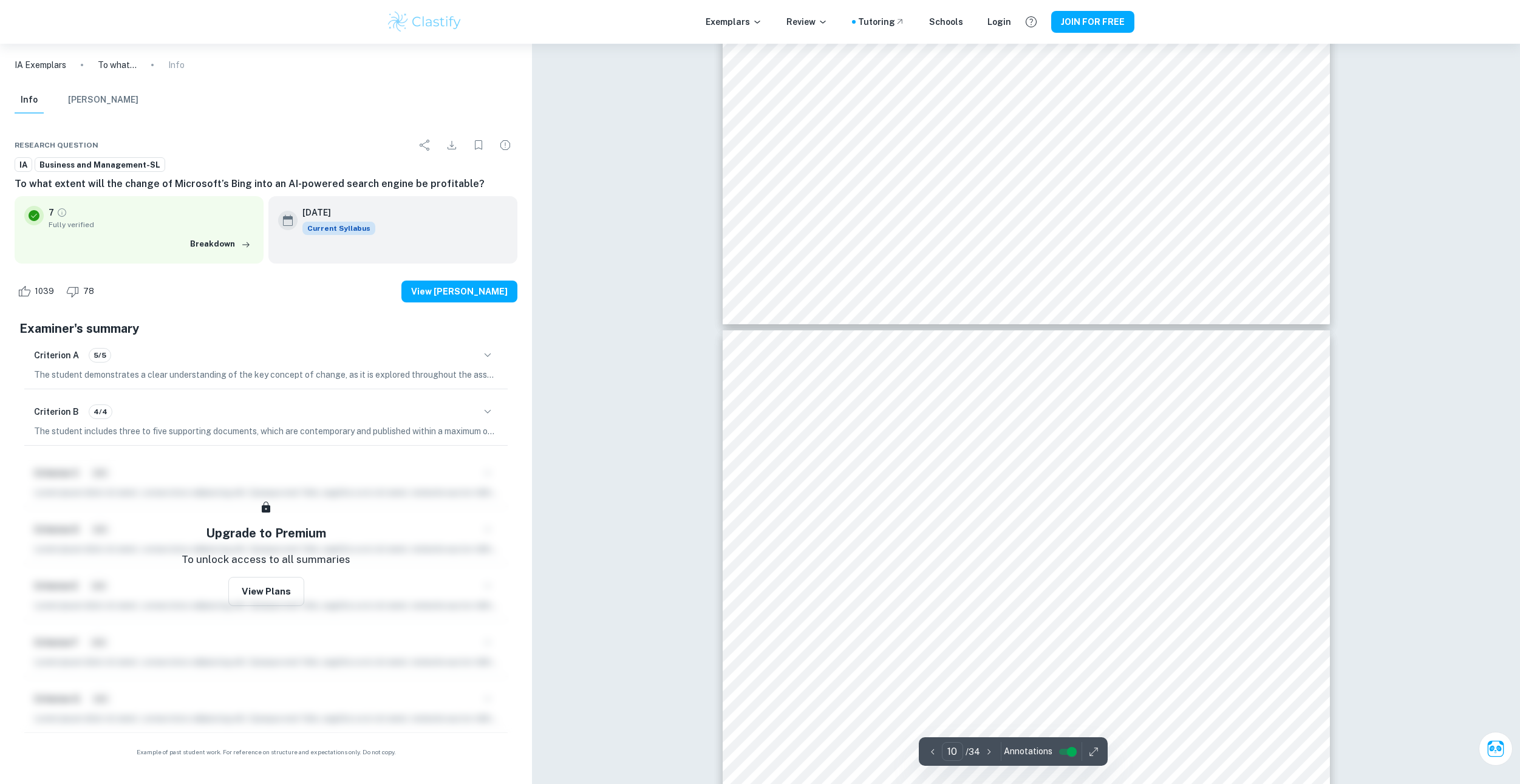
scroll to position [8397, 0]
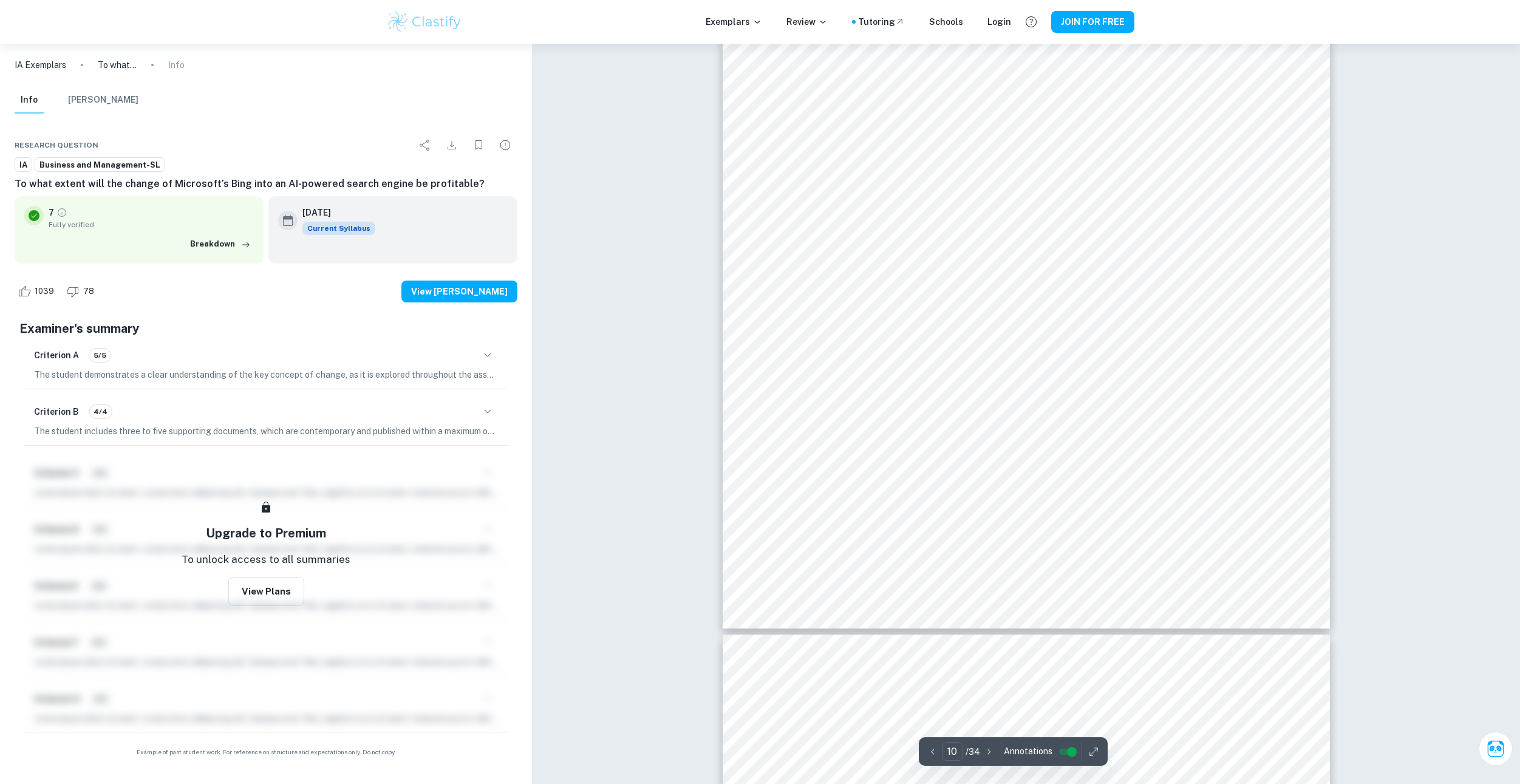
drag, startPoint x: 683, startPoint y: 247, endPoint x: 684, endPoint y: 387, distance: 140.0
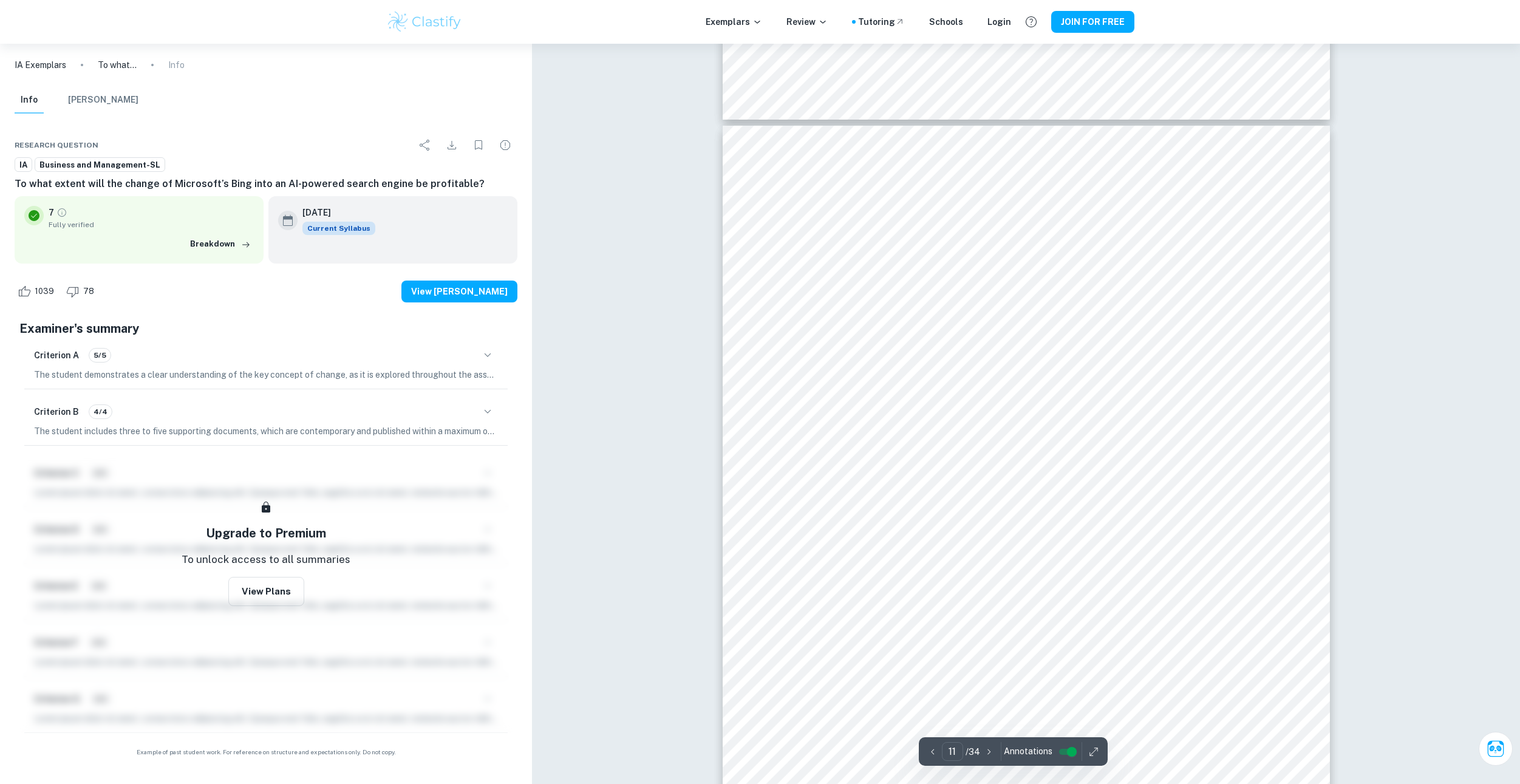
drag, startPoint x: 695, startPoint y: 282, endPoint x: 703, endPoint y: 353, distance: 71.4
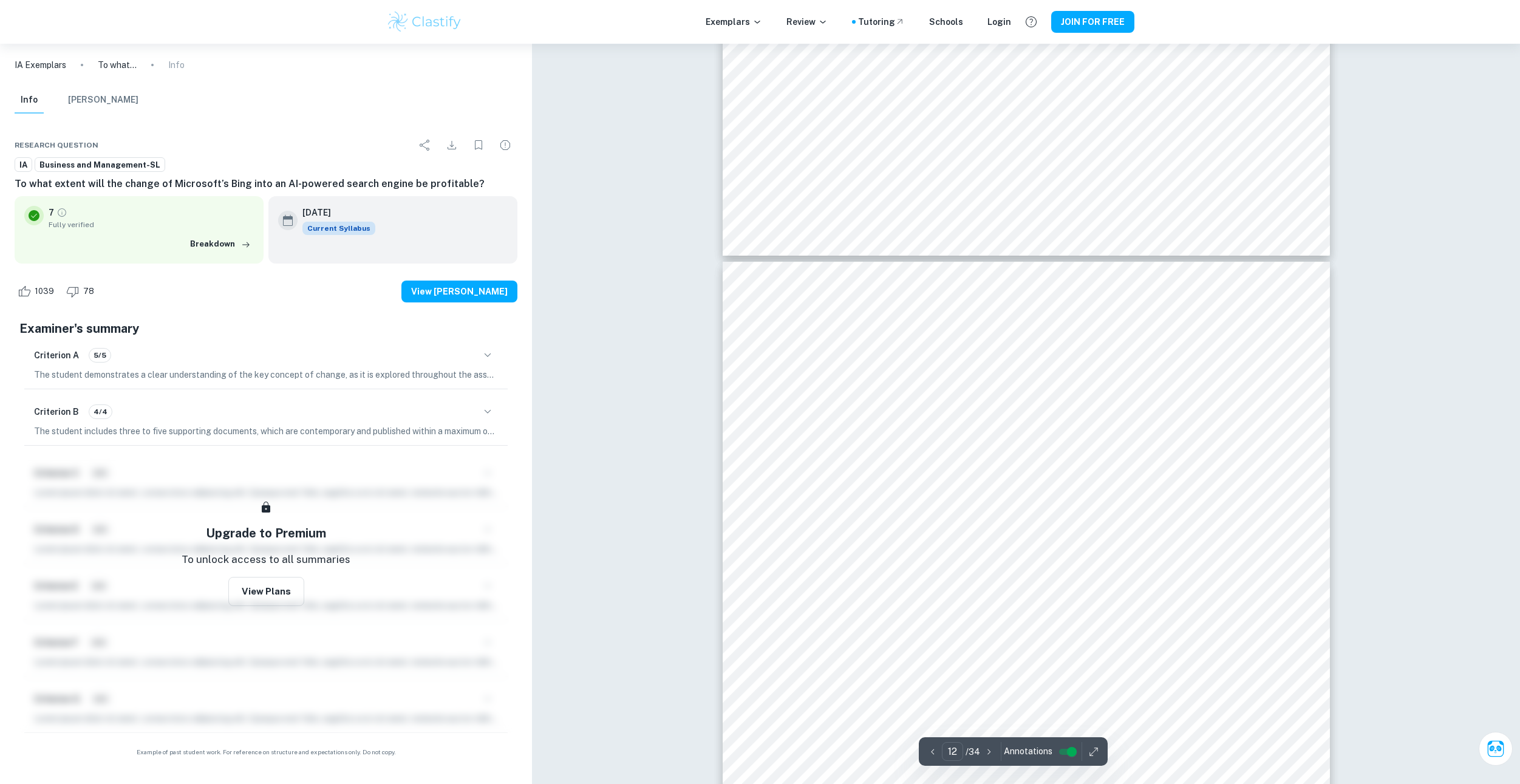
drag, startPoint x: 692, startPoint y: 285, endPoint x: 696, endPoint y: 345, distance: 60.1
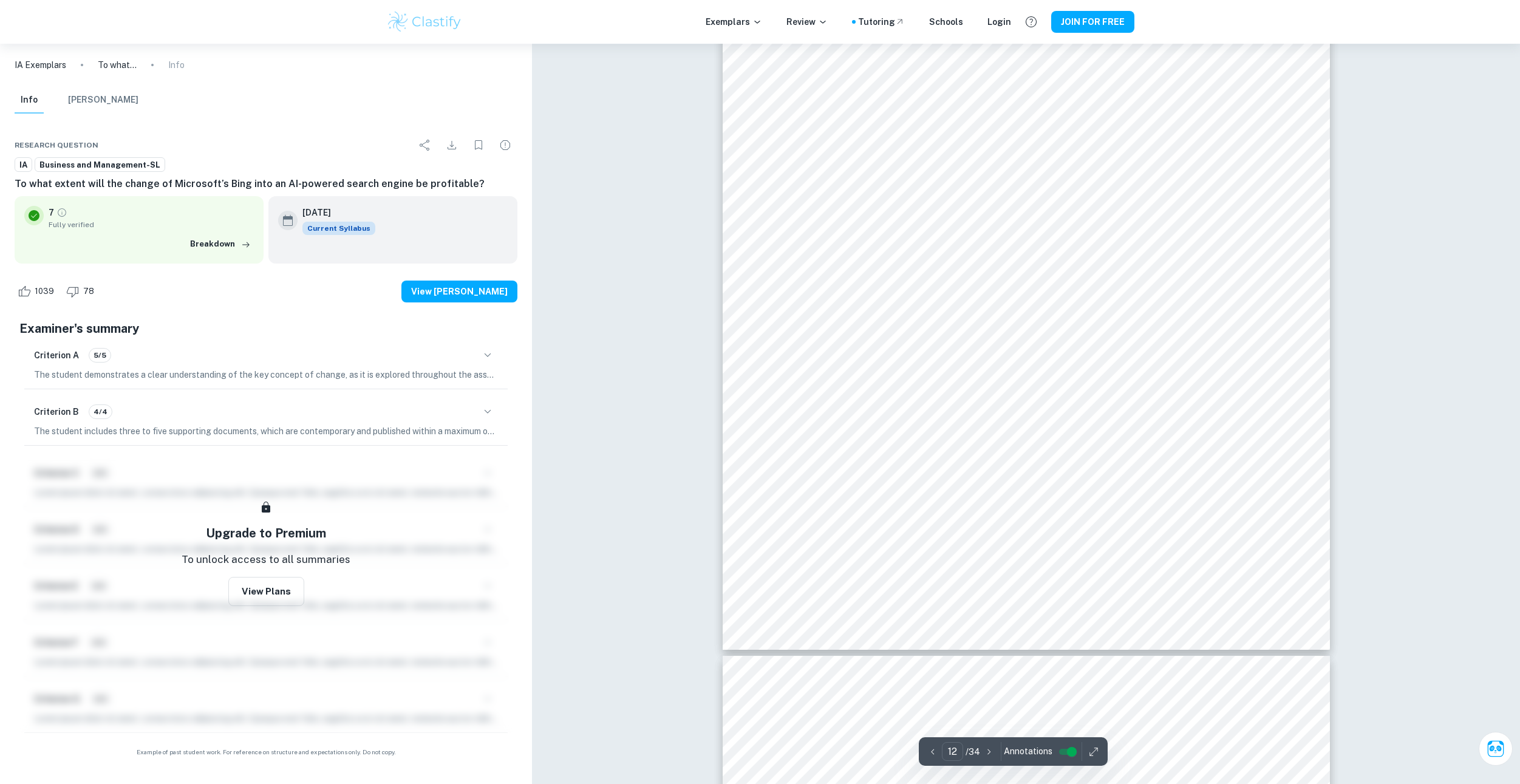
drag, startPoint x: 703, startPoint y: 287, endPoint x: 707, endPoint y: 400, distance: 113.1
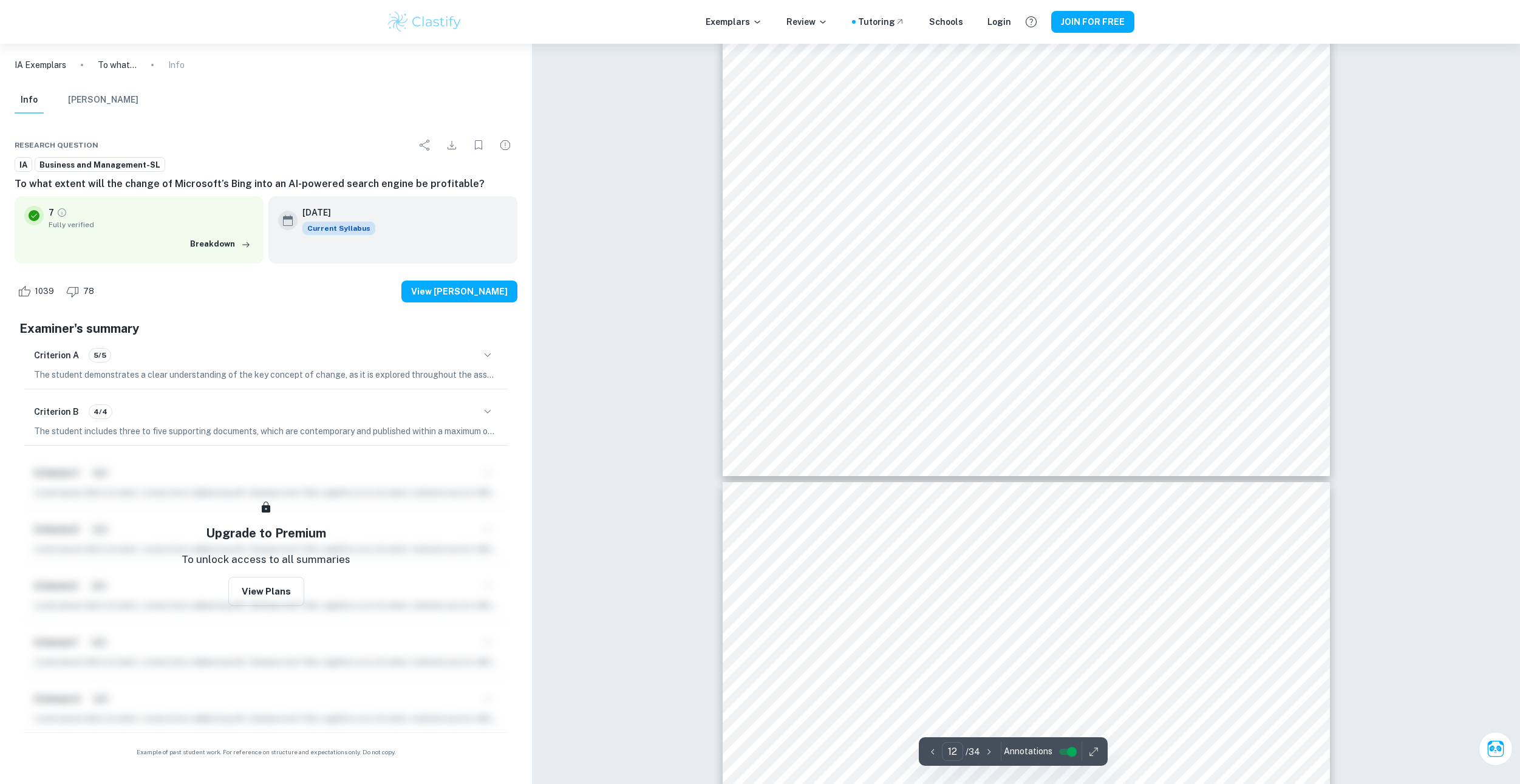
drag, startPoint x: 699, startPoint y: 285, endPoint x: 704, endPoint y: 391, distance: 106.1
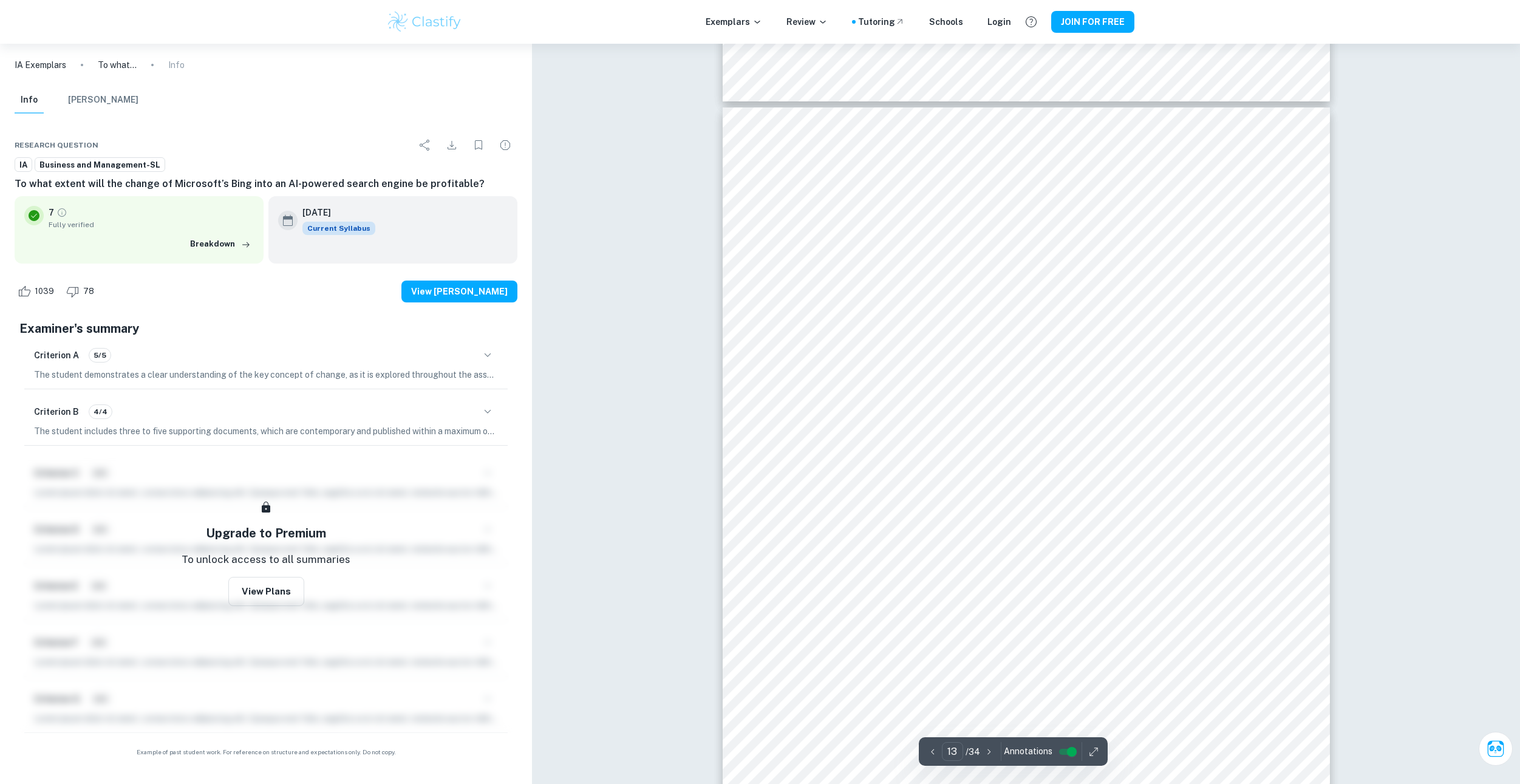
drag, startPoint x: 705, startPoint y: 323, endPoint x: 715, endPoint y: 405, distance: 82.6
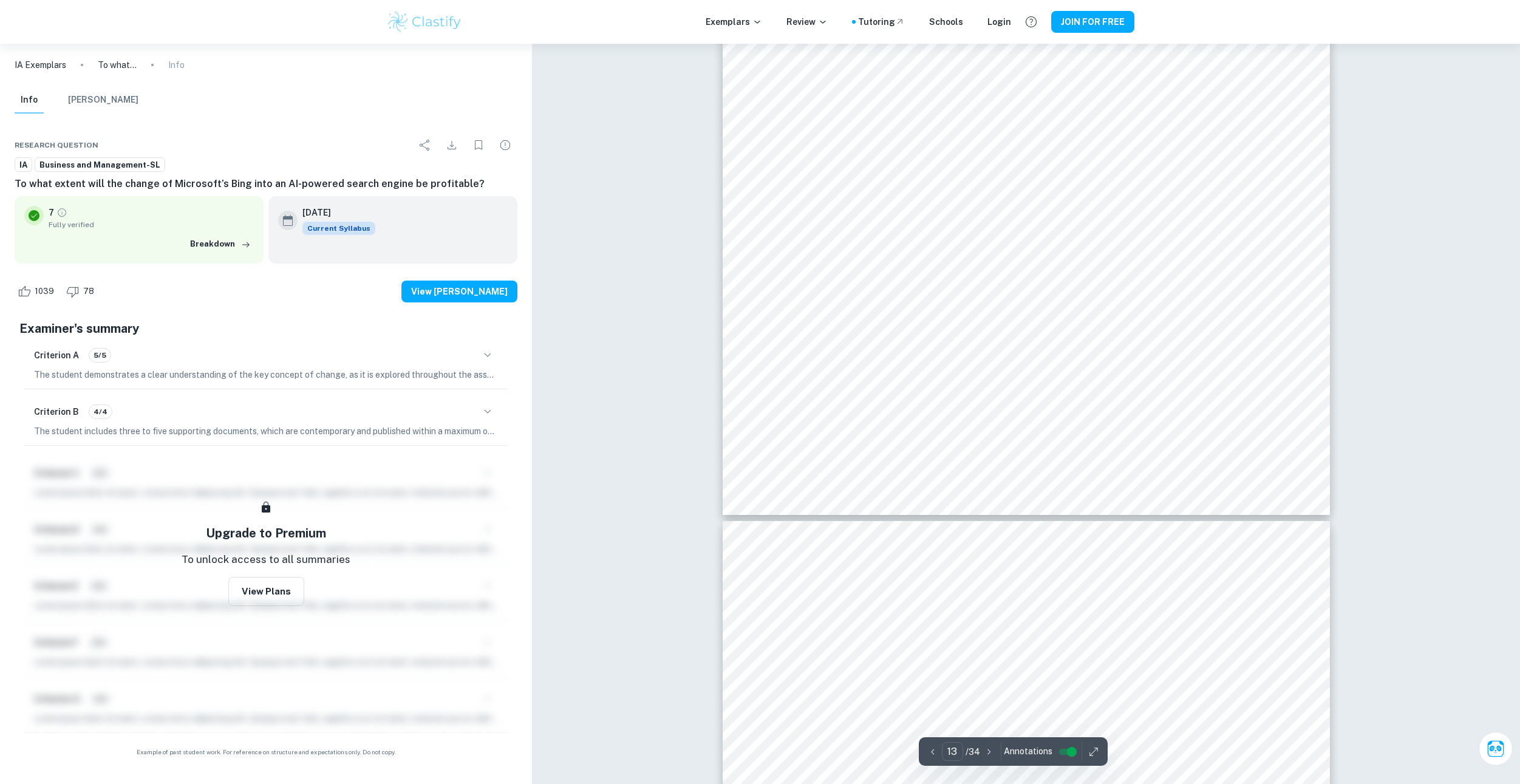
drag, startPoint x: 702, startPoint y: 281, endPoint x: 711, endPoint y: 373, distance: 92.4
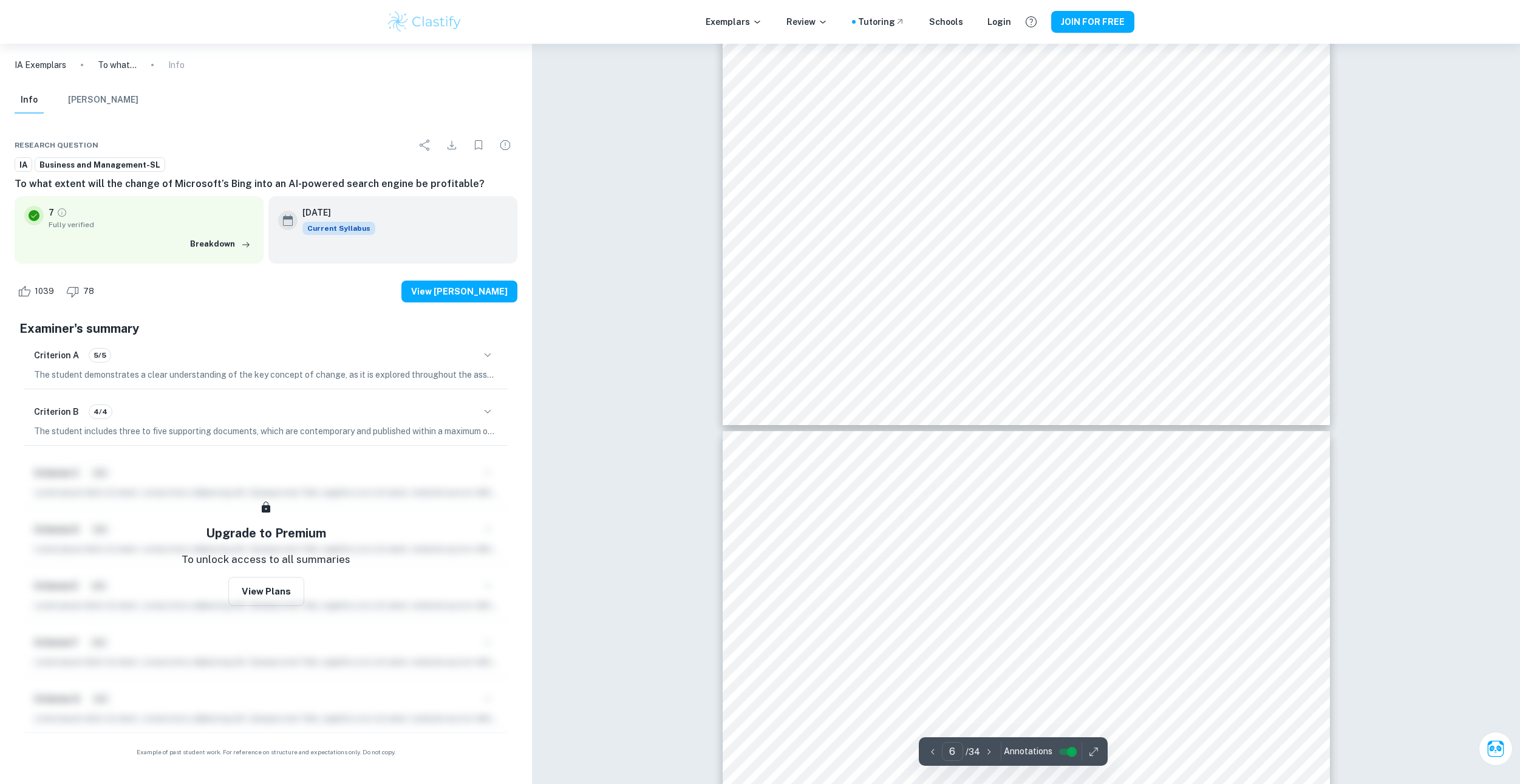
type input "5"
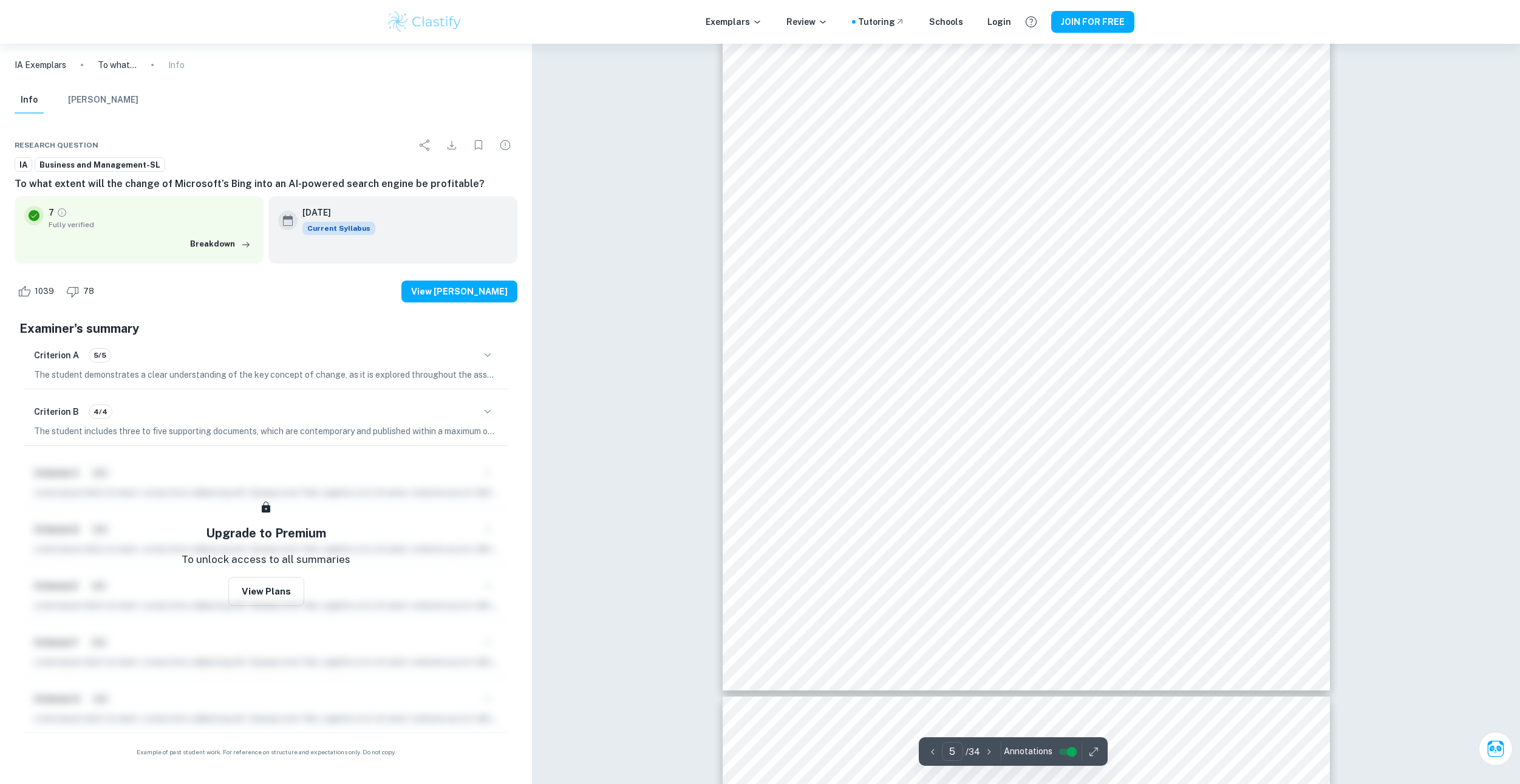
scroll to position [3847, 0]
